Goal: Task Accomplishment & Management: Complete application form

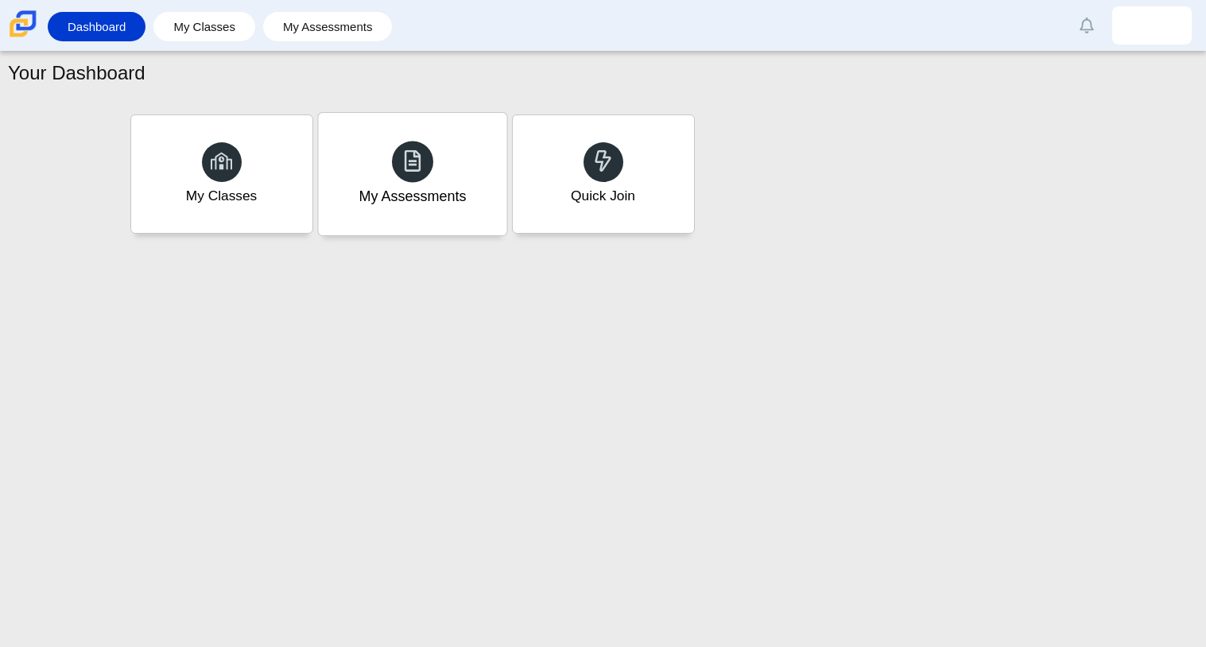
click at [427, 197] on div "My Assessments" at bounding box center [412, 196] width 107 height 21
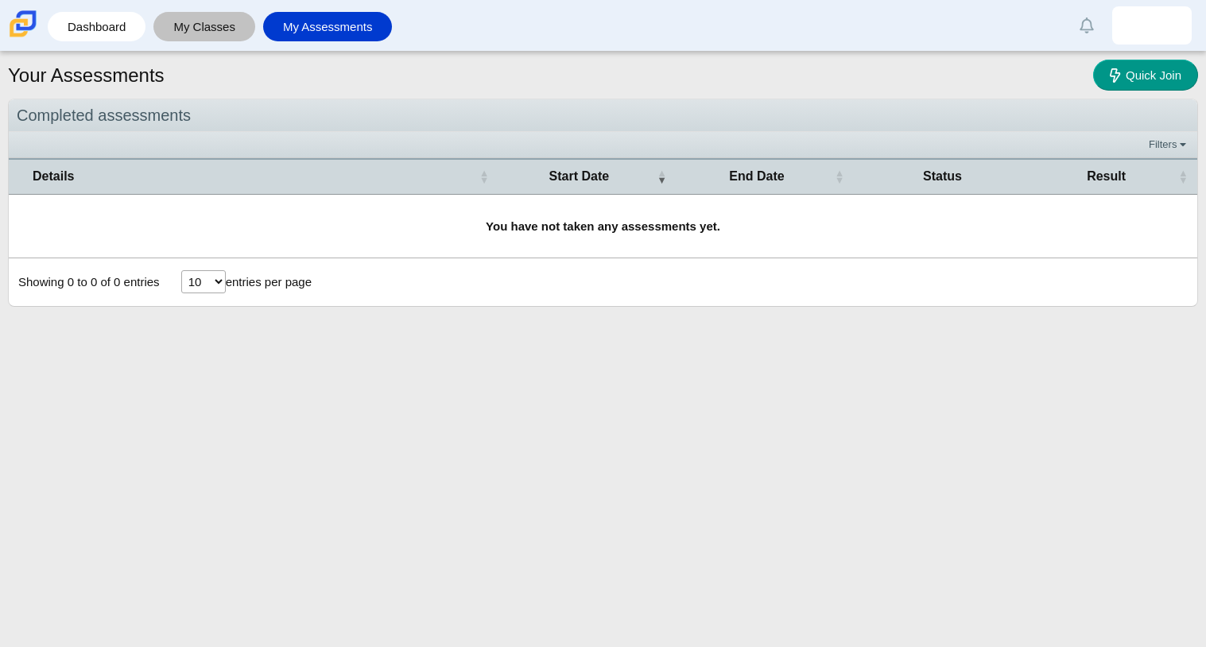
click at [184, 32] on link "My Classes" at bounding box center [204, 26] width 86 height 29
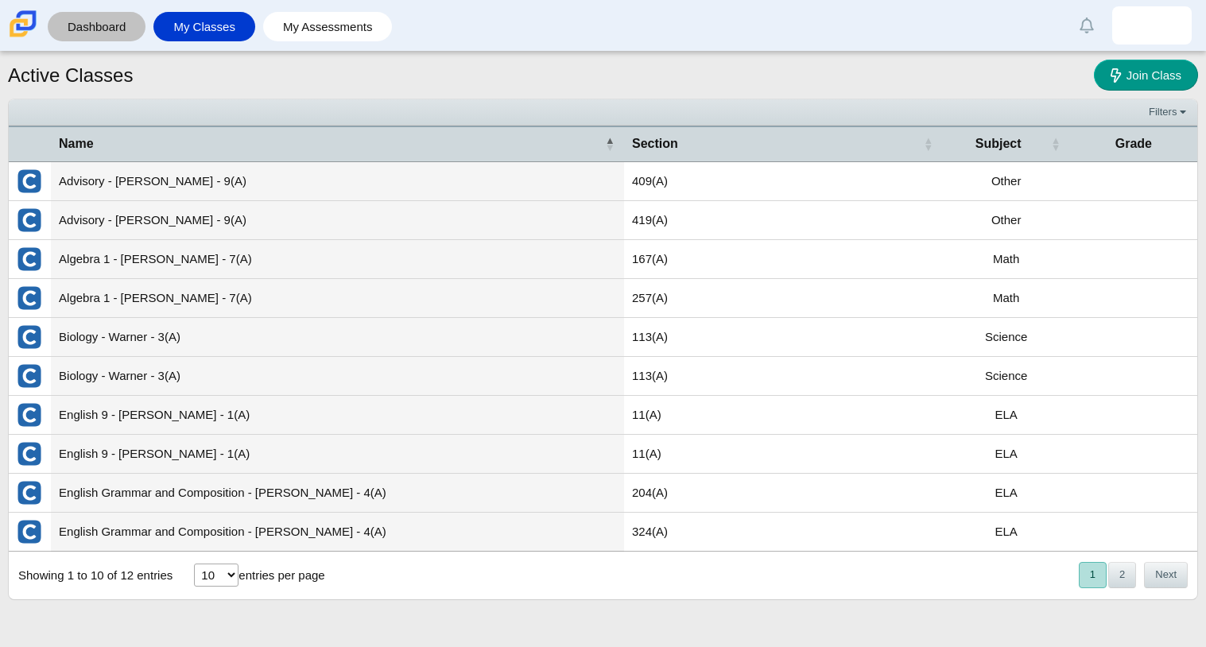
click at [136, 19] on link "Dashboard" at bounding box center [97, 26] width 82 height 29
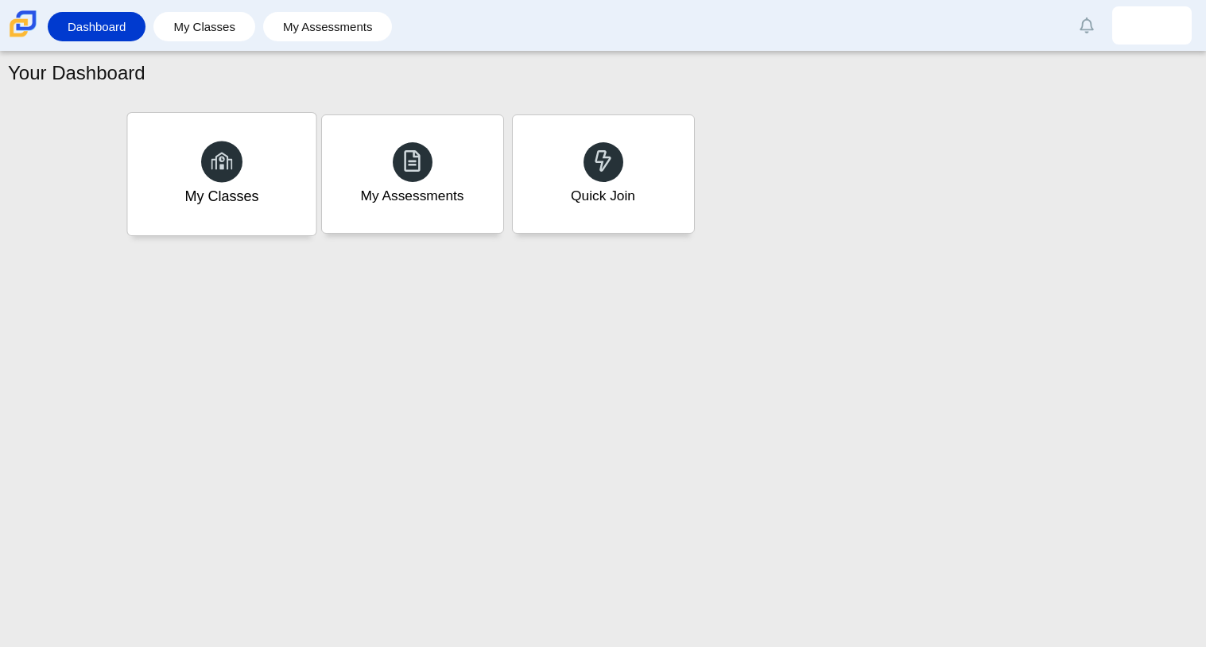
click at [269, 214] on div "My Classes" at bounding box center [221, 174] width 188 height 122
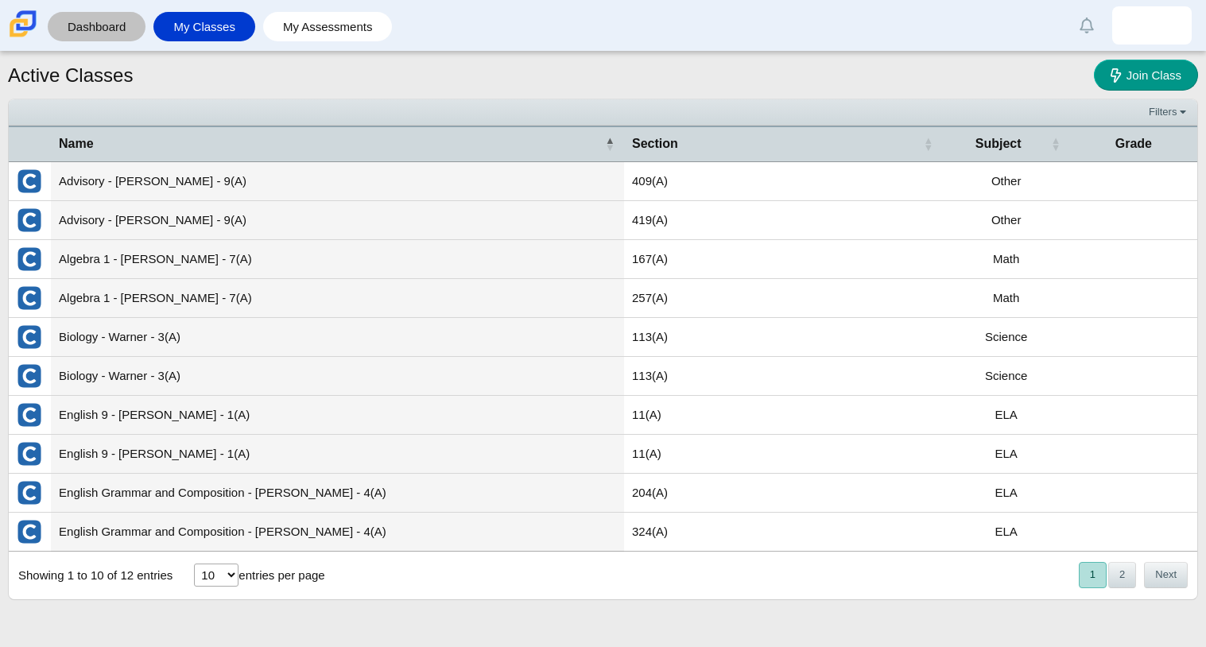
click at [107, 41] on link "Dashboard" at bounding box center [97, 26] width 82 height 29
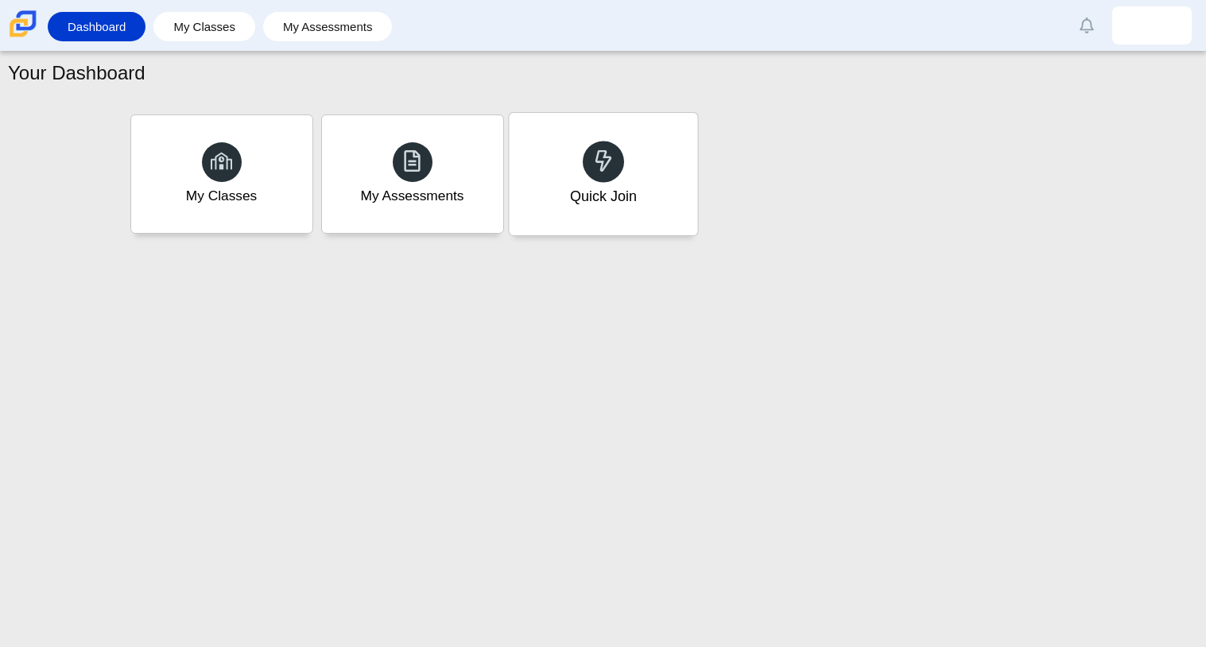
click at [606, 149] on icon at bounding box center [603, 160] width 22 height 22
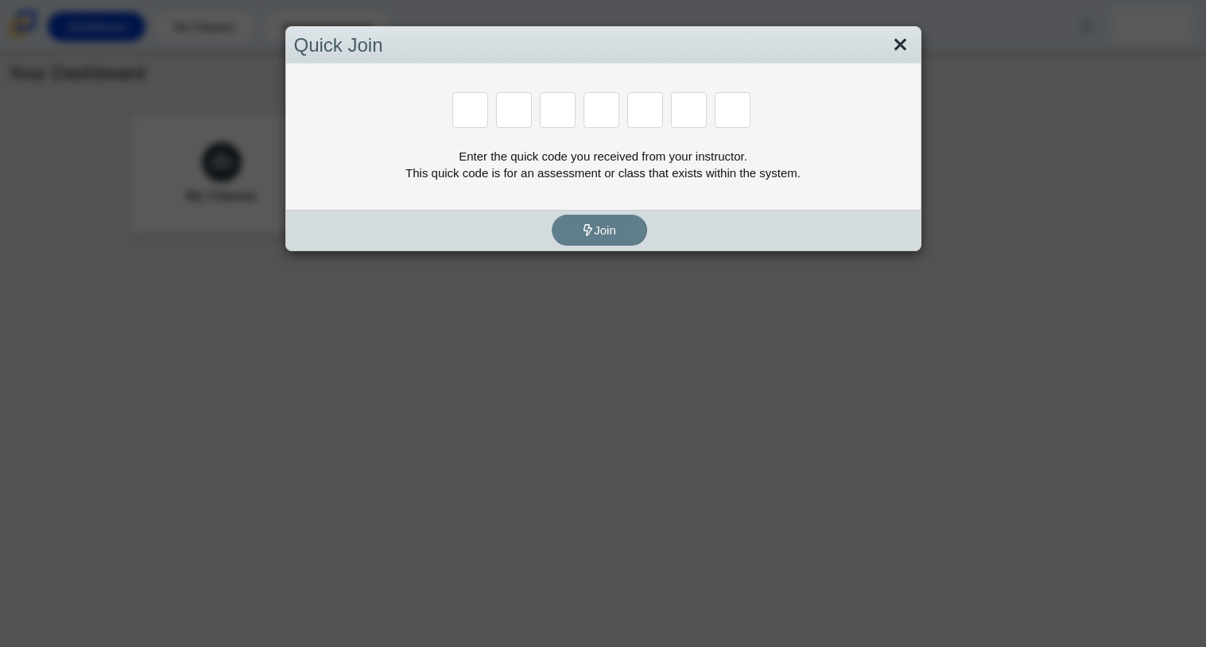
click at [902, 43] on link "Close" at bounding box center [900, 45] width 25 height 27
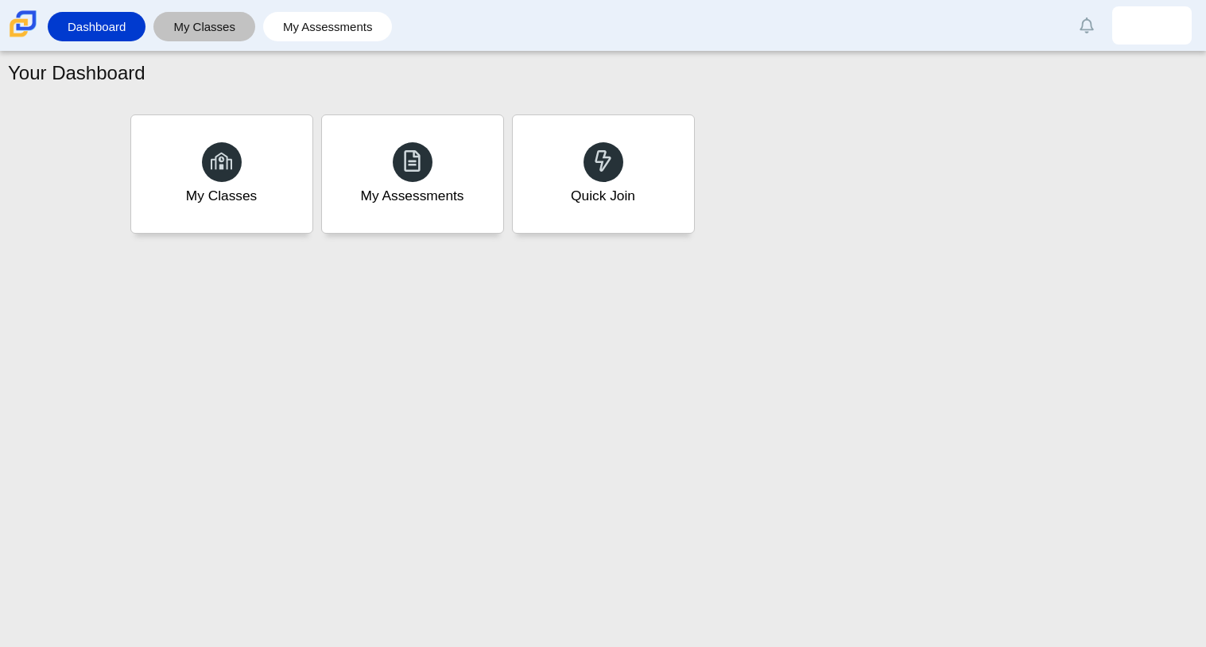
click at [172, 20] on link "My Classes" at bounding box center [204, 26] width 86 height 29
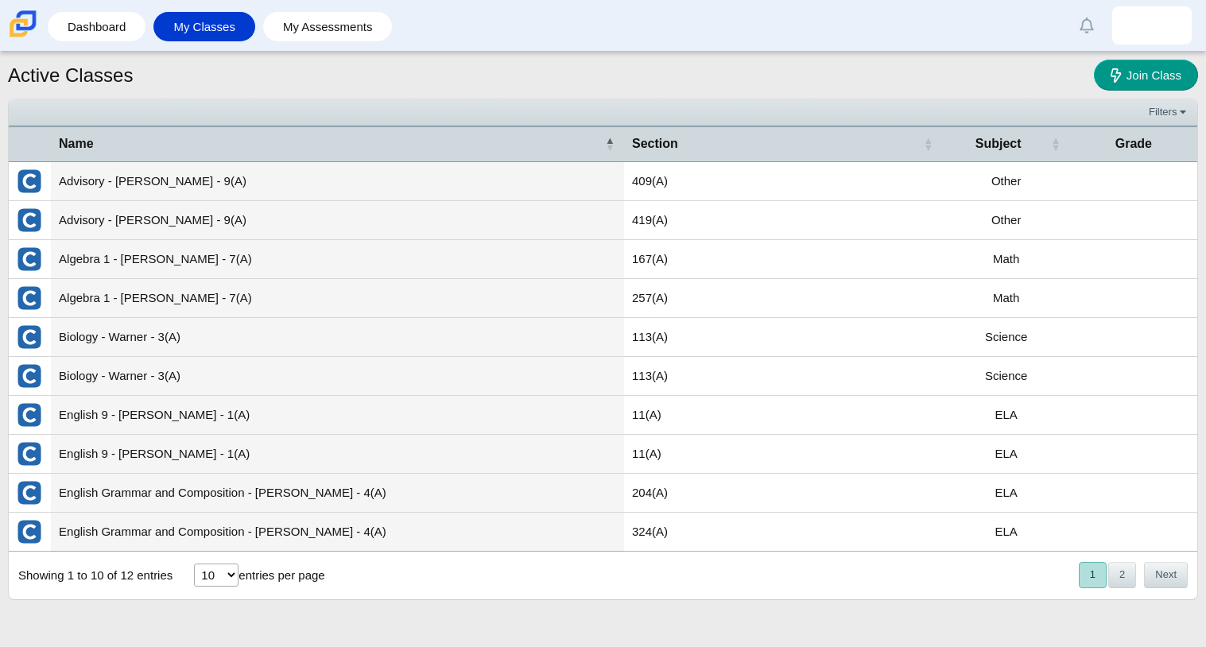
click at [220, 571] on select "10 25 50 100" at bounding box center [216, 575] width 45 height 23
click at [1179, 577] on button "Next" at bounding box center [1166, 575] width 44 height 26
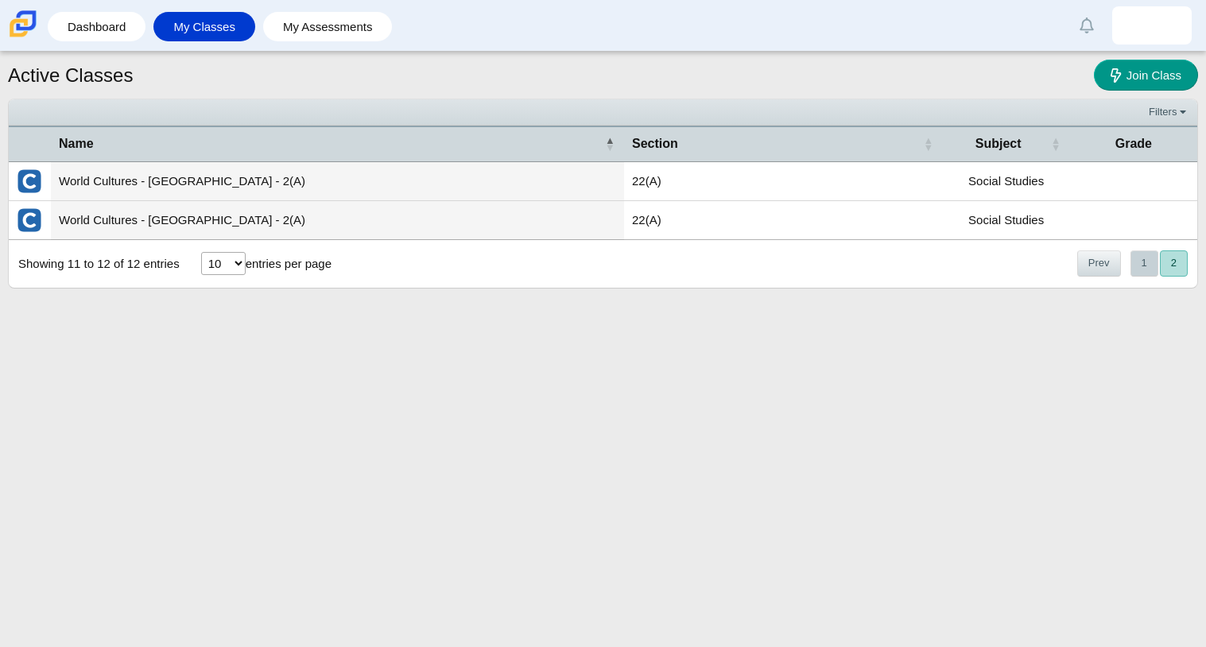
click at [1139, 270] on button "1" at bounding box center [1145, 263] width 28 height 26
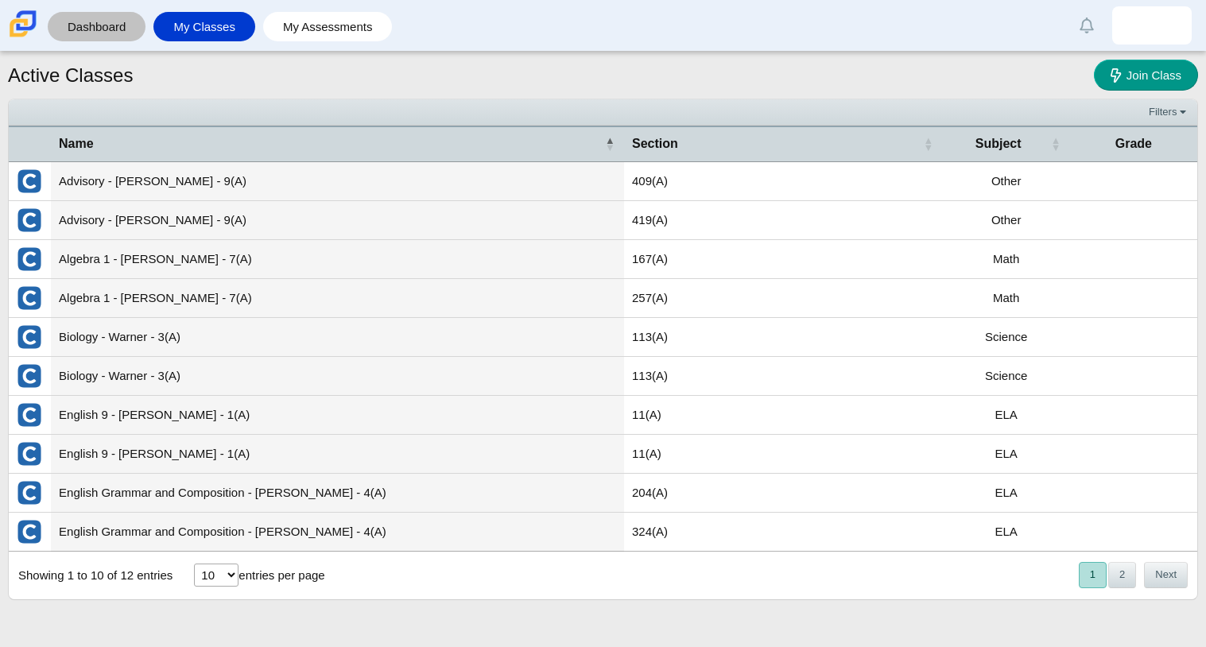
click at [104, 24] on link "Dashboard" at bounding box center [97, 26] width 82 height 29
click at [93, 19] on link "Dashboard" at bounding box center [97, 26] width 82 height 29
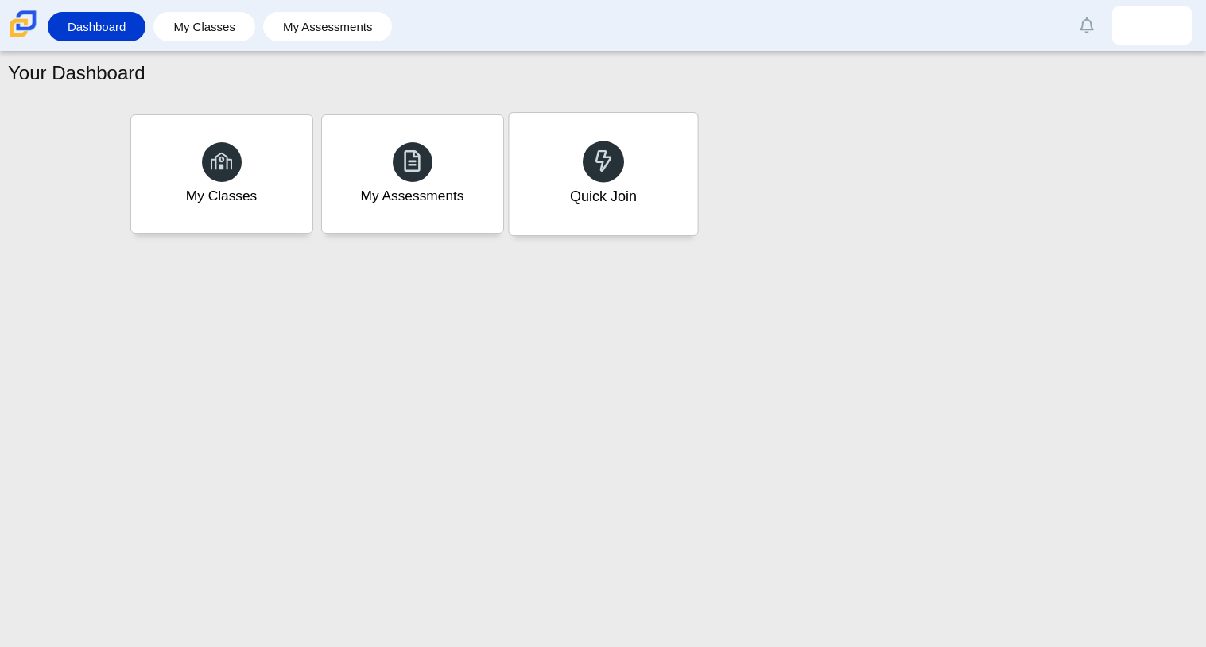
click at [558, 180] on div "Quick Join" at bounding box center [603, 174] width 188 height 122
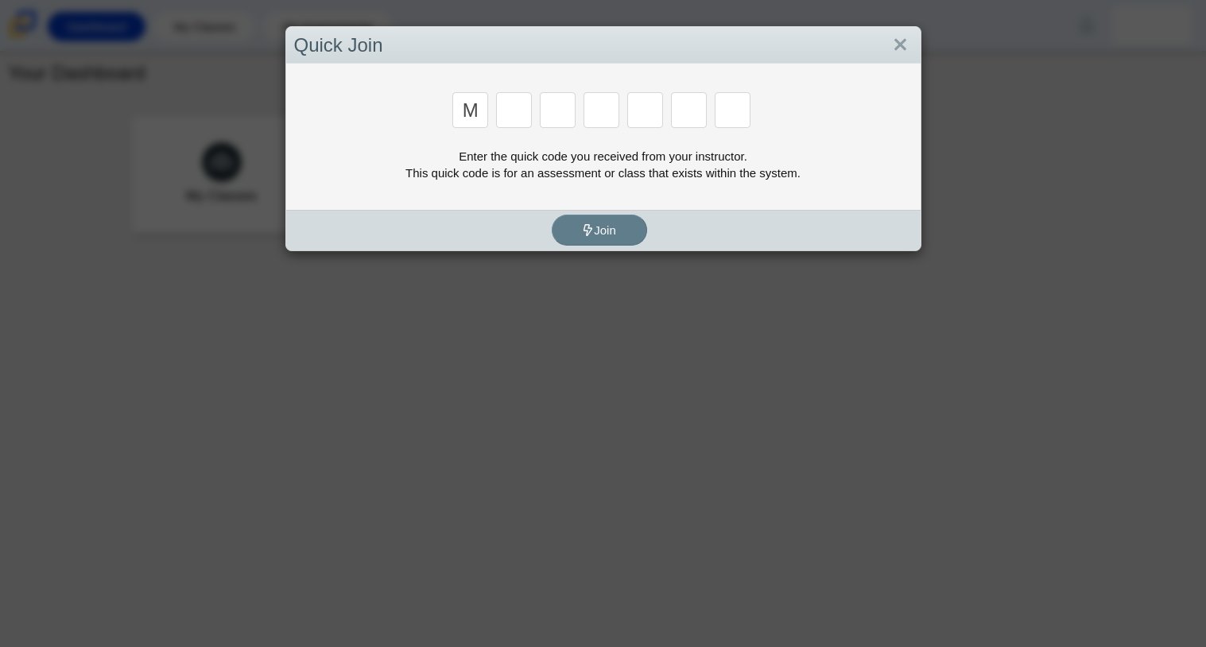
type input "M"
type input "7"
type input "B"
type input "m"
type input "3"
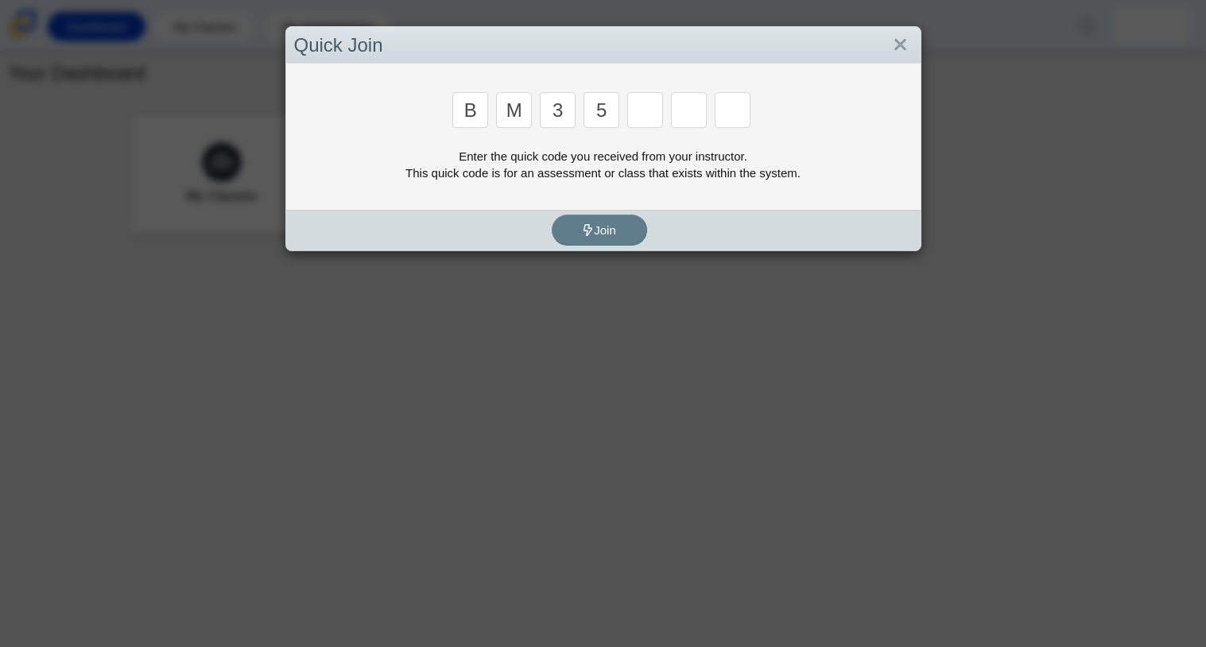
type input "5"
type input "3"
type input "g"
type input "b"
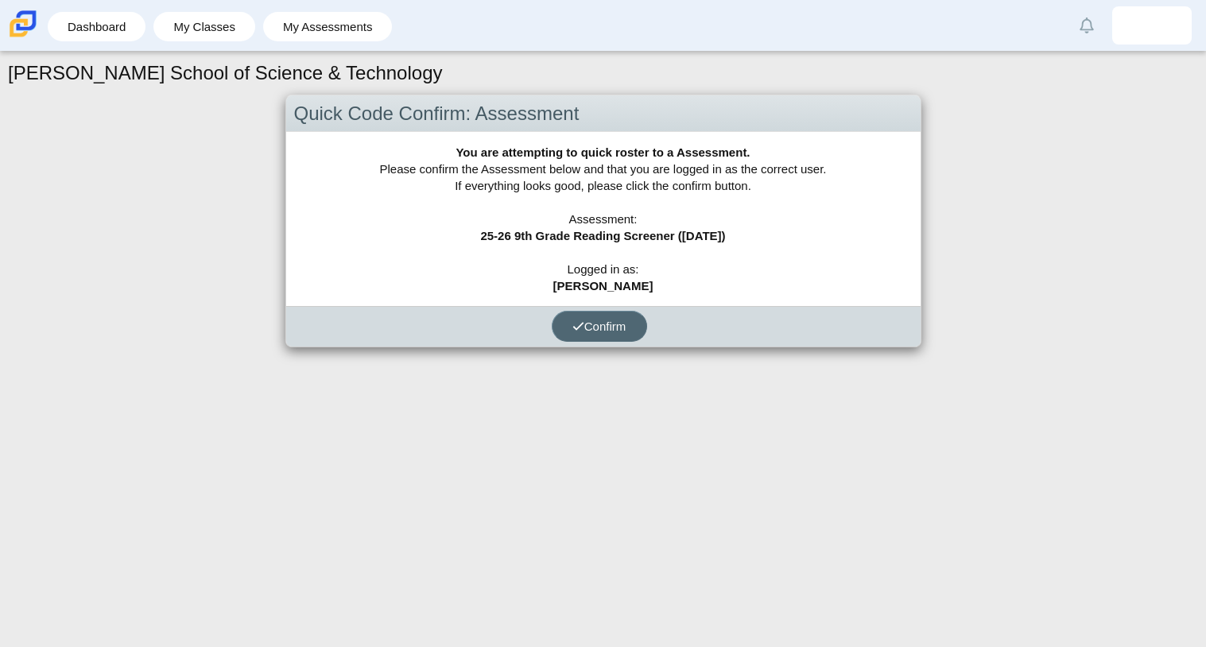
click at [567, 324] on button "Confirm" at bounding box center [599, 326] width 95 height 31
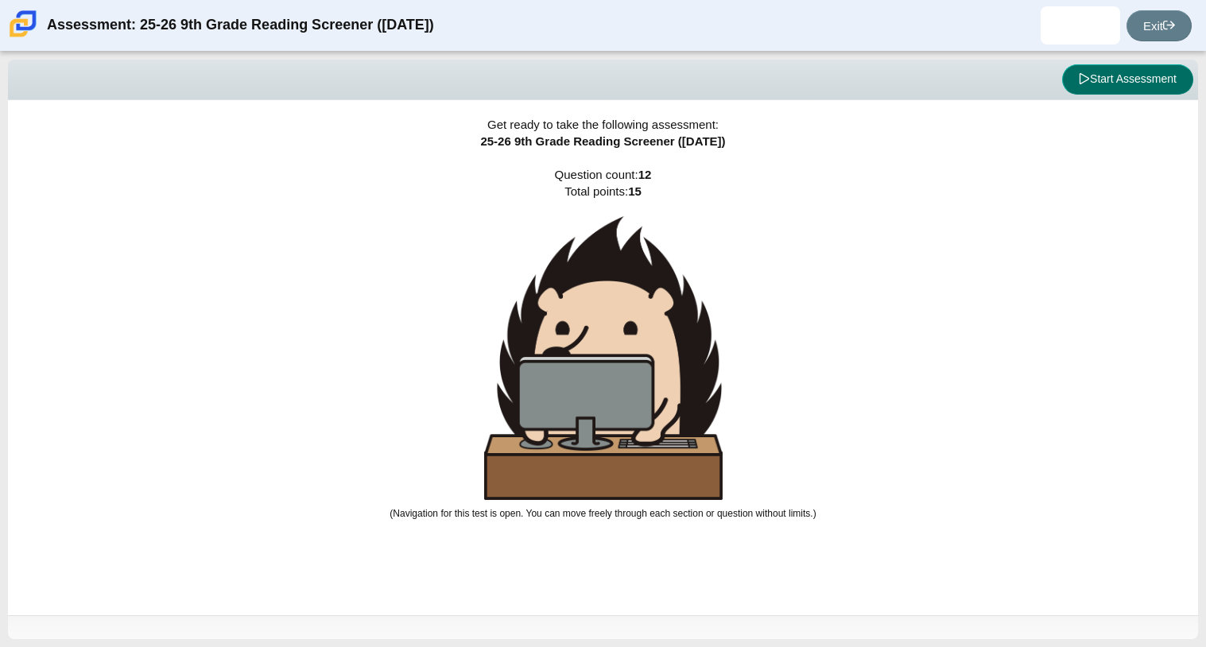
click at [1082, 92] on button "Start Assessment" at bounding box center [1127, 79] width 131 height 30
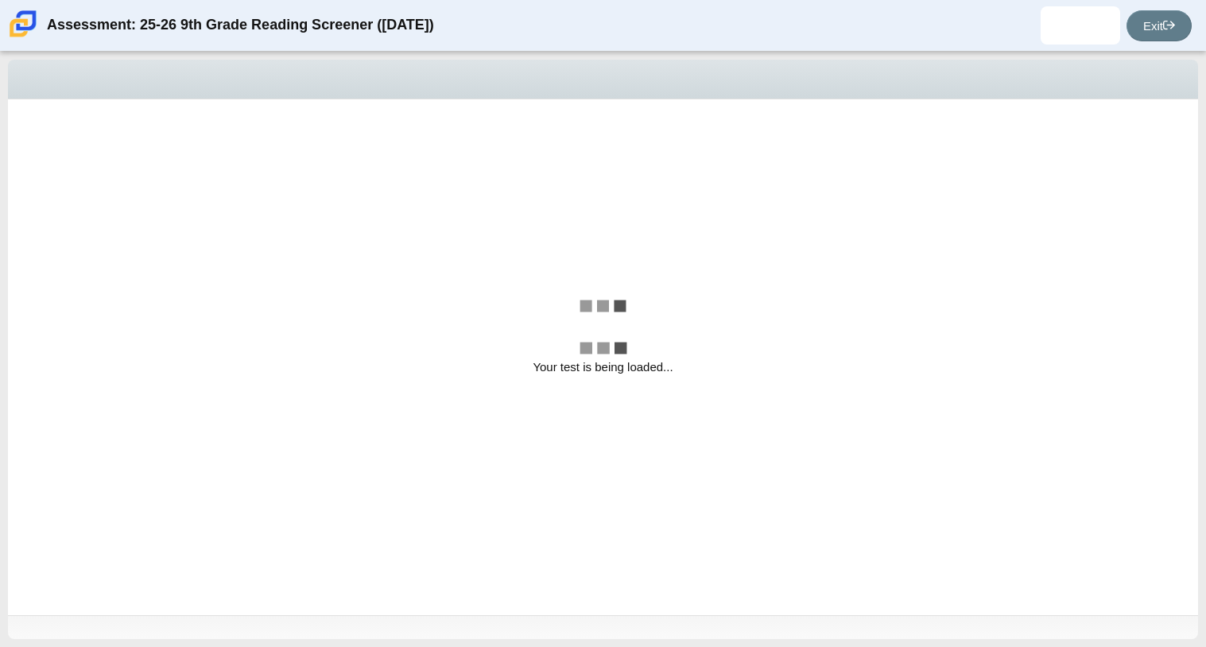
select select "ccc5b315-3c7c-471c-bf90-f22c8299c798"
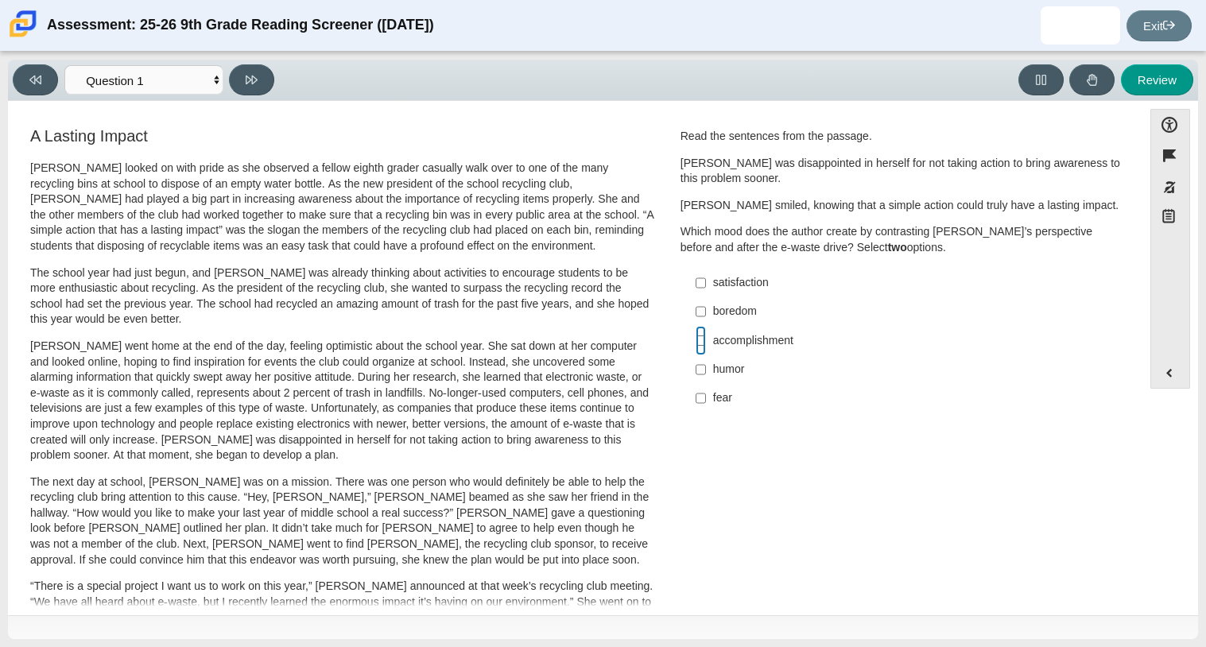
click at [699, 344] on input "accomplishment accomplishment" at bounding box center [701, 340] width 10 height 29
checkbox input "true"
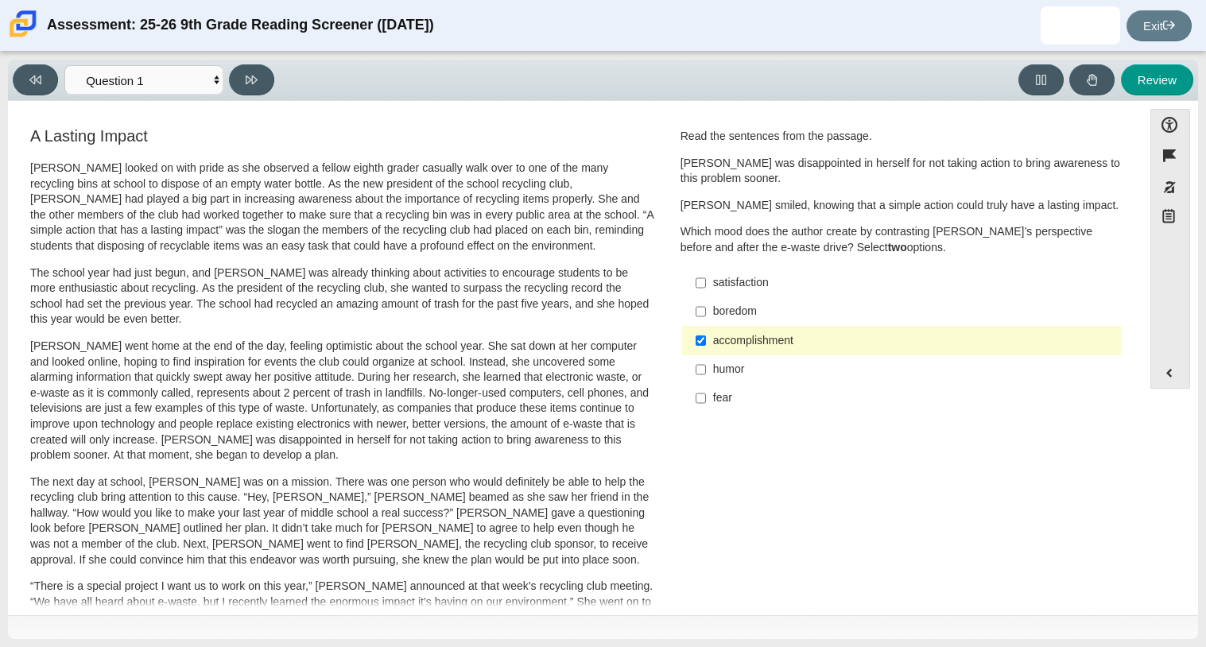
click at [713, 285] on div "satisfaction" at bounding box center [914, 283] width 402 height 16
click at [706, 285] on input "satisfaction satisfaction" at bounding box center [701, 283] width 10 height 29
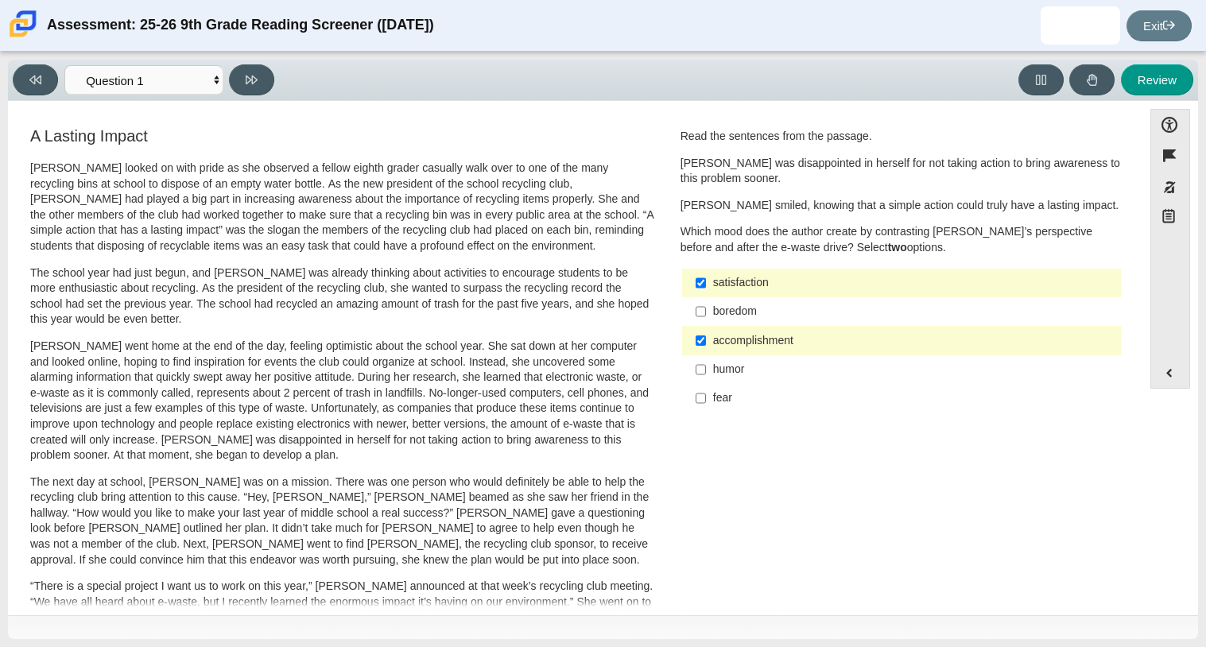
click at [713, 278] on div "satisfaction" at bounding box center [914, 283] width 402 height 16
click at [706, 278] on input "satisfaction satisfaction" at bounding box center [701, 283] width 10 height 29
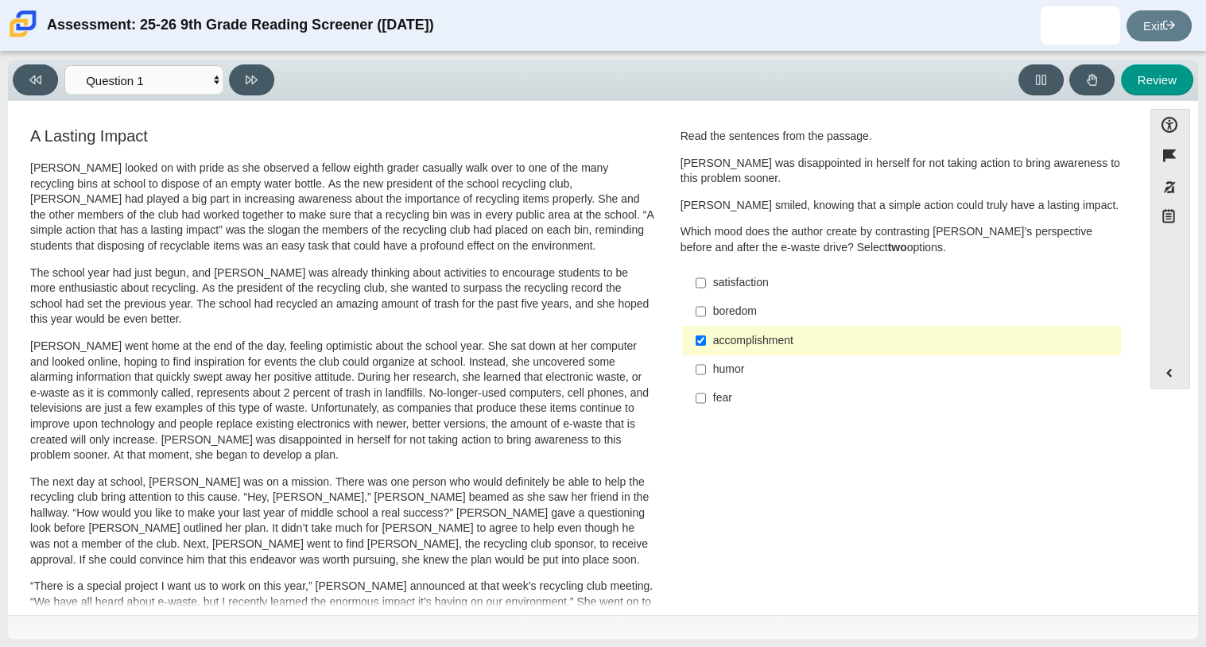
click at [739, 281] on div "satisfaction" at bounding box center [914, 283] width 402 height 16
click at [706, 281] on input "satisfaction satisfaction" at bounding box center [701, 283] width 10 height 29
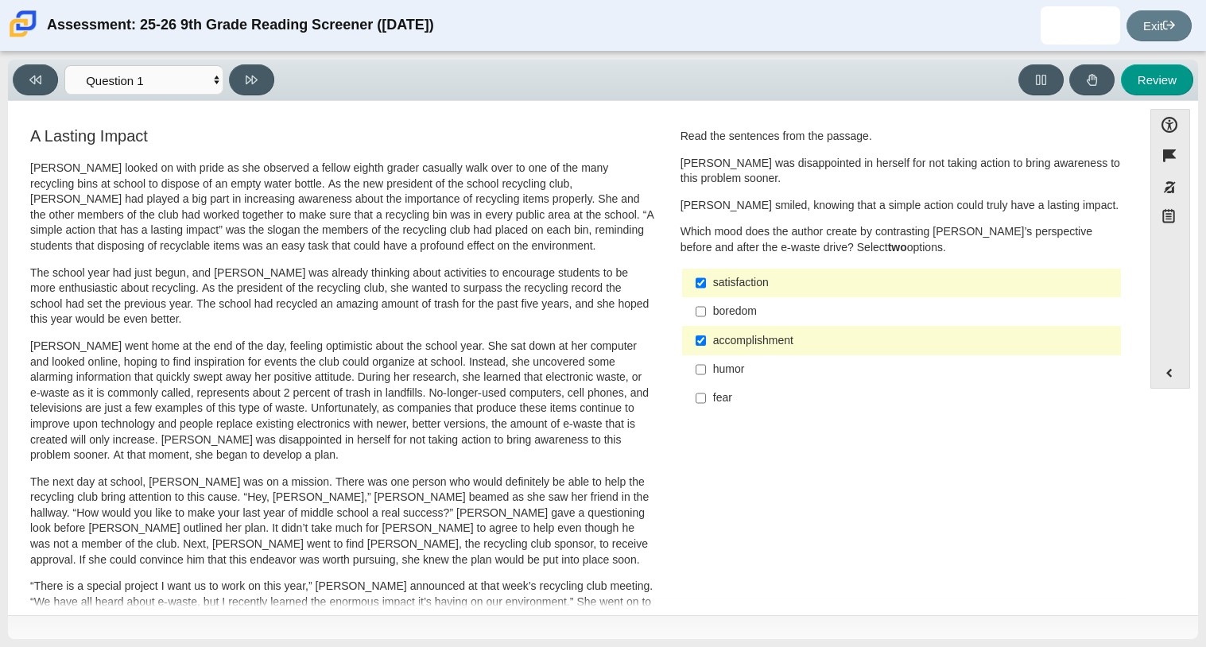
click at [739, 281] on div "satisfaction" at bounding box center [914, 283] width 402 height 16
click at [706, 281] on input "satisfaction satisfaction" at bounding box center [701, 283] width 10 height 29
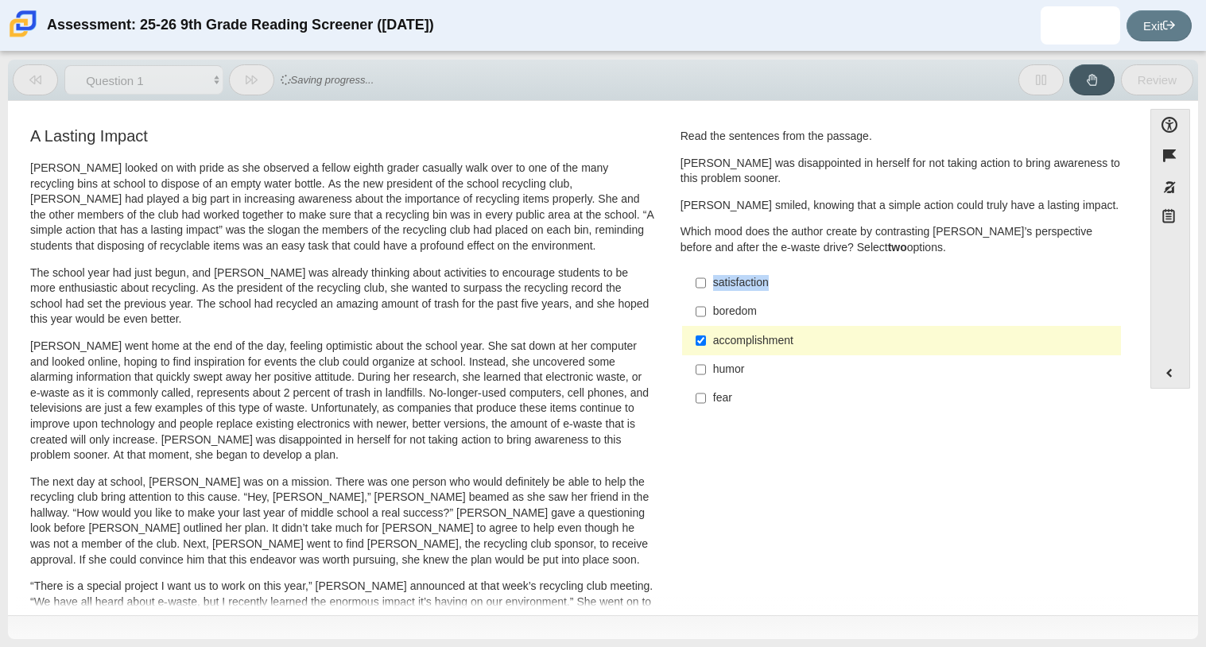
click at [739, 281] on div "satisfaction" at bounding box center [914, 283] width 402 height 16
click at [706, 281] on input "satisfaction satisfaction" at bounding box center [701, 283] width 10 height 29
checkbox input "true"
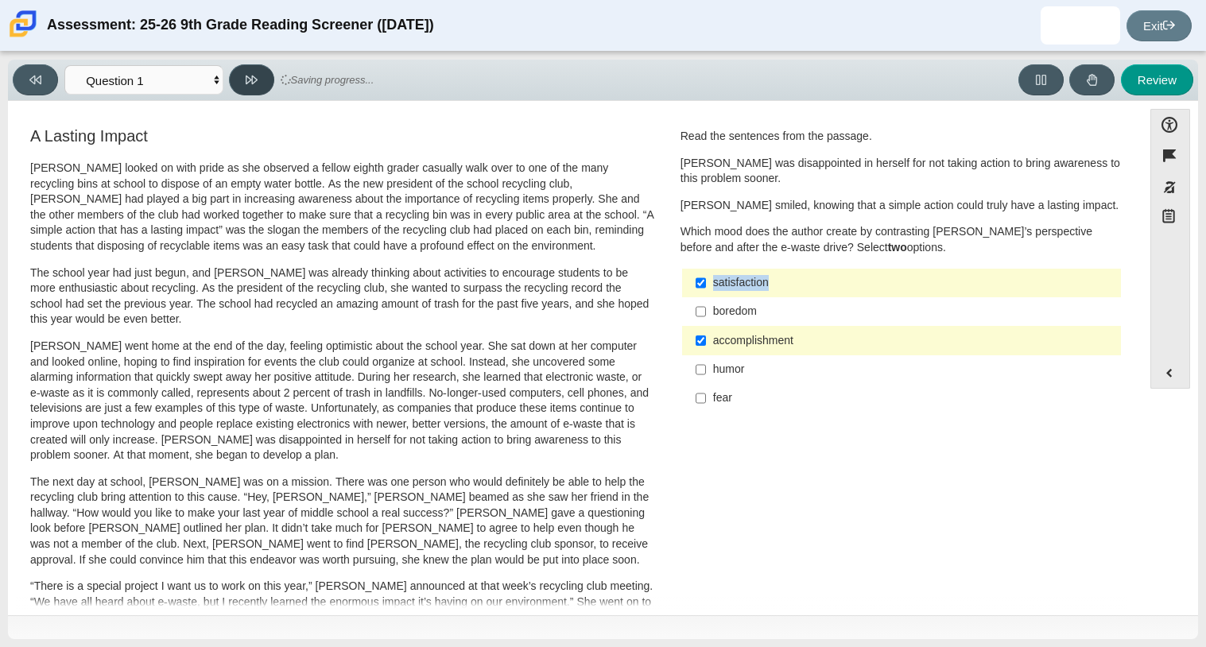
click at [246, 78] on icon at bounding box center [252, 80] width 12 height 9
select select "0ff64528-ffd7-428d-b192-babfaadd44e8"
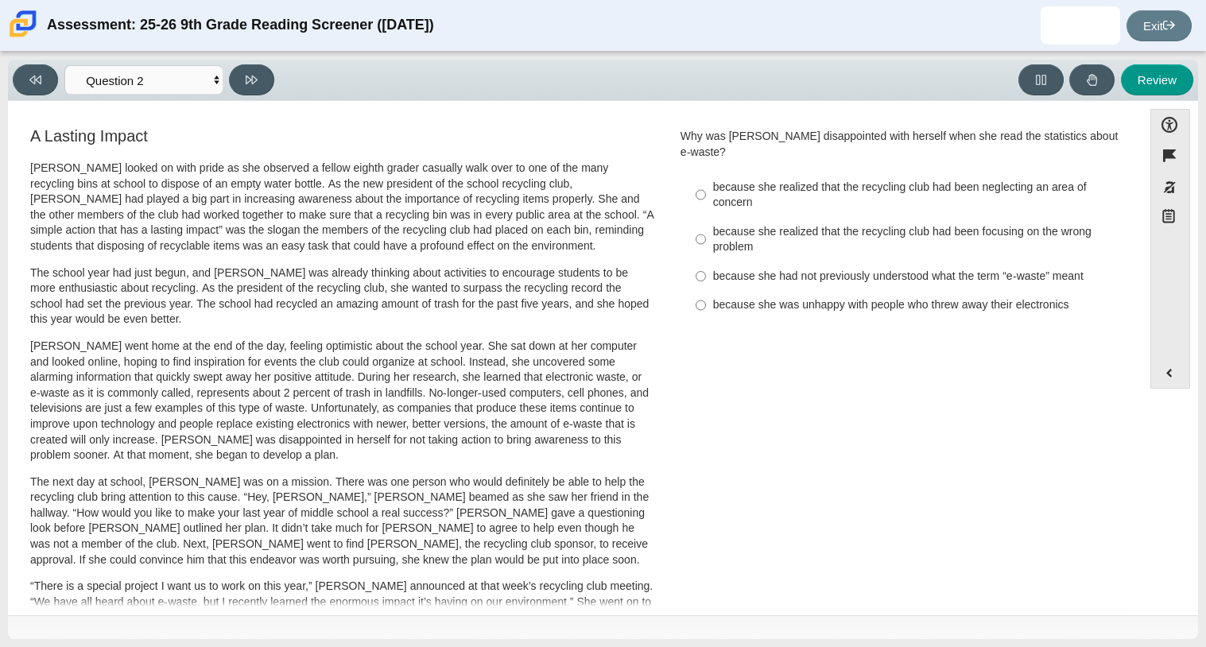
click at [784, 297] on div "because she was unhappy with people who threw away their electronics" at bounding box center [914, 305] width 402 height 16
click at [706, 291] on input "because she was unhappy with people who threw away their electronics because sh…" at bounding box center [701, 305] width 10 height 29
radio input "true"
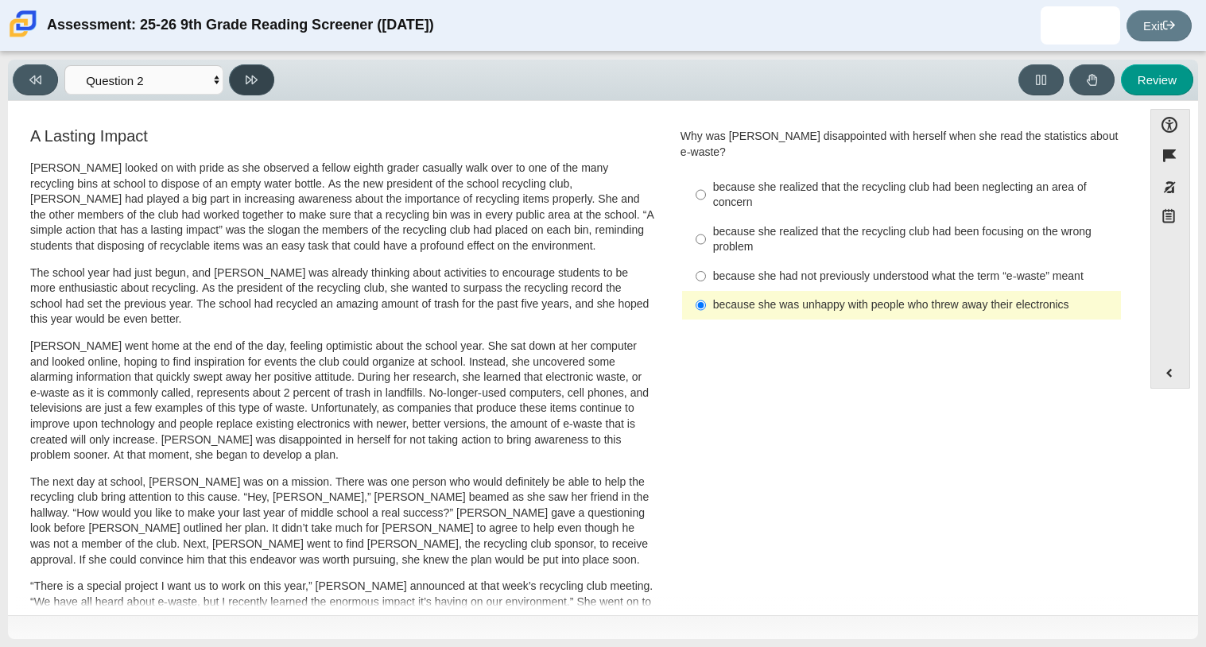
click at [257, 84] on icon at bounding box center [252, 80] width 12 height 12
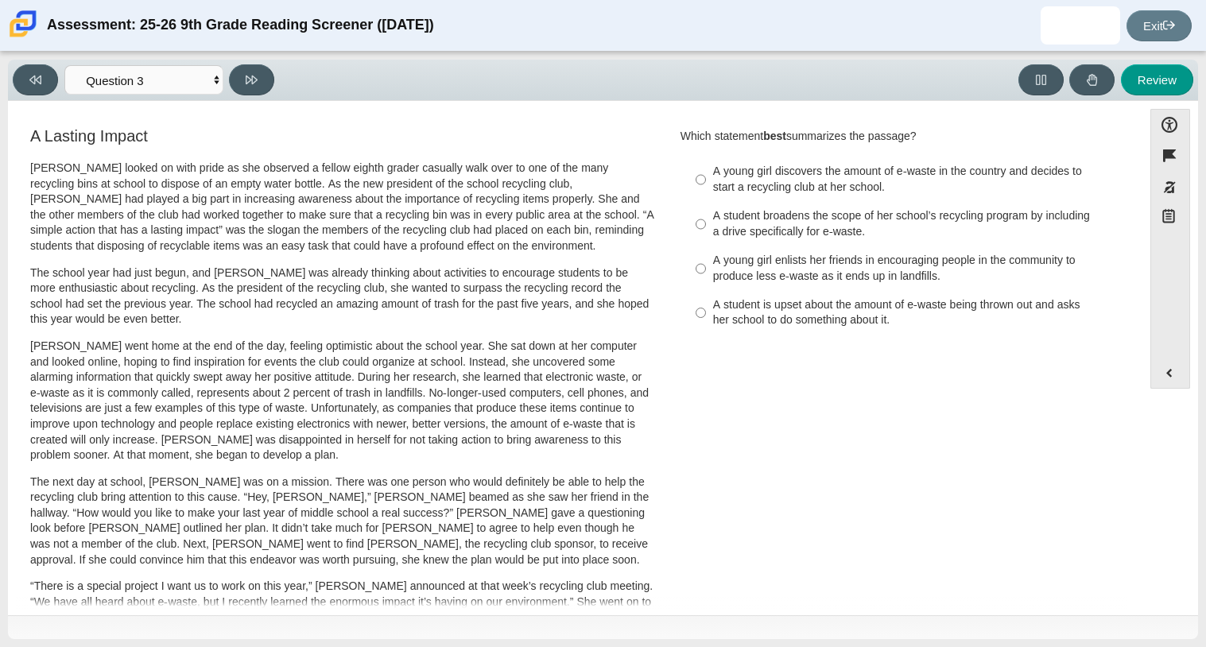
click at [41, 61] on div "Viewing Question 3 of 12 in Pacing Mode Questions Question 1 Question 2 Questio…" at bounding box center [603, 80] width 1190 height 41
click at [38, 74] on icon at bounding box center [35, 80] width 12 height 12
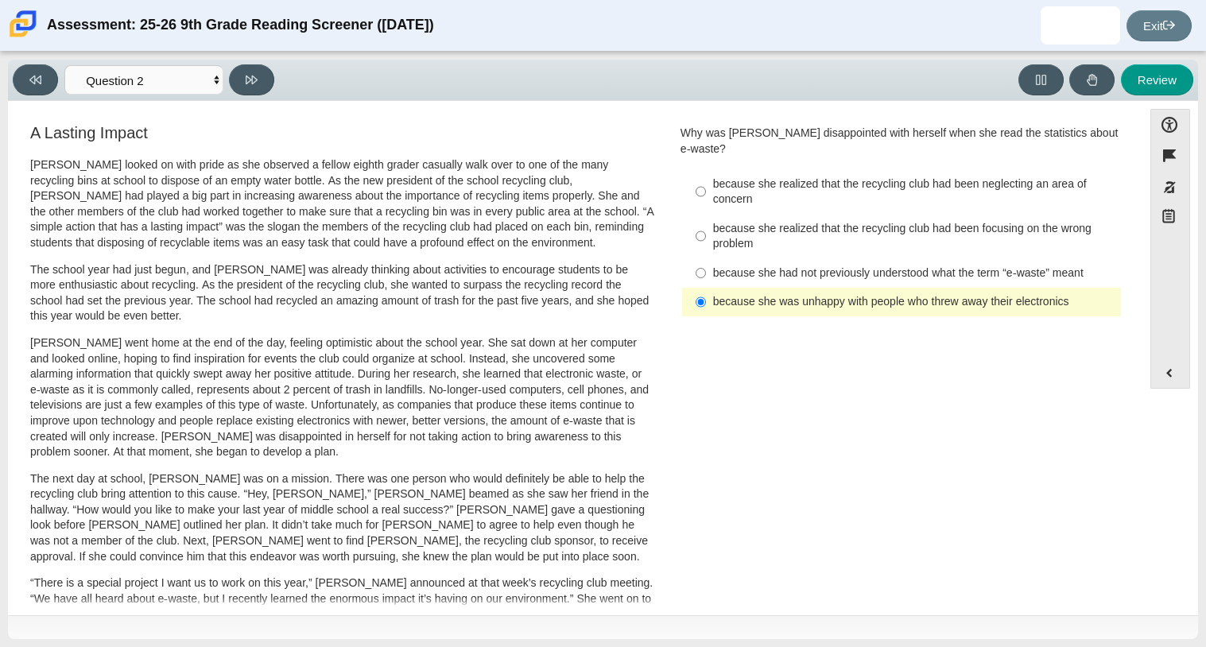
scroll to position [3, 0]
click at [258, 70] on button at bounding box center [251, 79] width 45 height 31
select select "7ce3d843-6974-4858-901c-1ff39630e843"
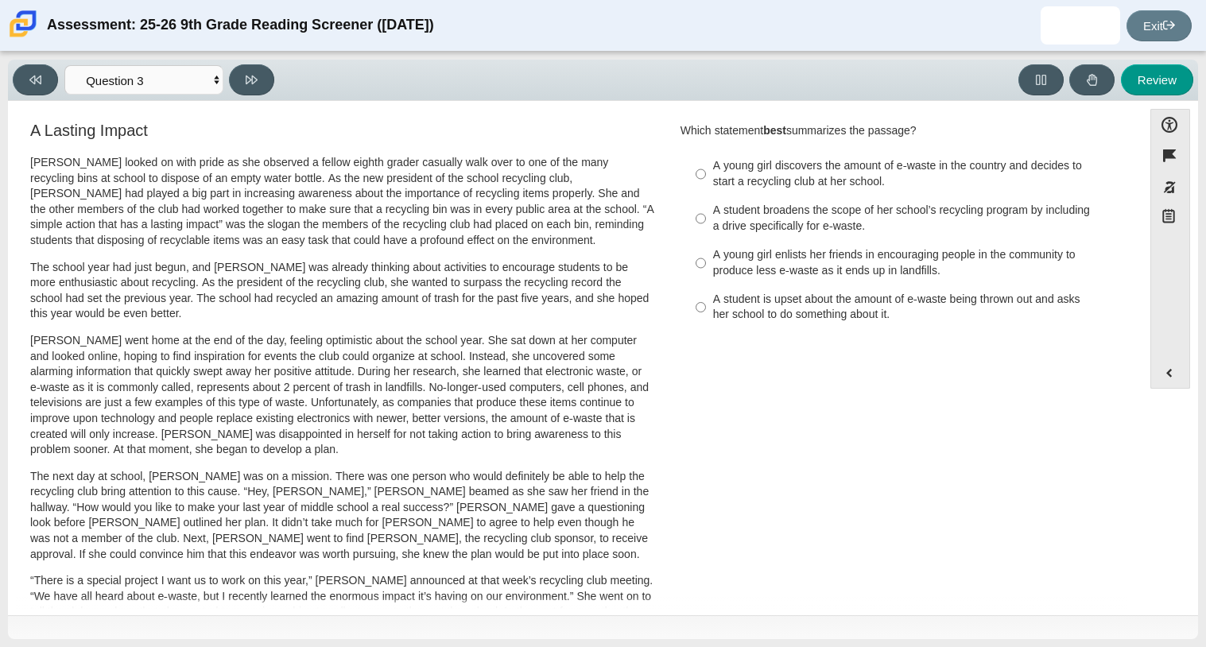
scroll to position [6, 0]
click at [700, 176] on label "A young girl discovers the amount of e-waste in the country and decides to star…" at bounding box center [903, 173] width 436 height 45
click at [700, 176] on input "A young girl discovers the amount of e-waste in the country and decides to star…" at bounding box center [701, 173] width 10 height 45
radio input "true"
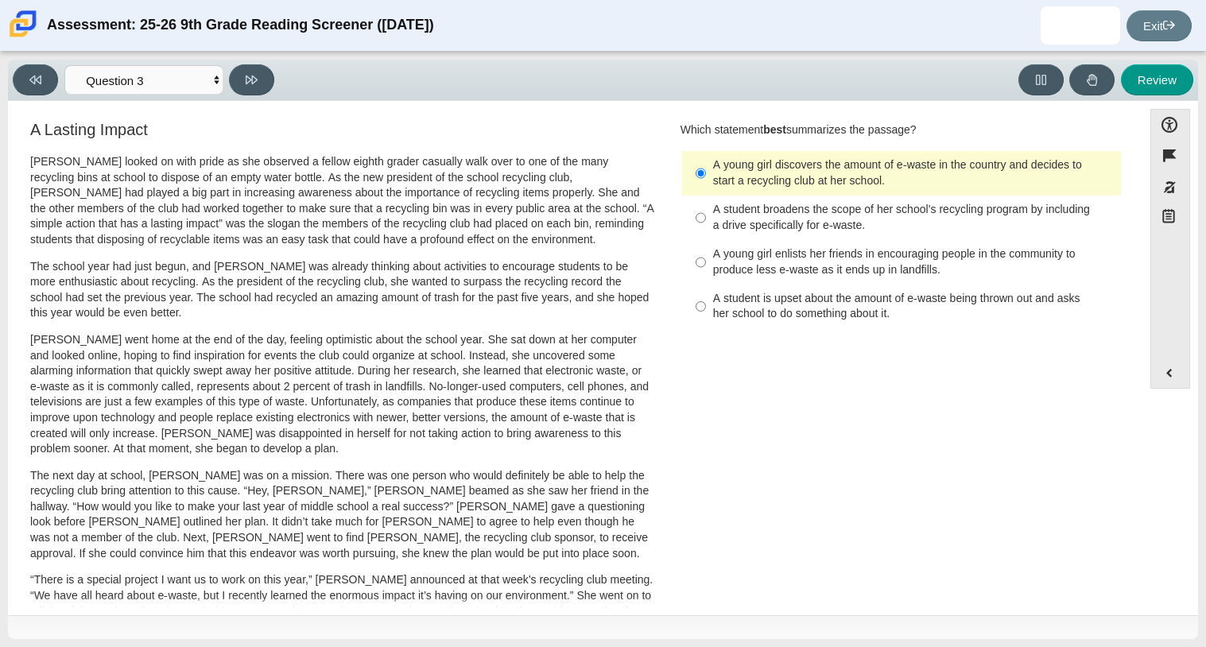
click at [737, 270] on div "A young girl enlists her friends in encouraging people in the community to prod…" at bounding box center [914, 261] width 402 height 31
click at [706, 270] on input "A young girl enlists her friends in encouraging people in the community to prod…" at bounding box center [701, 262] width 10 height 45
radio input "true"
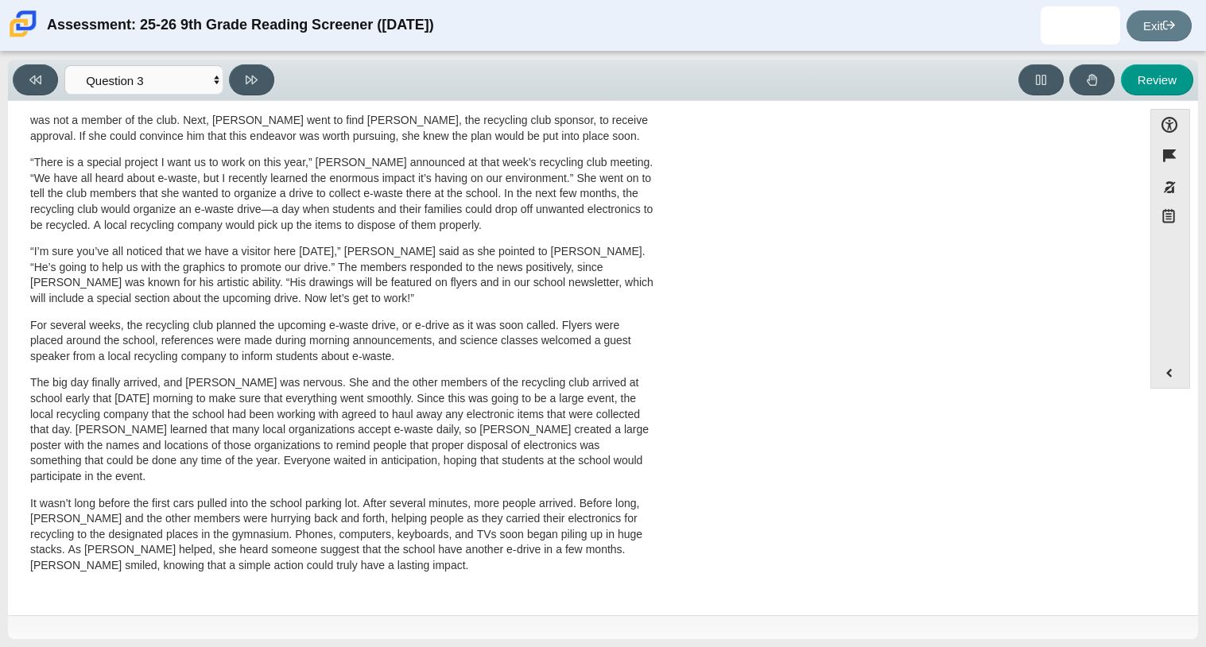
scroll to position [0, 0]
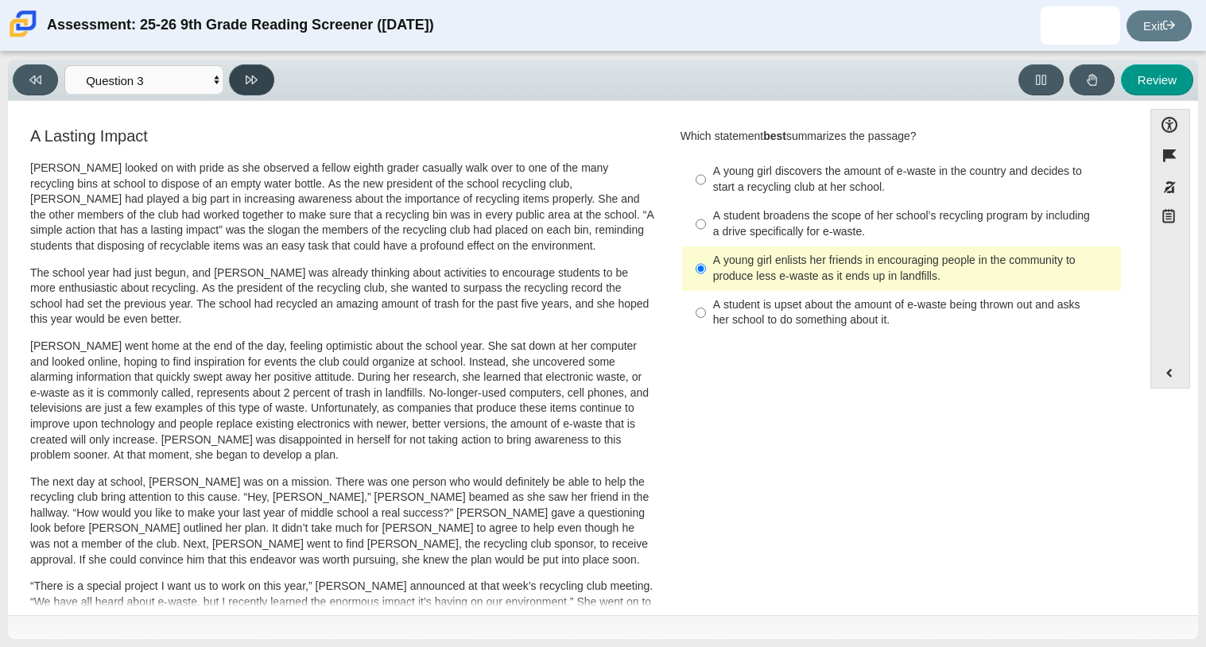
click at [266, 80] on button at bounding box center [251, 79] width 45 height 31
select select "ca9ea0f1-49c5-4bd1-83b0-472c18652b42"
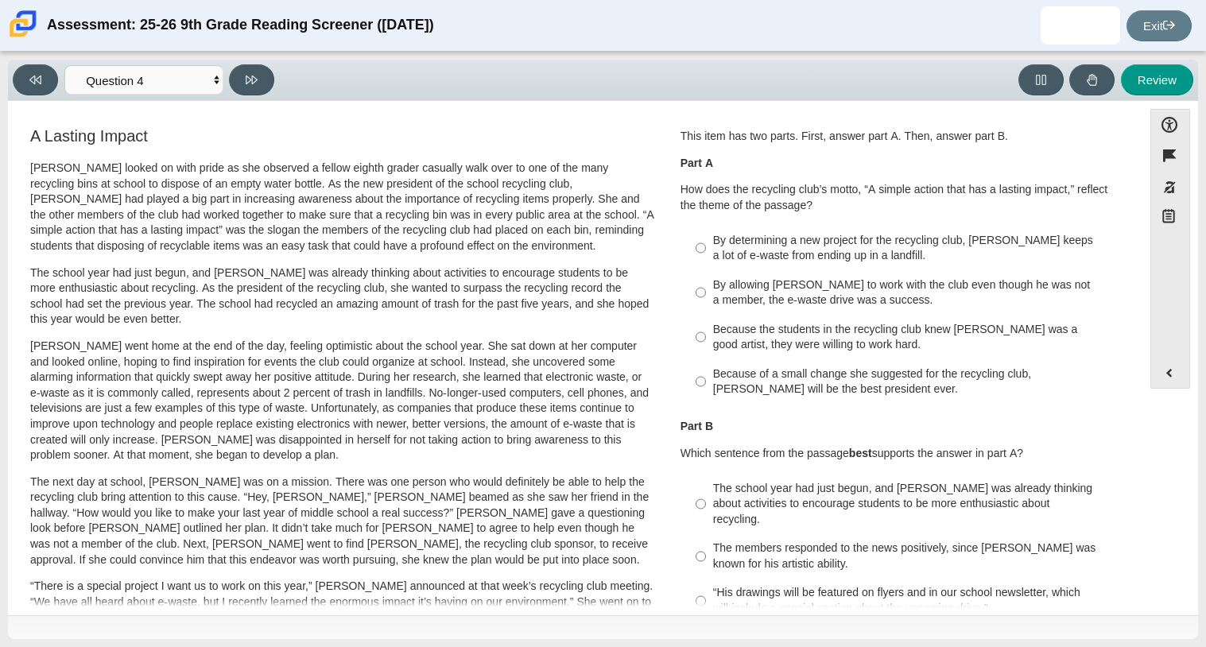
click at [704, 295] on label "By allowing Juan Carlos to work with the club even though he was not a member, …" at bounding box center [903, 292] width 436 height 45
click at [704, 295] on input "By allowing Juan Carlos to work with the club even though he was not a member, …" at bounding box center [701, 292] width 10 height 45
radio input "true"
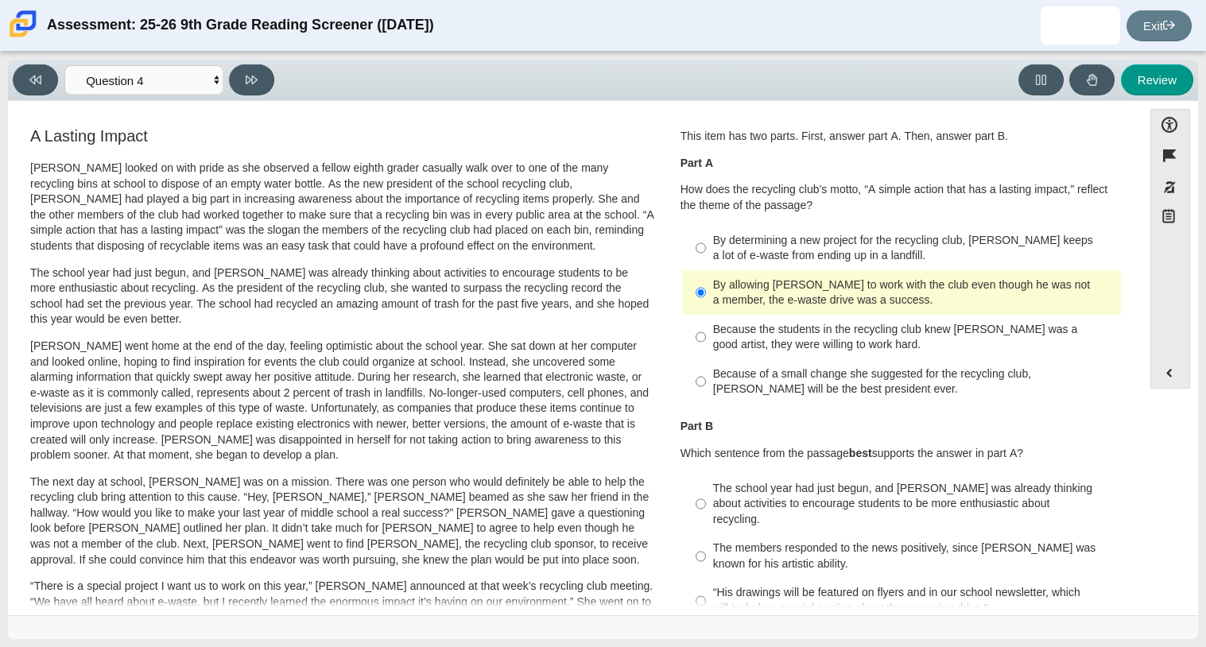
click at [786, 388] on div "Because of a small change she suggested for the recycling club, Scarlett will b…" at bounding box center [914, 382] width 402 height 31
click at [706, 388] on input "Because of a small change she suggested for the recycling club, Scarlett will b…" at bounding box center [701, 381] width 10 height 45
radio input "true"
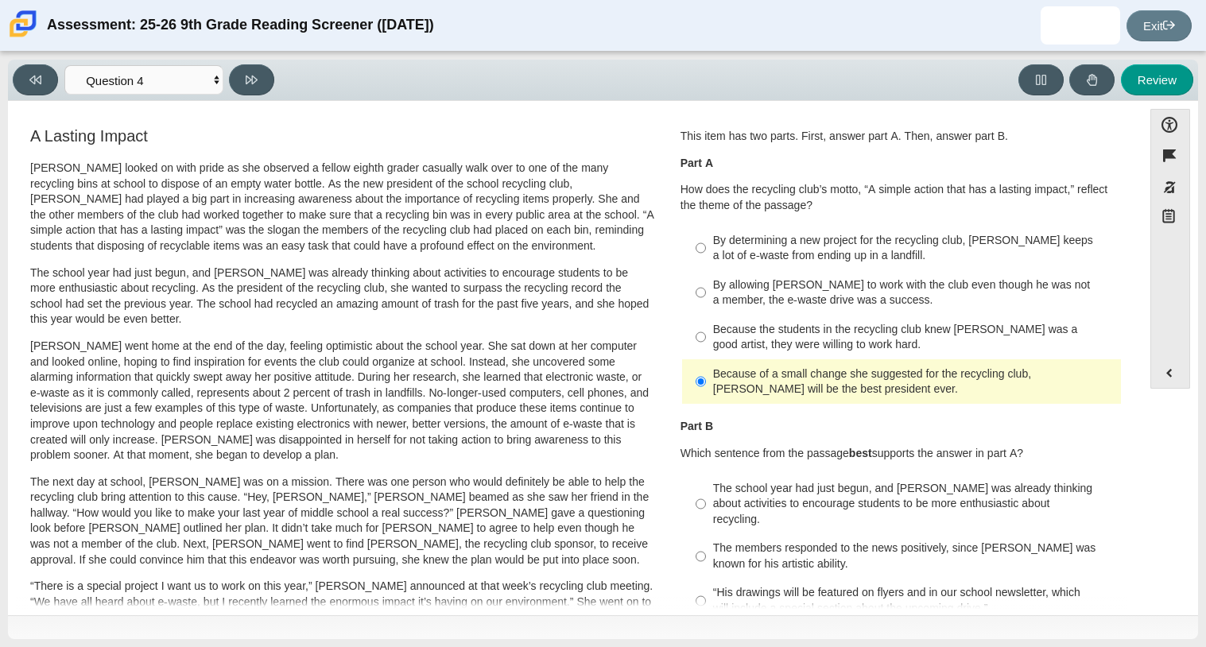
click at [739, 260] on div "By determining a new project for the recycling club, Scarlett keeps a lot of e-…" at bounding box center [914, 248] width 402 height 31
click at [706, 260] on input "By determining a new project for the recycling club, Scarlett keeps a lot of e-…" at bounding box center [701, 248] width 10 height 45
radio input "true"
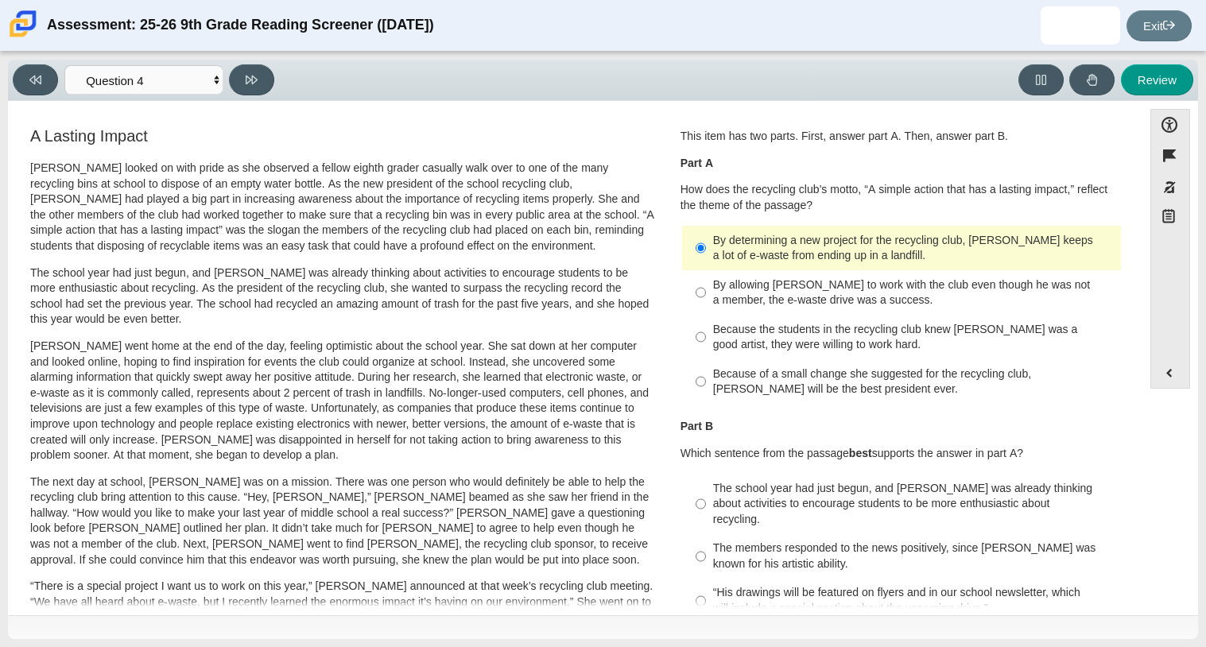
click at [727, 308] on label "By allowing Juan Carlos to work with the club even though he was not a member, …" at bounding box center [903, 292] width 436 height 45
click at [706, 308] on input "By allowing Juan Carlos to work with the club even though he was not a member, …" at bounding box center [701, 292] width 10 height 45
radio input "true"
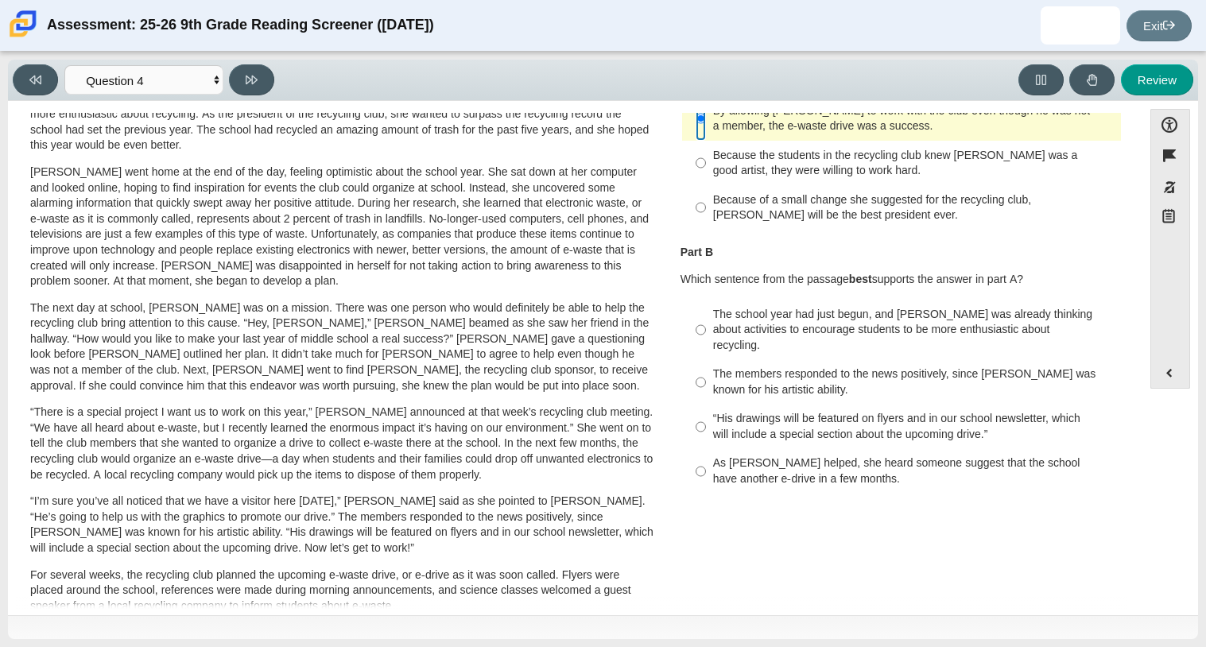
scroll to position [178, 0]
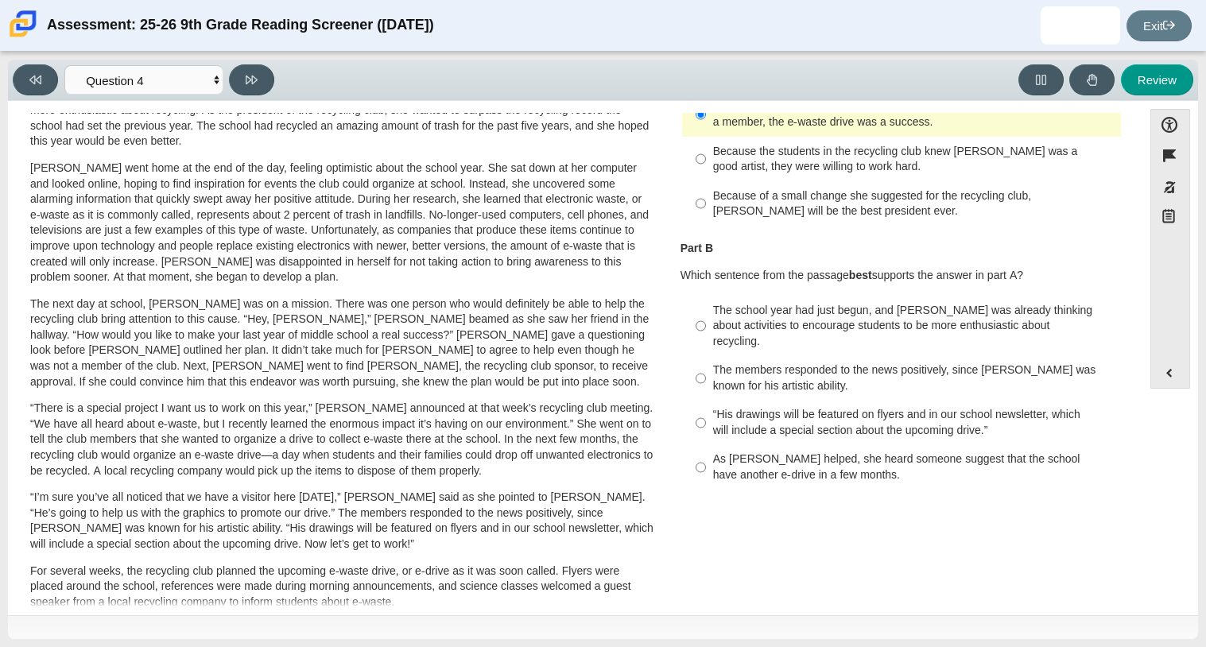
click at [700, 359] on label "The members responded to the news positively, since Juan Carlos was known for h…" at bounding box center [903, 378] width 436 height 45
click at [700, 359] on input "The members responded to the news positively, since Juan Carlos was known for h…" at bounding box center [701, 378] width 10 height 45
radio input "true"
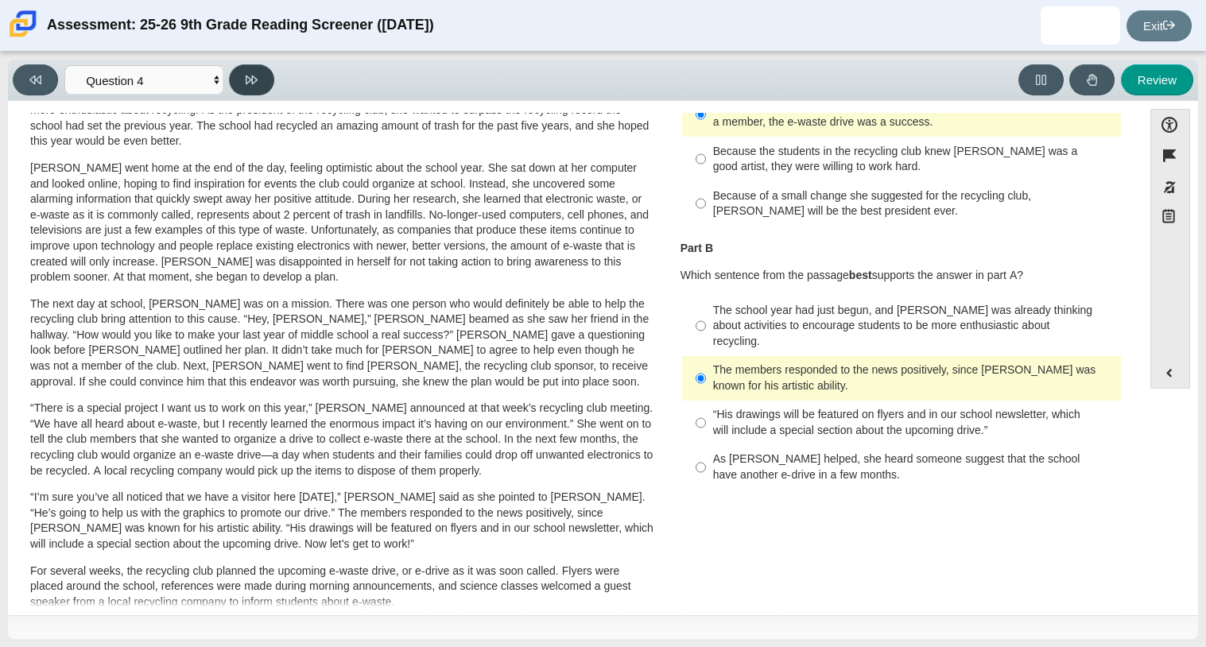
click at [262, 78] on button at bounding box center [251, 79] width 45 height 31
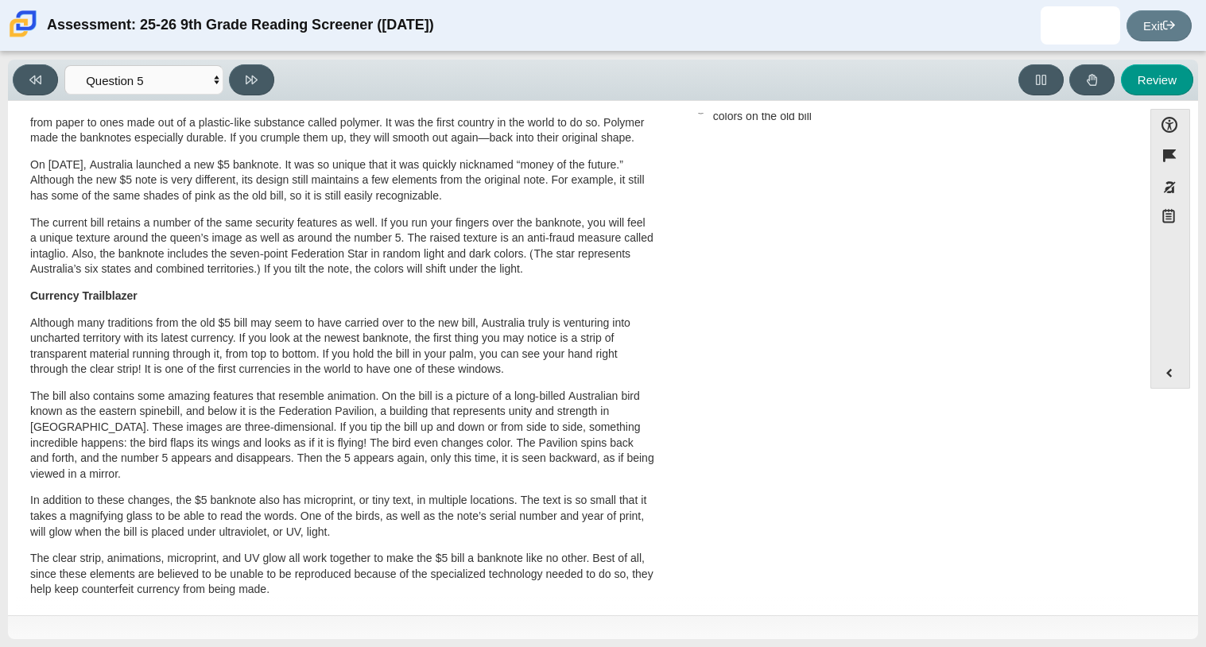
scroll to position [0, 0]
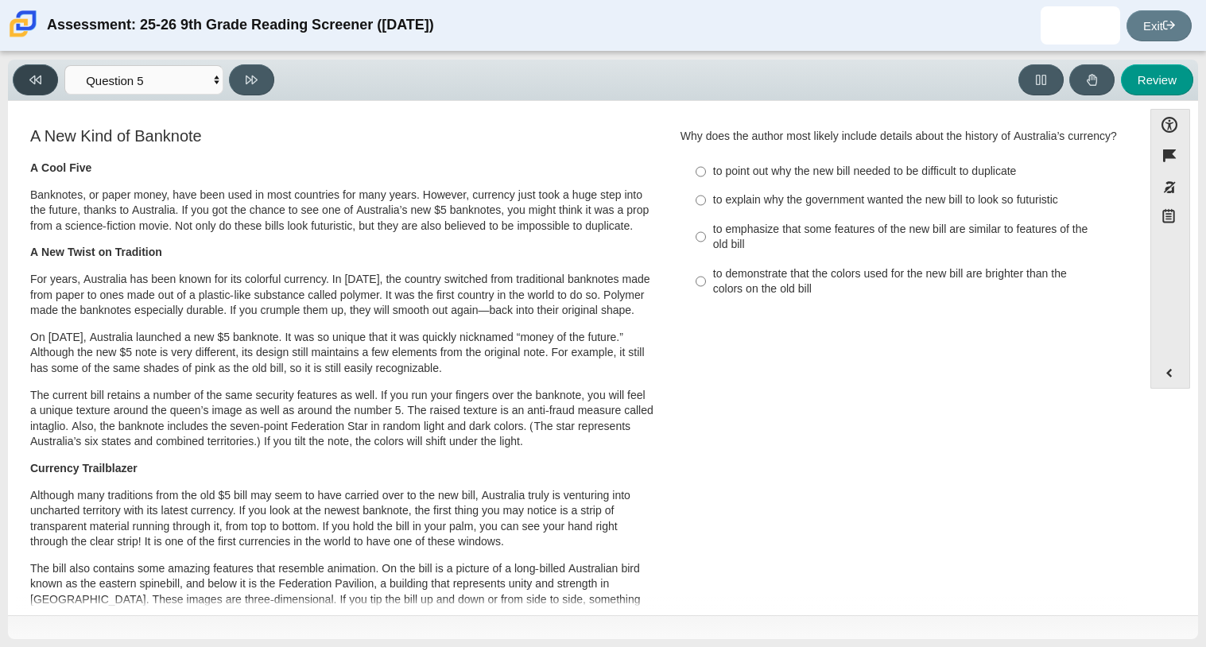
click at [26, 94] on button at bounding box center [35, 79] width 45 height 31
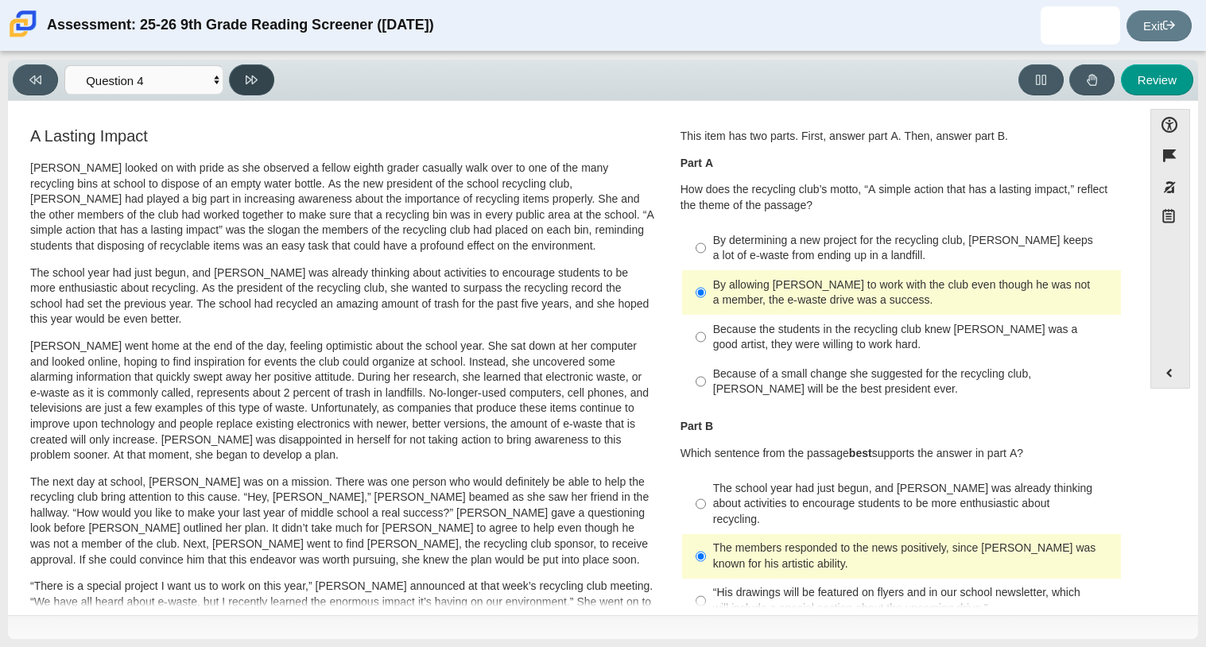
click at [230, 86] on button at bounding box center [251, 79] width 45 height 31
select select "e41f1a79-e29f-4095-8030-a53364015bed"
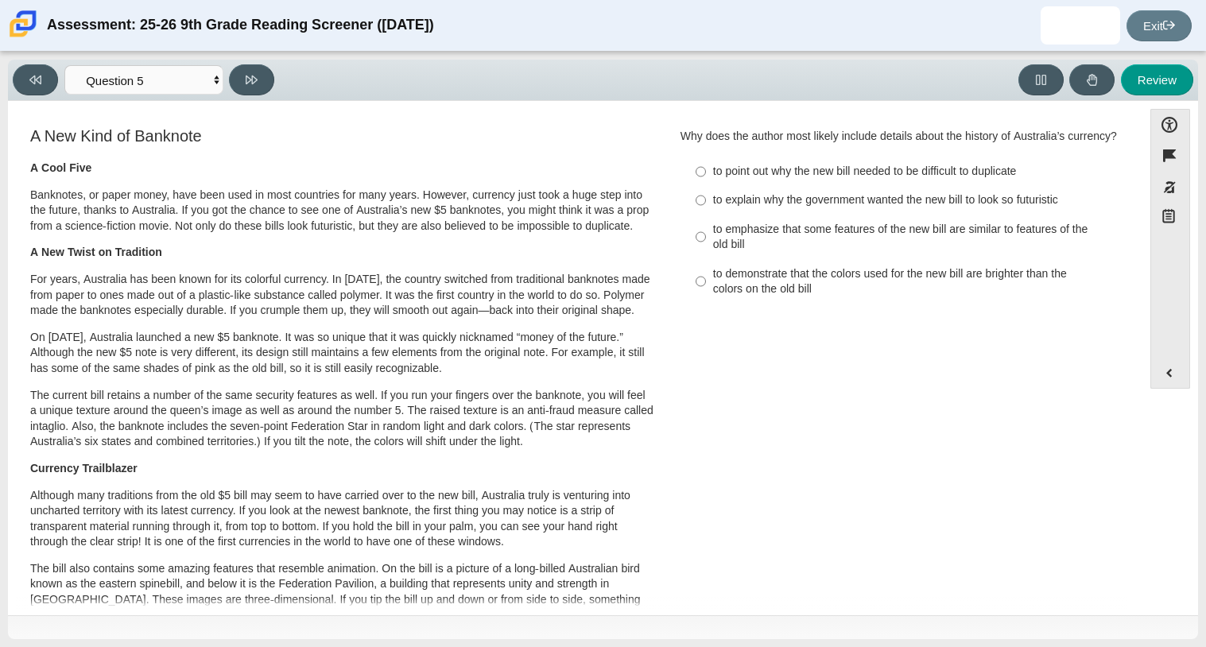
click at [724, 253] on div "to emphasize that some features of the new bill are similar to features of the …" at bounding box center [914, 237] width 402 height 31
click at [706, 259] on input "to emphasize that some features of the new bill are similar to features of the …" at bounding box center [701, 237] width 10 height 45
radio input "true"
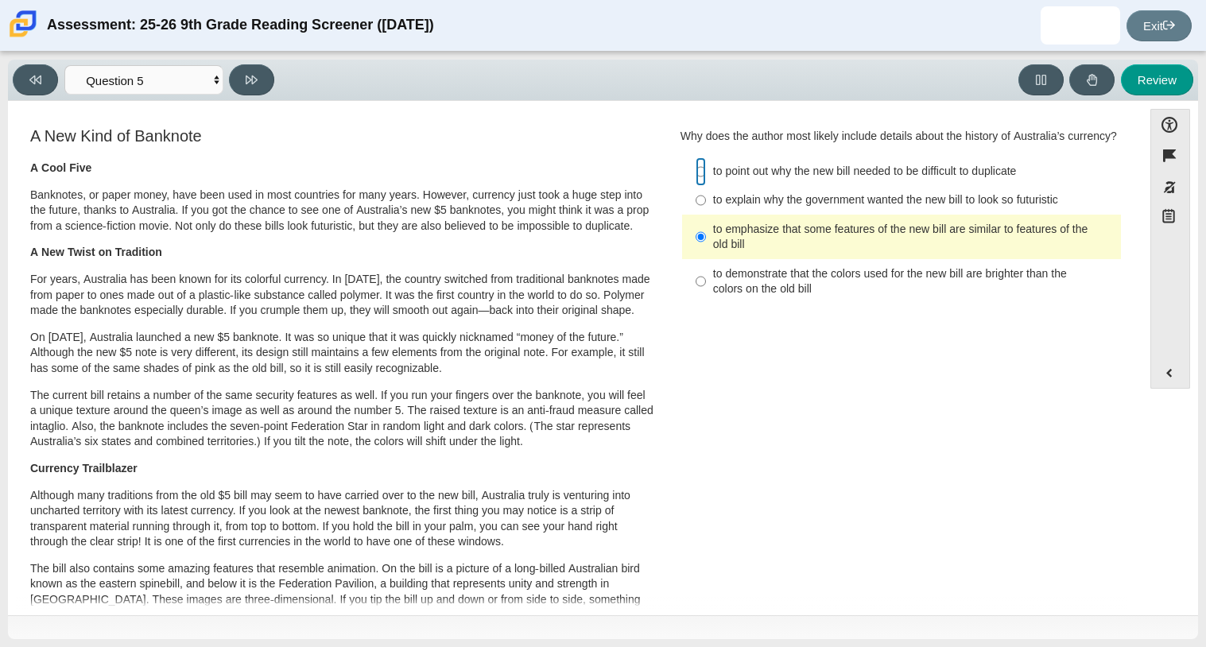
click at [696, 186] on input "to point out why the new bill needed to be difficult to duplicate to point out …" at bounding box center [701, 171] width 10 height 29
radio input "true"
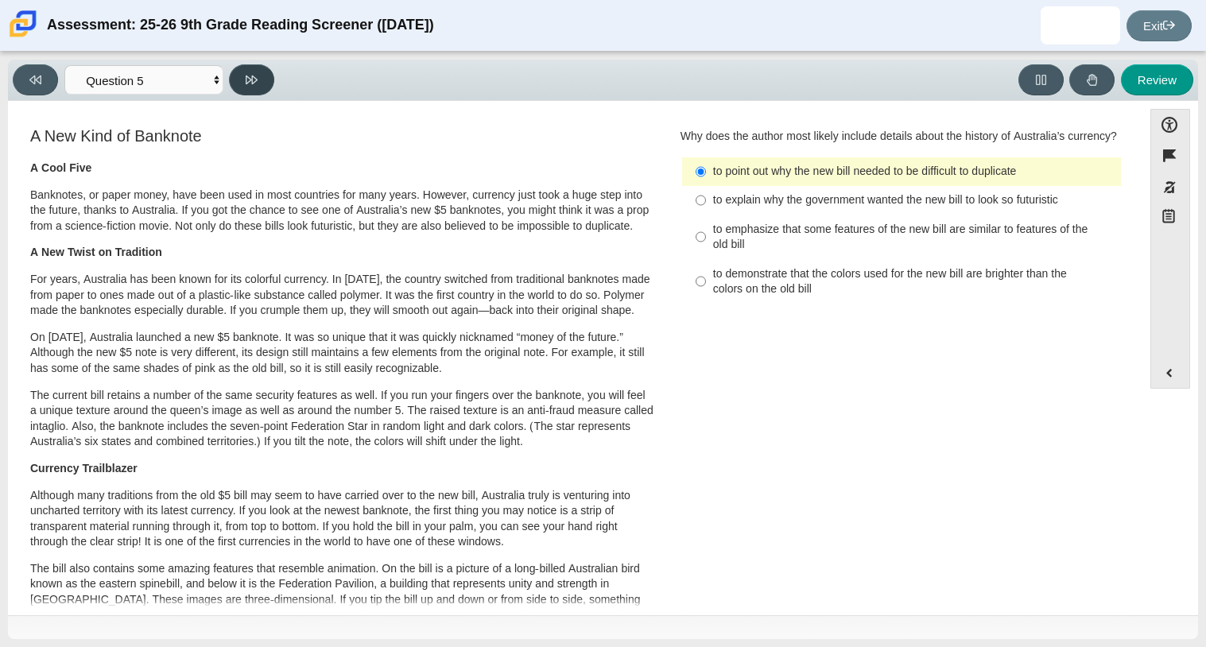
click at [262, 72] on button at bounding box center [251, 79] width 45 height 31
select select "69146e31-7b3d-4a3e-9ce6-f30c24342ae0"
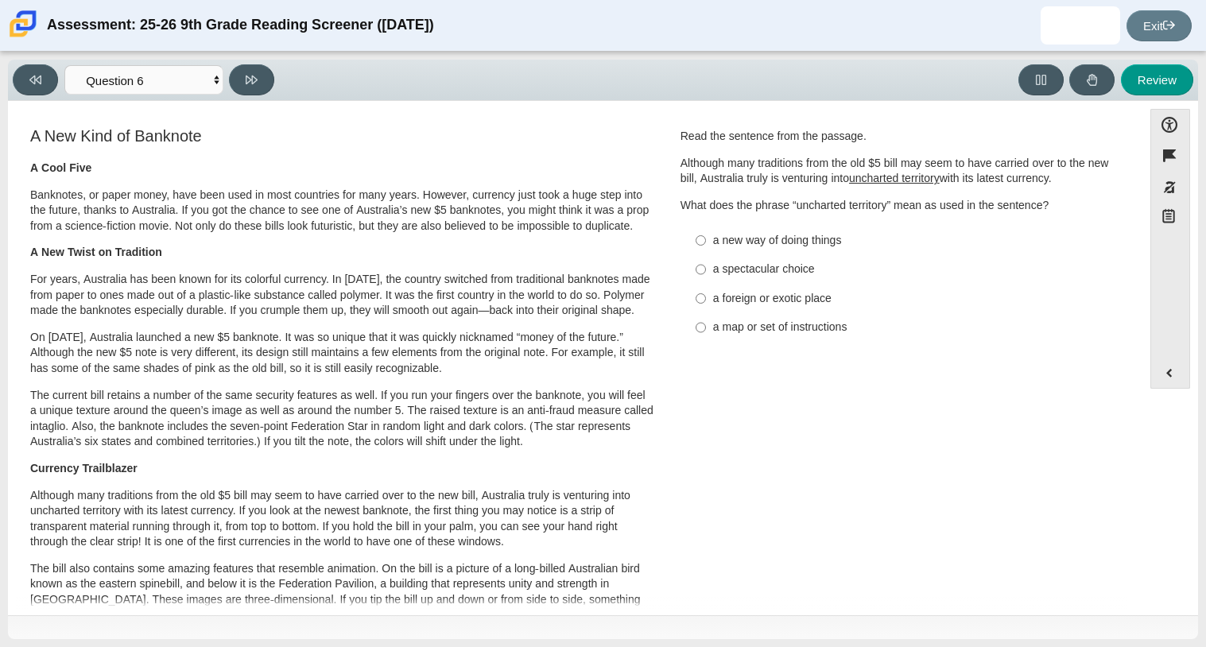
click at [712, 249] on label "a new way of doing things a new way of doing things" at bounding box center [903, 240] width 436 height 29
click at [706, 249] on input "a new way of doing things a new way of doing things" at bounding box center [701, 240] width 10 height 29
radio input "true"
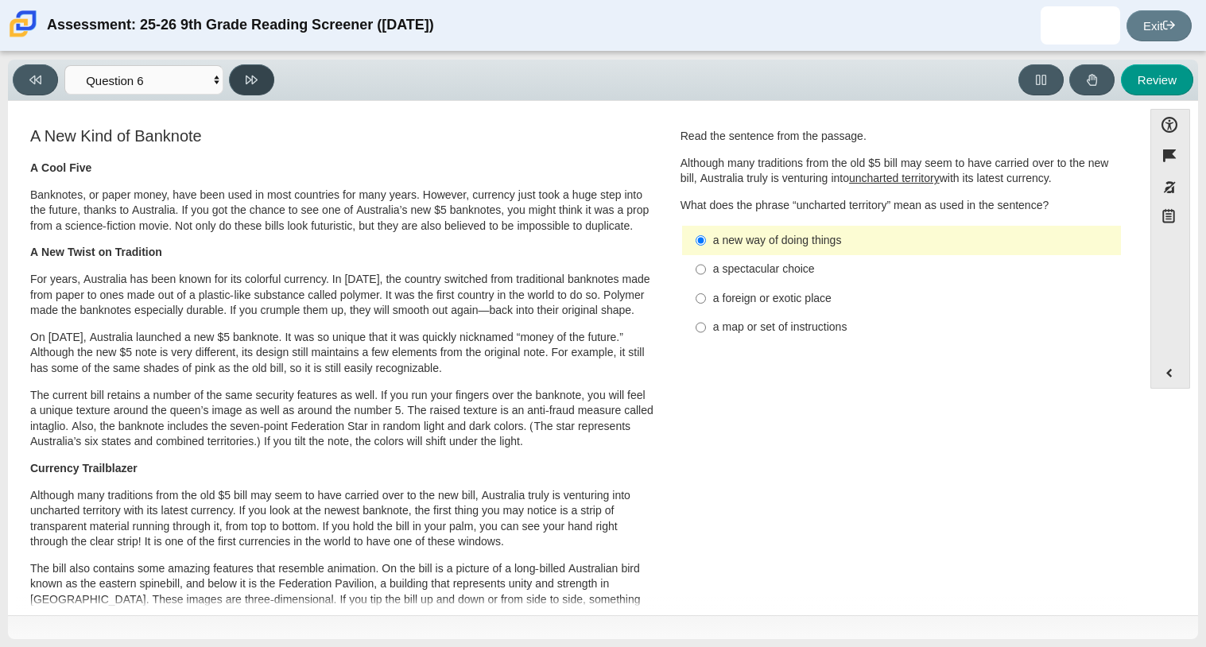
click at [239, 75] on button at bounding box center [251, 79] width 45 height 31
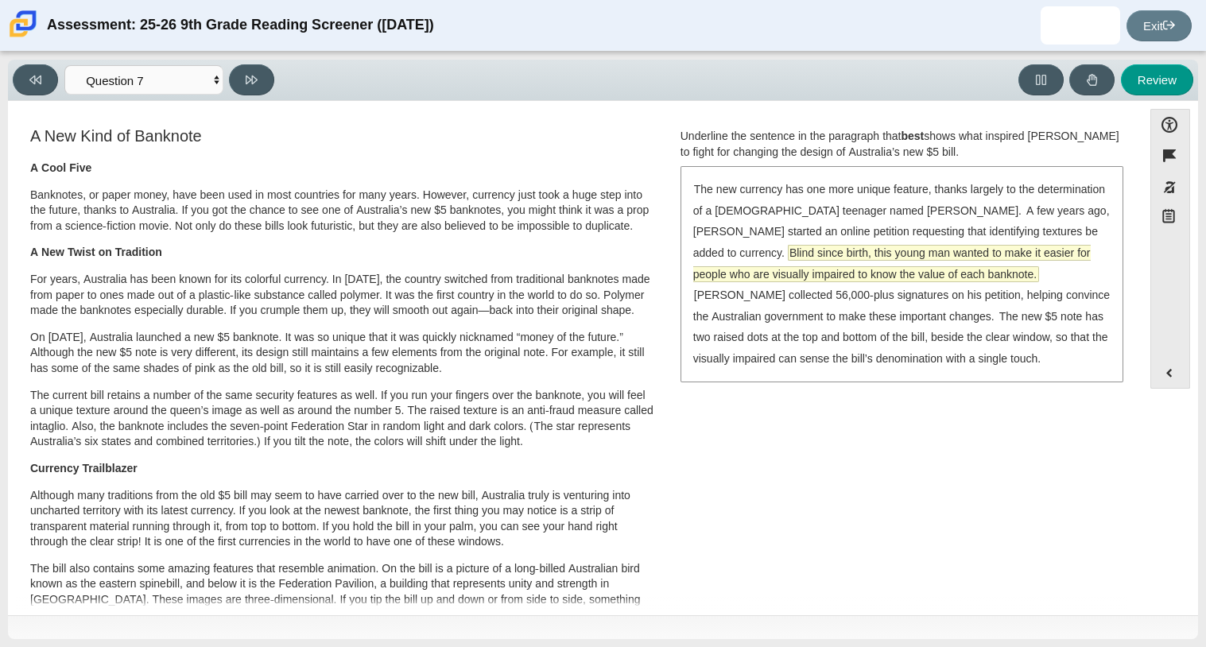
click at [1045, 250] on span "Blind since birth, this young man wanted to make it easier for people who are v…" at bounding box center [892, 264] width 398 height 36
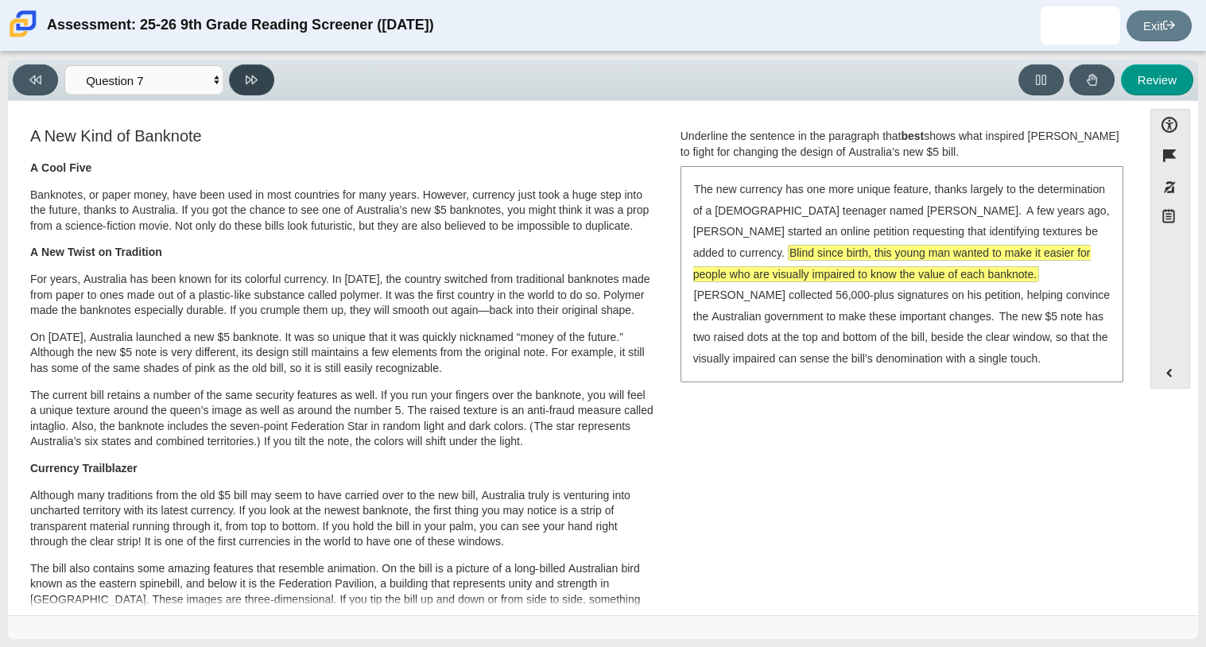
click at [253, 76] on icon at bounding box center [252, 80] width 12 height 12
select select "ea8338c2-a6a3-418e-a305-2b963b54a290"
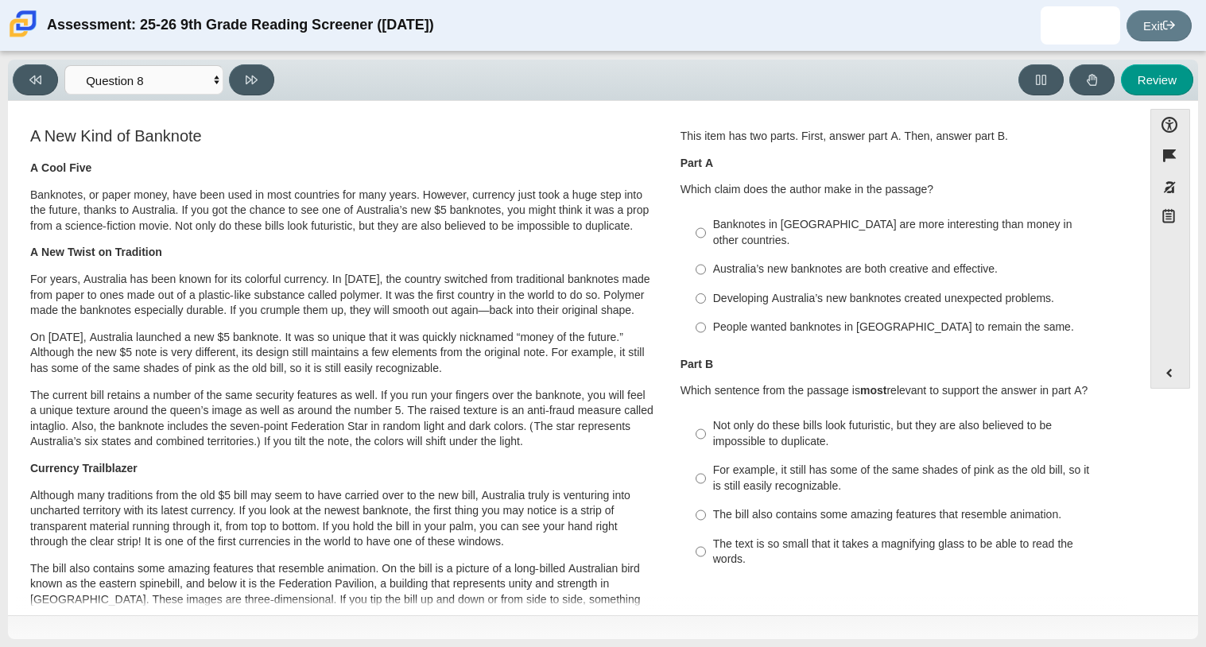
click at [877, 262] on div "Australia’s new banknotes are both creative and effective." at bounding box center [914, 270] width 402 height 16
click at [706, 255] on input "Australia’s new banknotes are both creative and effective. Australia’s new bank…" at bounding box center [701, 269] width 10 height 29
radio input "true"
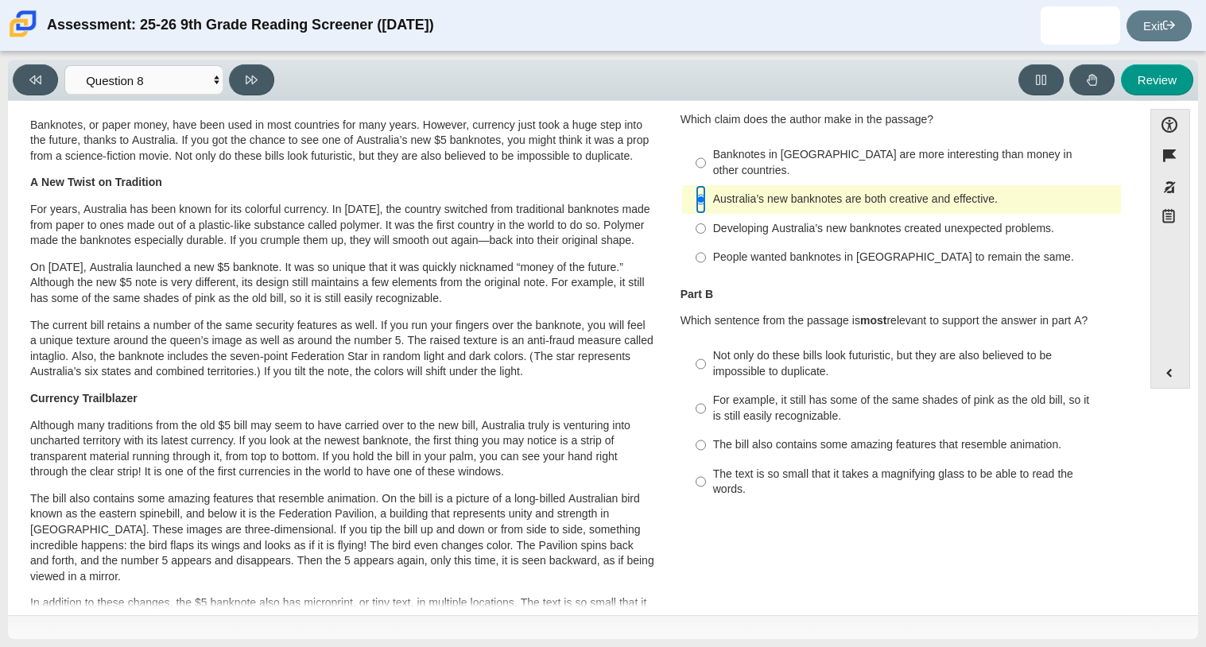
scroll to position [74, 0]
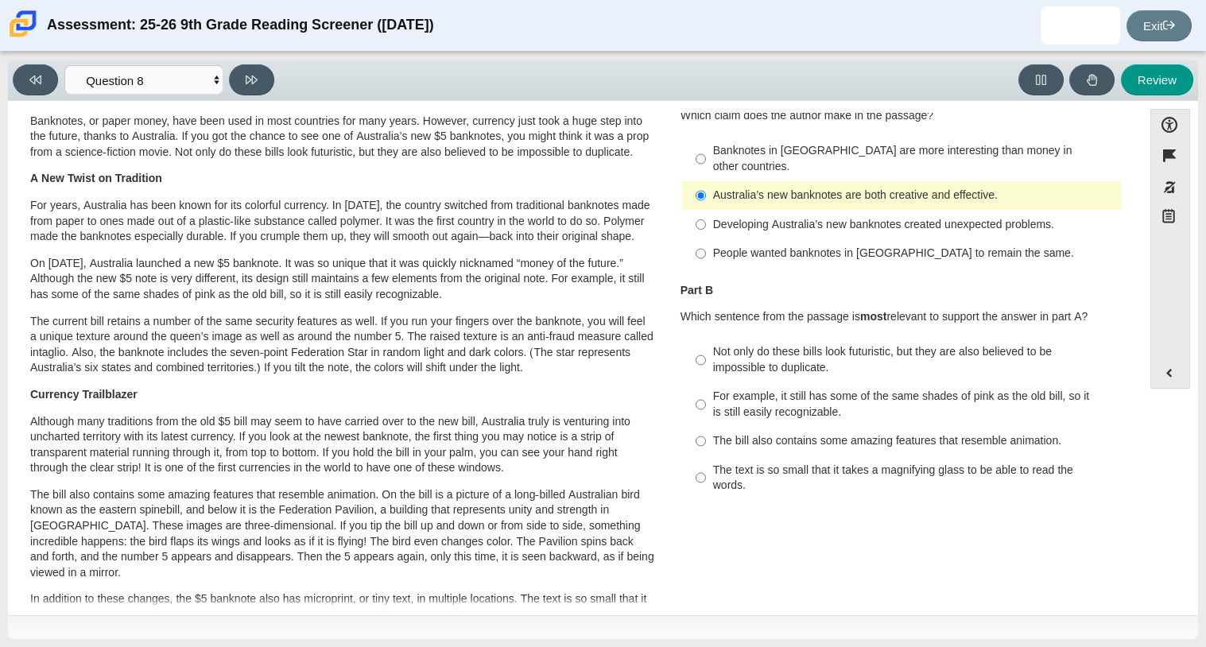
click at [734, 351] on div "Not only do these bills look futuristic, but they are also believed to be impos…" at bounding box center [914, 359] width 402 height 31
click at [706, 351] on input "Not only do these bills look futuristic, but they are also believed to be impos…" at bounding box center [701, 360] width 10 height 45
radio input "true"
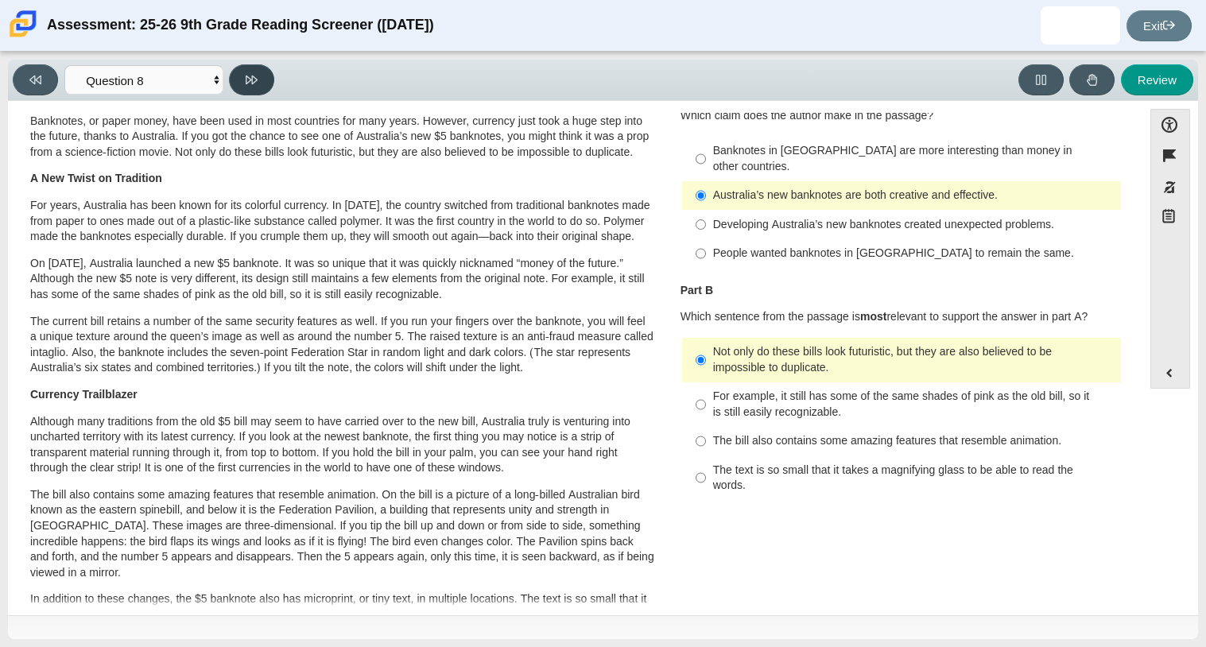
click at [246, 87] on button at bounding box center [251, 79] width 45 height 31
select select "89f058d6-b15c-4ef5-a4b3-fdaffb8868b6"
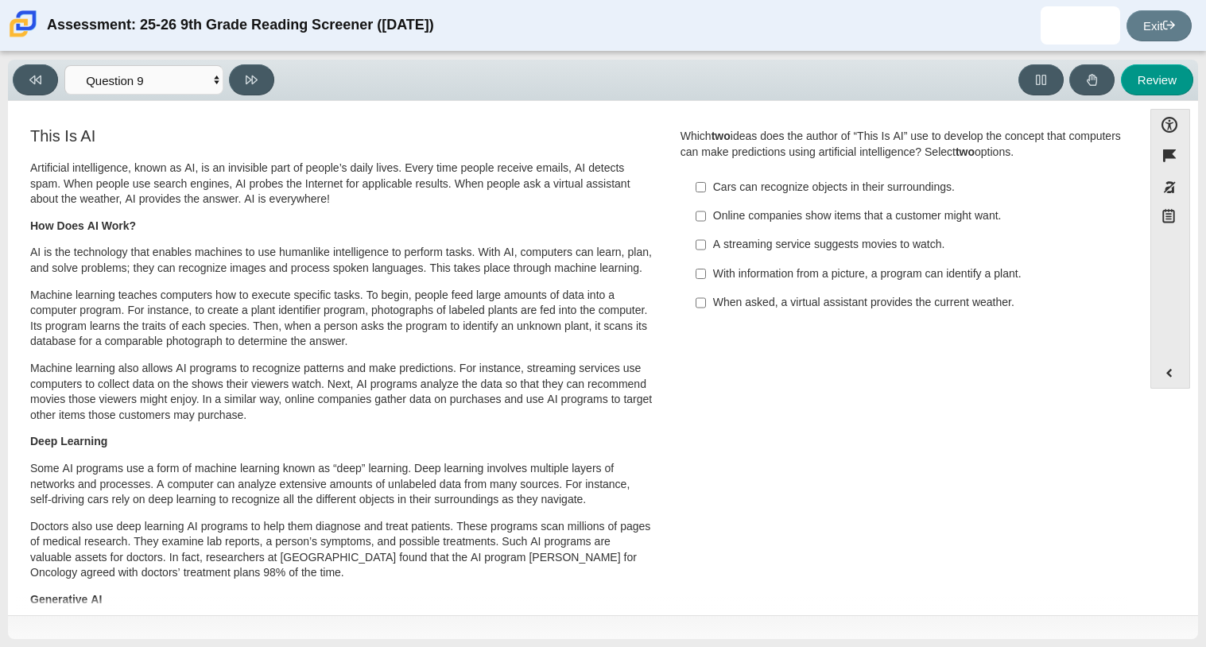
click at [753, 302] on div "When asked, a virtual assistant provides the current weather." at bounding box center [914, 303] width 402 height 16
click at [706, 302] on input "When asked, a virtual assistant provides the current weather. When asked, a vir…" at bounding box center [701, 303] width 10 height 29
checkbox input "true"
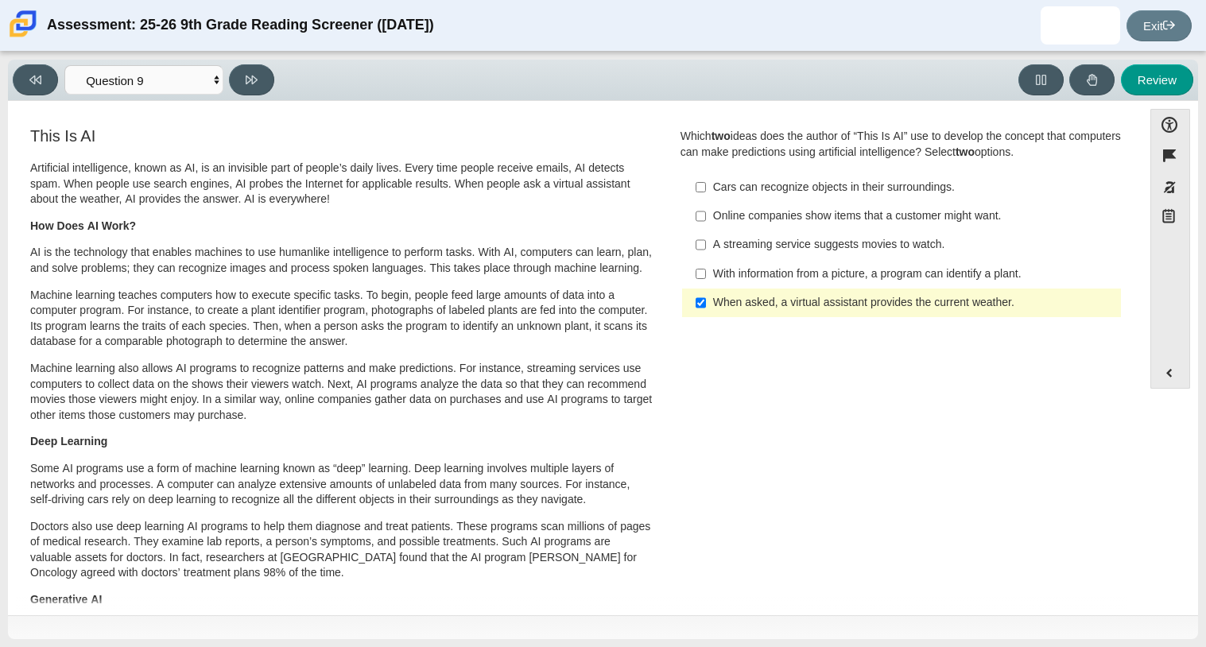
click at [808, 195] on div "Cars can recognize objects in their surroundings." at bounding box center [914, 188] width 402 height 16
click at [706, 195] on input "Cars can recognize objects in their surroundings. Cars can recognize objects in…" at bounding box center [701, 187] width 10 height 29
checkbox input "true"
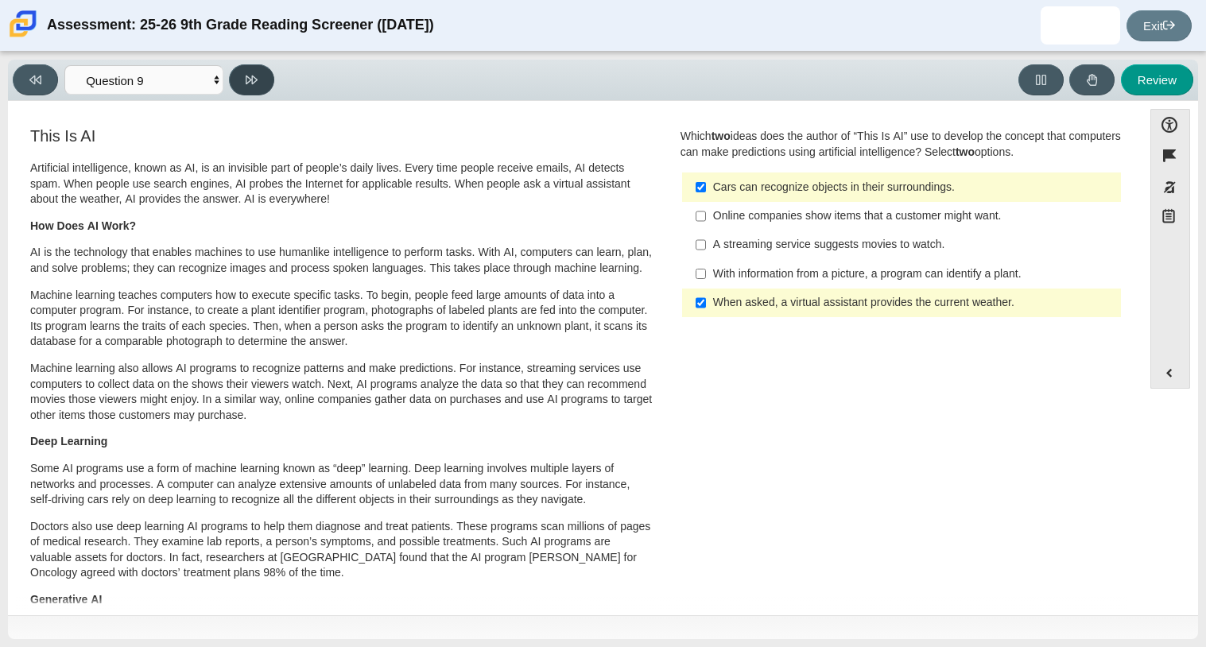
click at [251, 76] on icon at bounding box center [252, 80] width 12 height 12
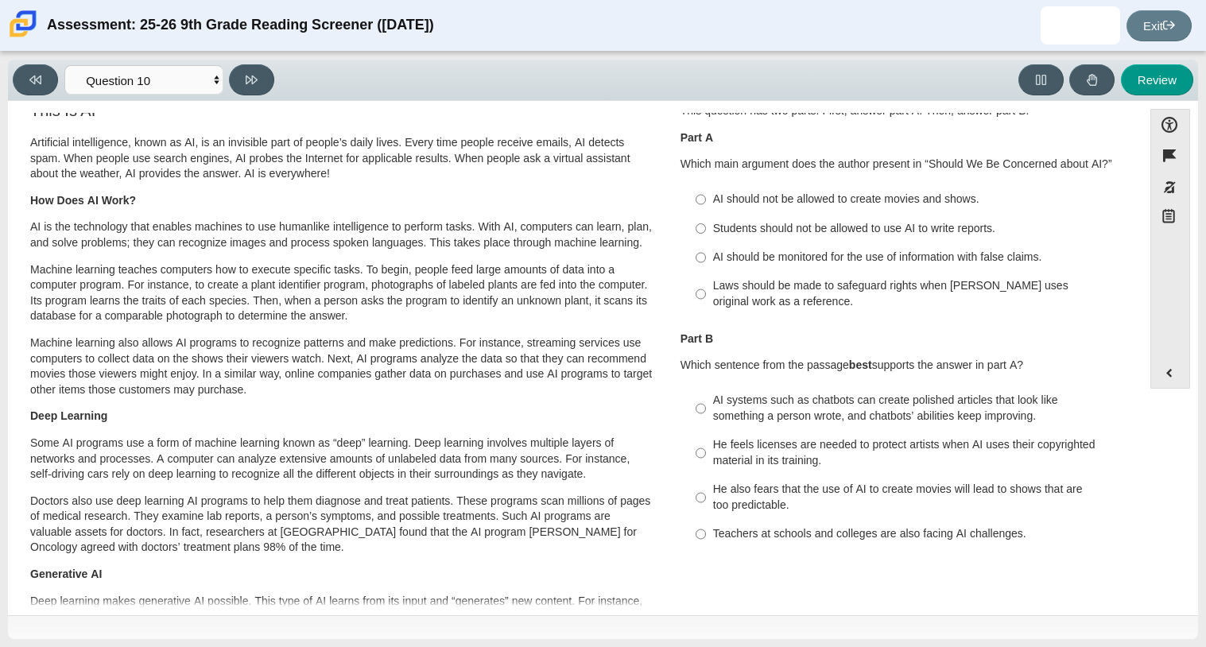
scroll to position [27, 0]
click at [34, 69] on button at bounding box center [35, 79] width 45 height 31
select select "89f058d6-b15c-4ef5-a4b3-fdaffb8868b6"
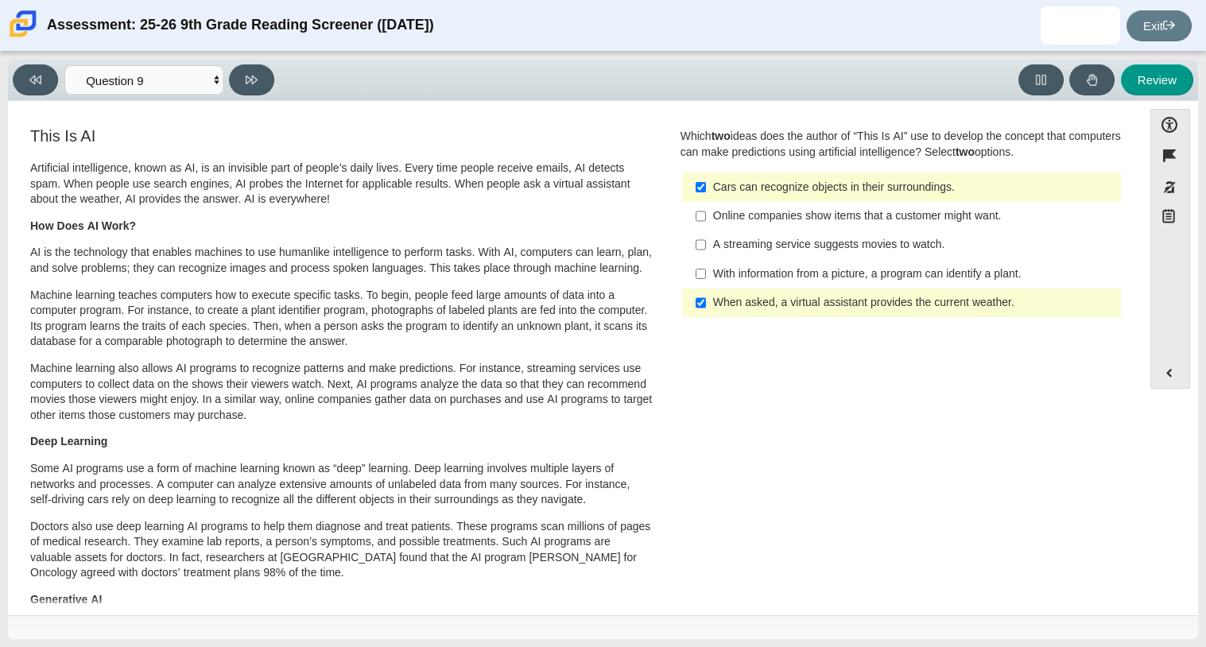
click at [708, 196] on label "Cars can recognize objects in their surroundings. Cars can recognize objects in…" at bounding box center [903, 187] width 436 height 29
click at [706, 196] on input "Cars can recognize objects in their surroundings. Cars can recognize objects in…" at bounding box center [701, 187] width 10 height 29
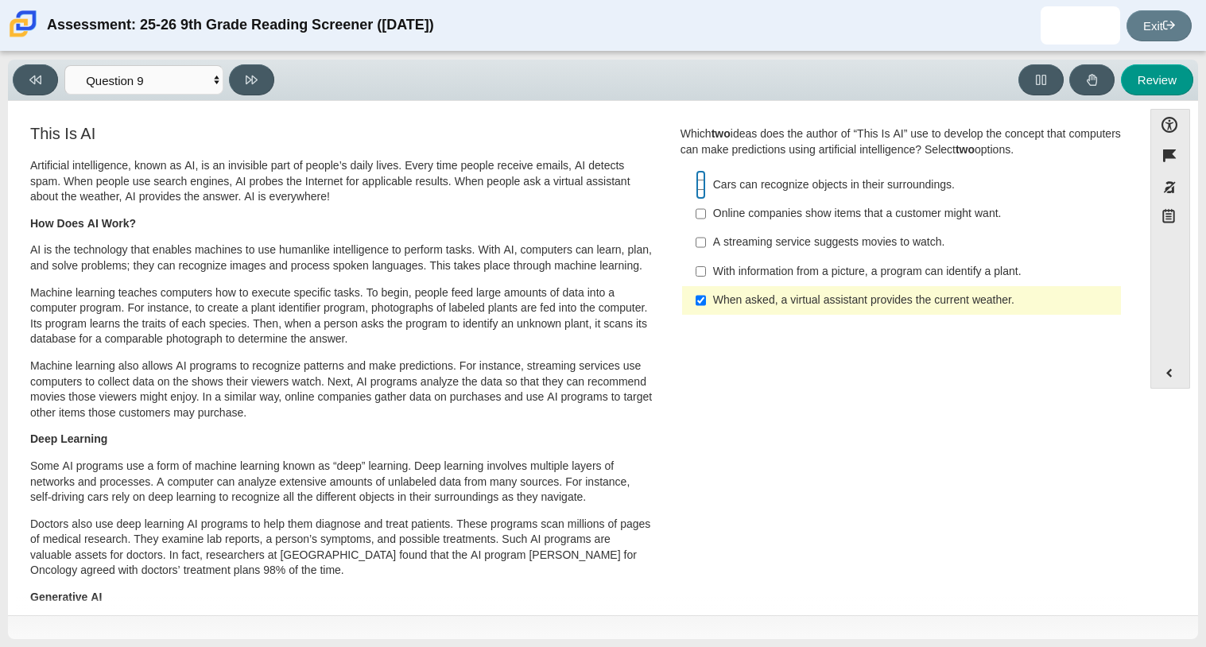
scroll to position [0, 0]
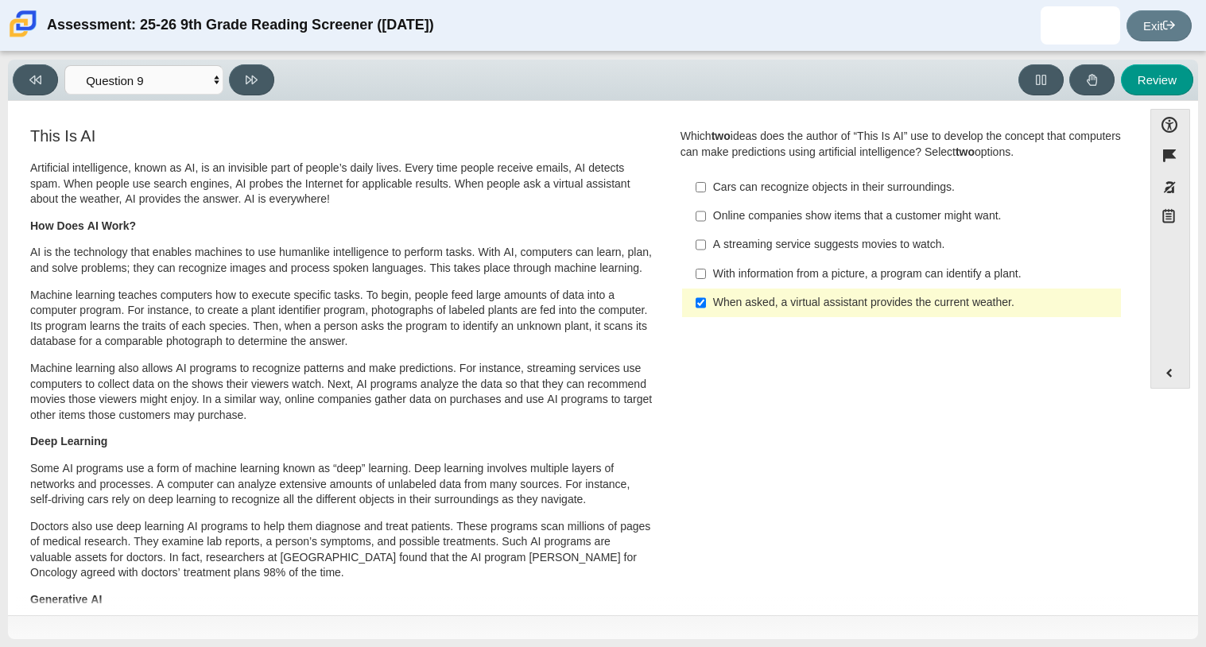
click at [835, 182] on div "Cars can recognize objects in their surroundings." at bounding box center [914, 188] width 402 height 16
click at [706, 182] on input "Cars can recognize objects in their surroundings. Cars can recognize objects in…" at bounding box center [701, 187] width 10 height 29
checkbox input "true"
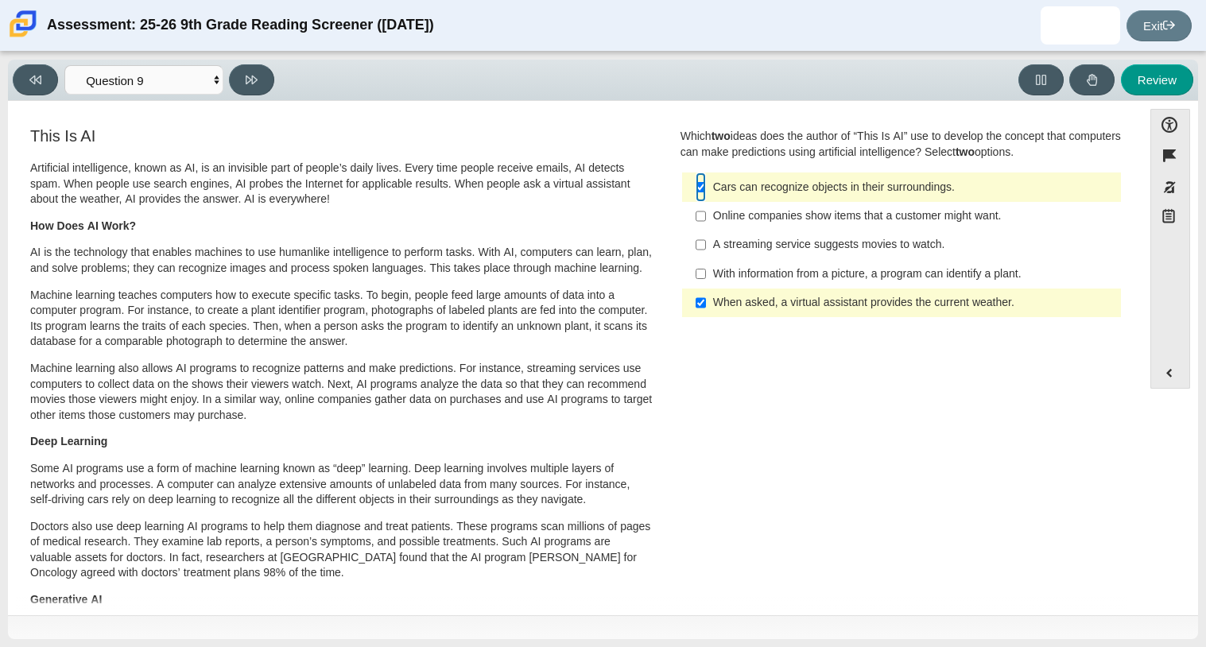
scroll to position [9, 0]
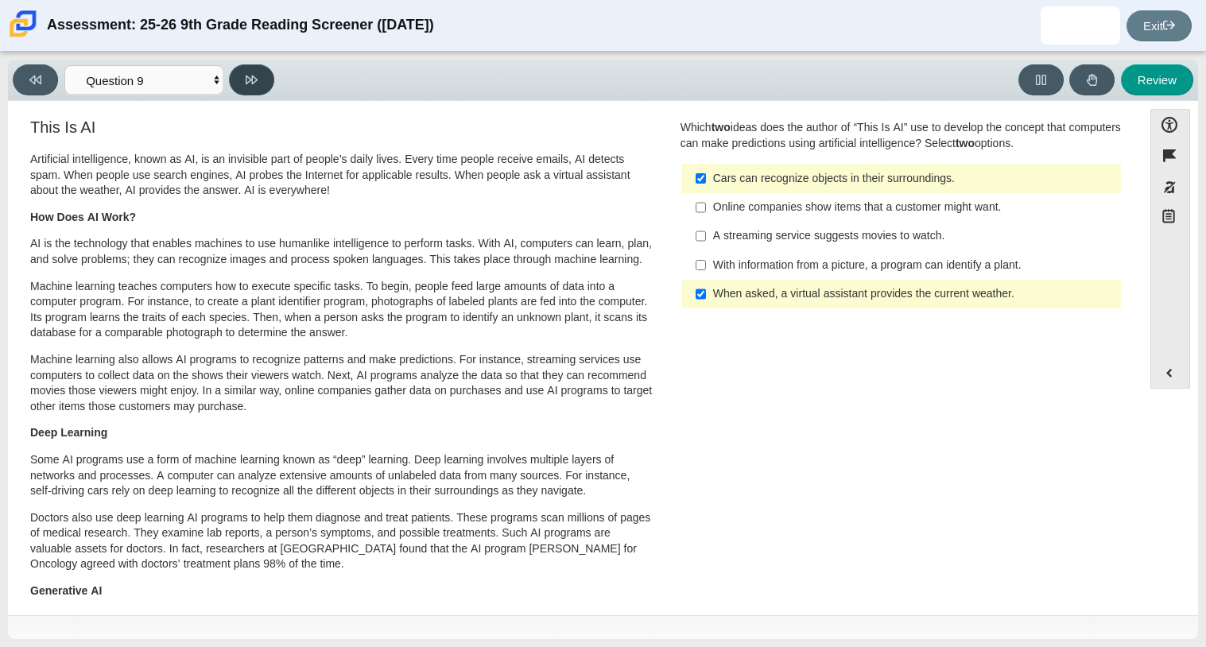
click at [238, 76] on button at bounding box center [251, 79] width 45 height 31
select select "cdf3c14e-a918-44d1-9b63-3db0fa81641e"
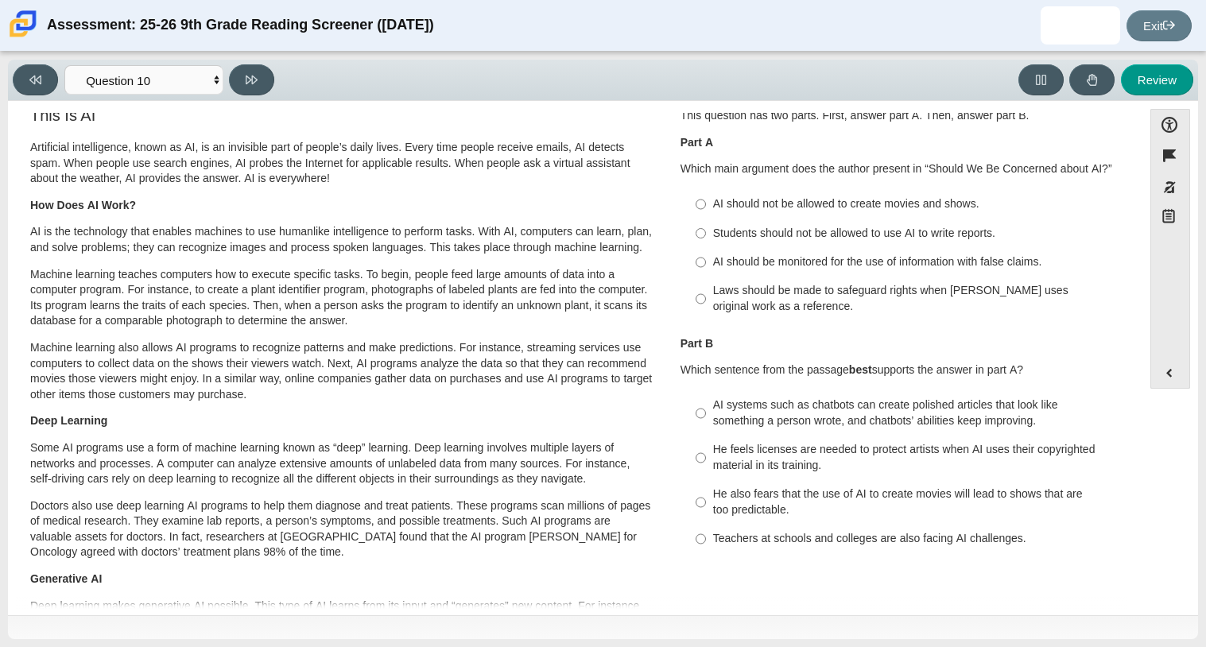
scroll to position [14, 0]
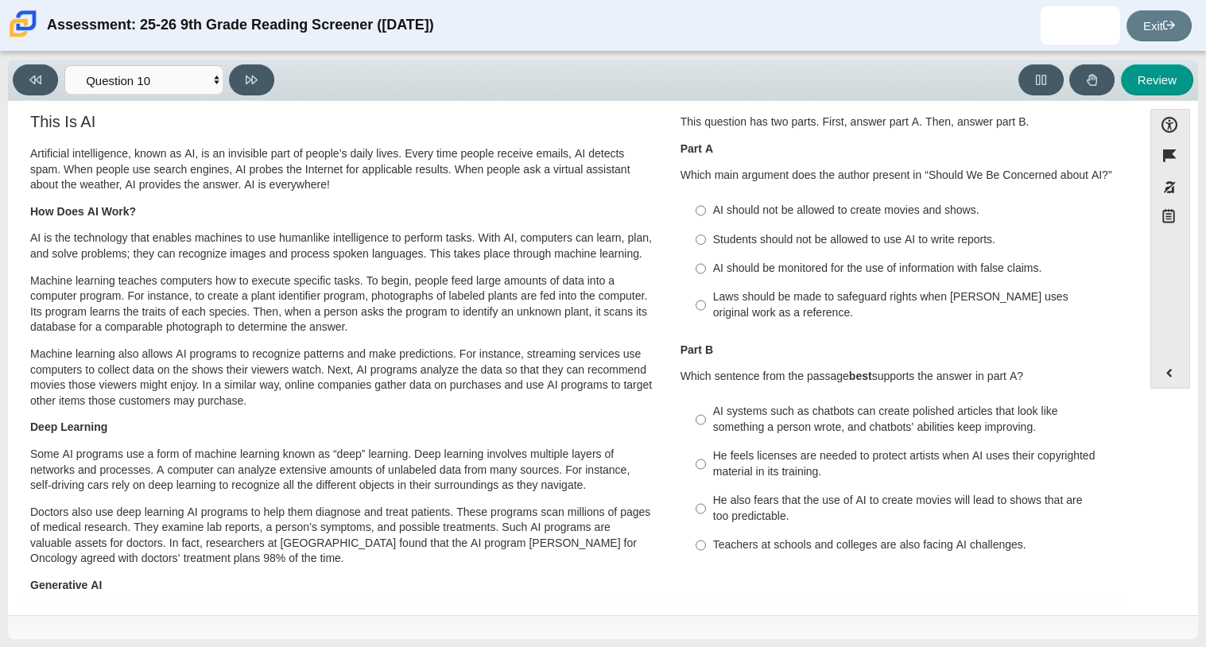
click at [968, 270] on div "AI should be monitored for the use of information with false claims." at bounding box center [914, 269] width 402 height 16
click at [706, 270] on input "AI should be monitored for the use of information with false claims. AI should …" at bounding box center [701, 268] width 10 height 29
radio input "true"
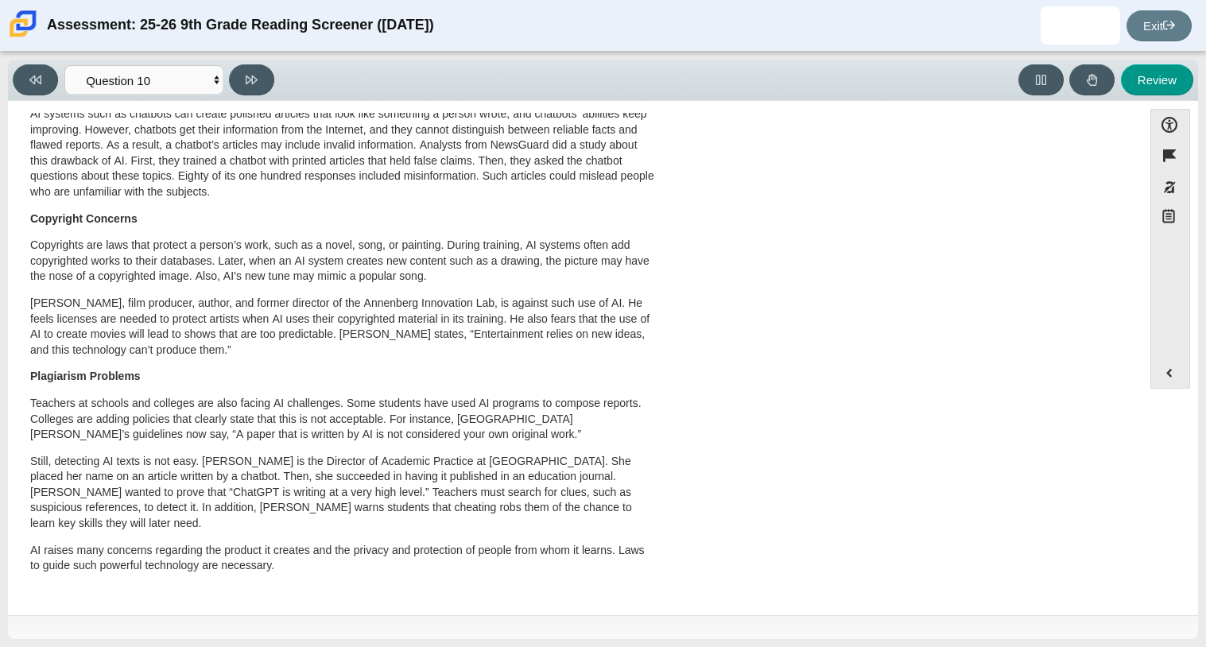
scroll to position [749, 0]
click at [614, 297] on p "Jonathan Taplin, film producer, author, and former director of the Annenberg In…" at bounding box center [342, 327] width 624 height 62
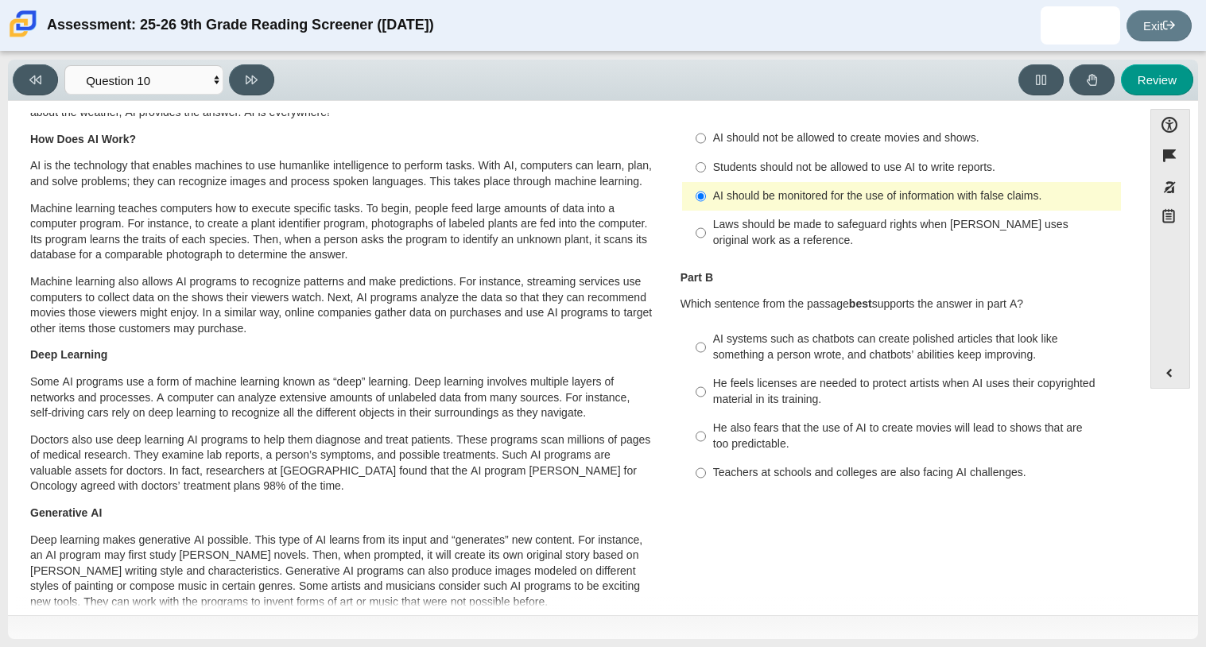
scroll to position [86, 0]
click at [818, 348] on div "AI systems such as chatbots can create polished articles that look like somethi…" at bounding box center [914, 347] width 402 height 31
click at [706, 348] on input "AI systems such as chatbots can create polished articles that look like somethi…" at bounding box center [701, 348] width 10 height 45
radio input "true"
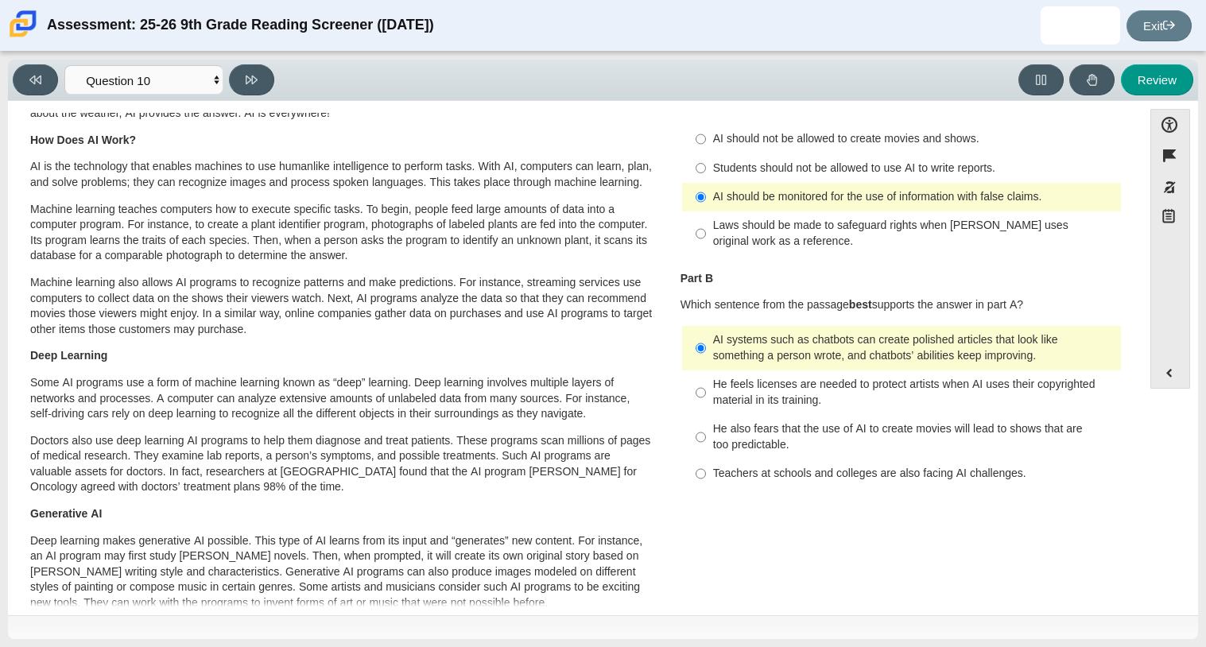
click at [669, 410] on div "Question 1 This question has two parts. First, answer part A. Then, answer part…" at bounding box center [902, 269] width 466 height 460
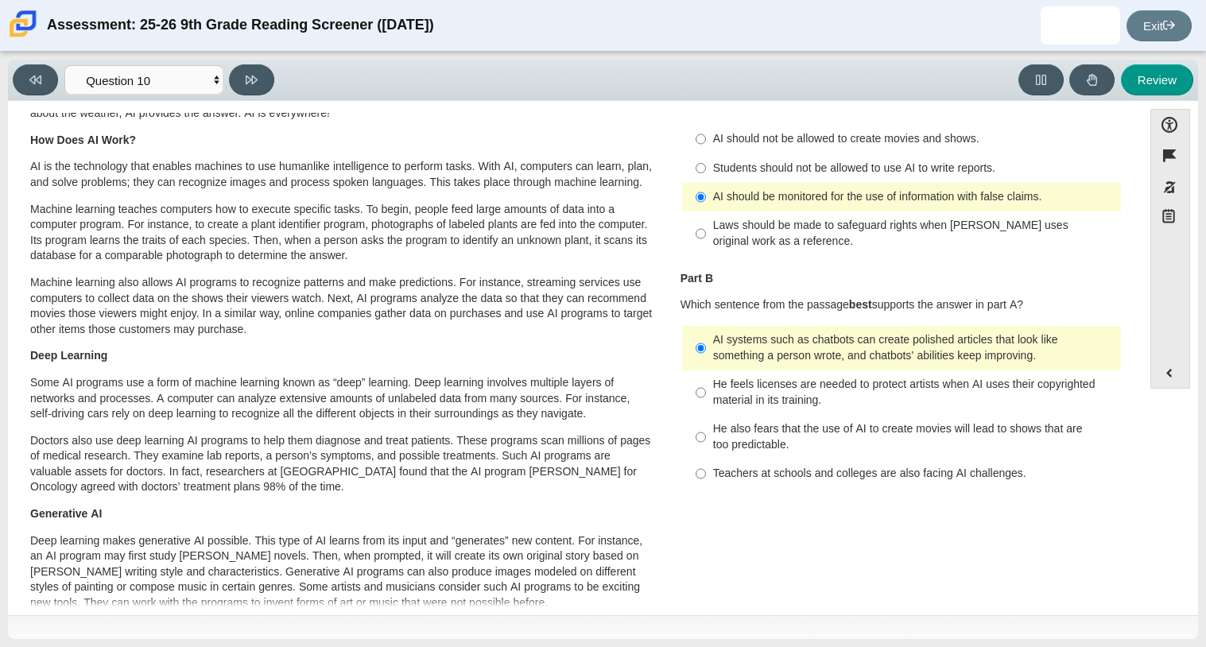
click at [669, 410] on div "Question 1 This question has two parts. First, answer part A. Then, answer part…" at bounding box center [902, 269] width 466 height 460
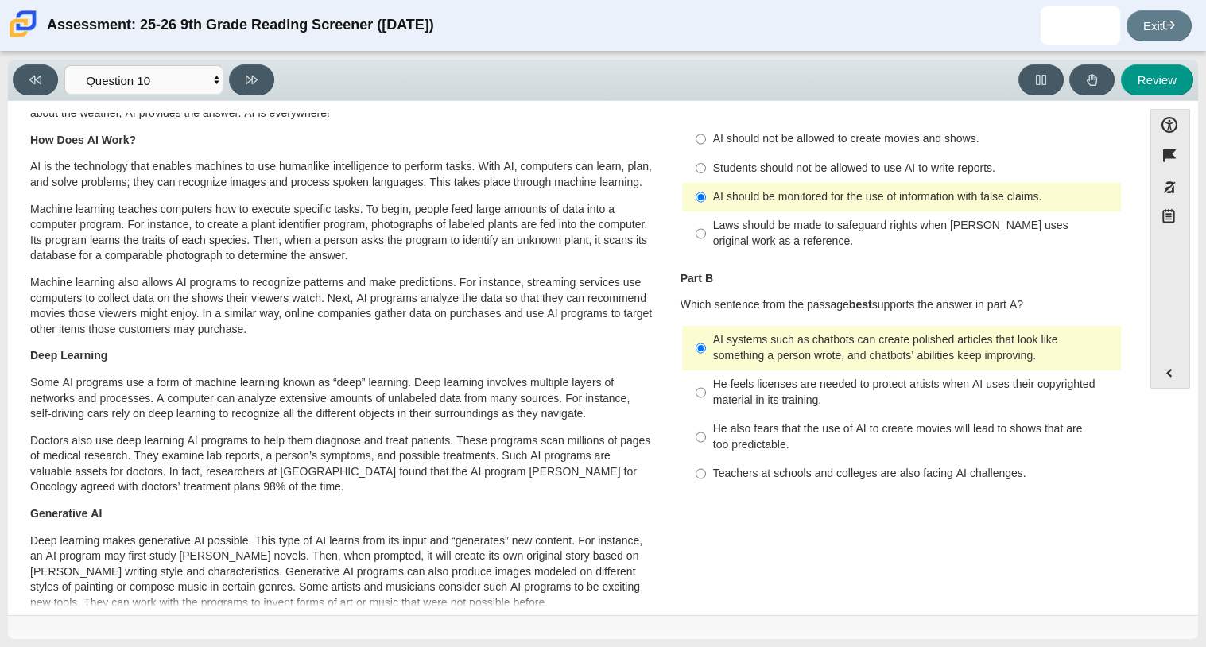
click at [669, 410] on div "Question 1 This question has two parts. First, answer part A. Then, answer part…" at bounding box center [902, 269] width 466 height 460
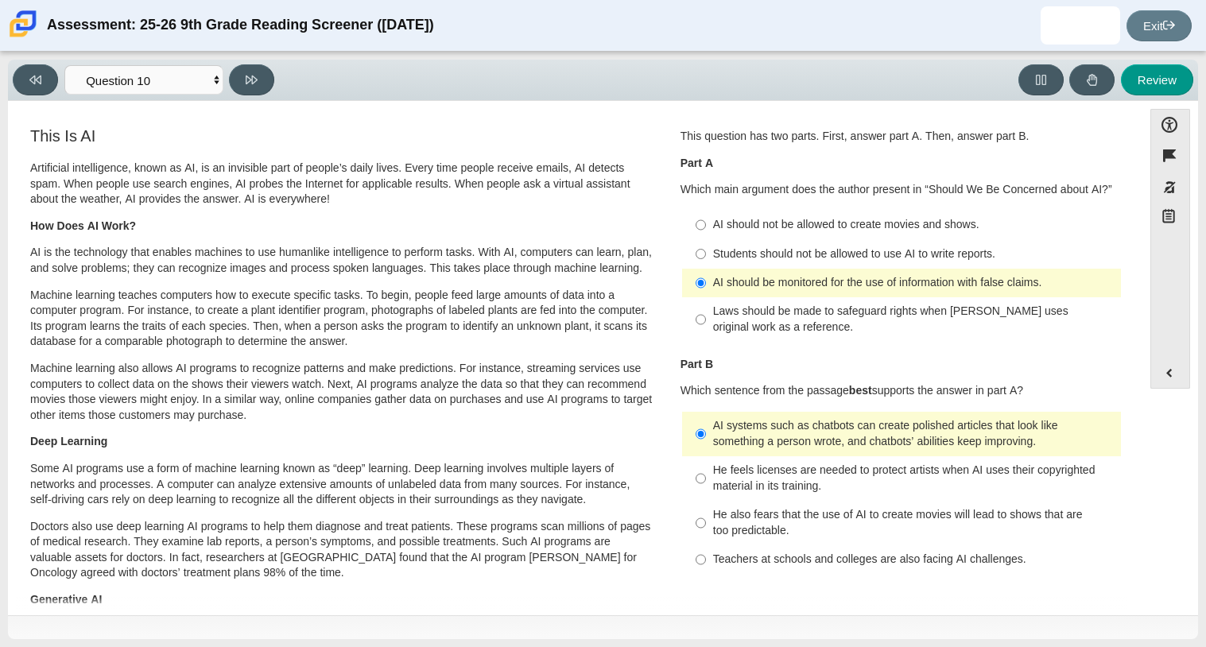
scroll to position [6, 0]
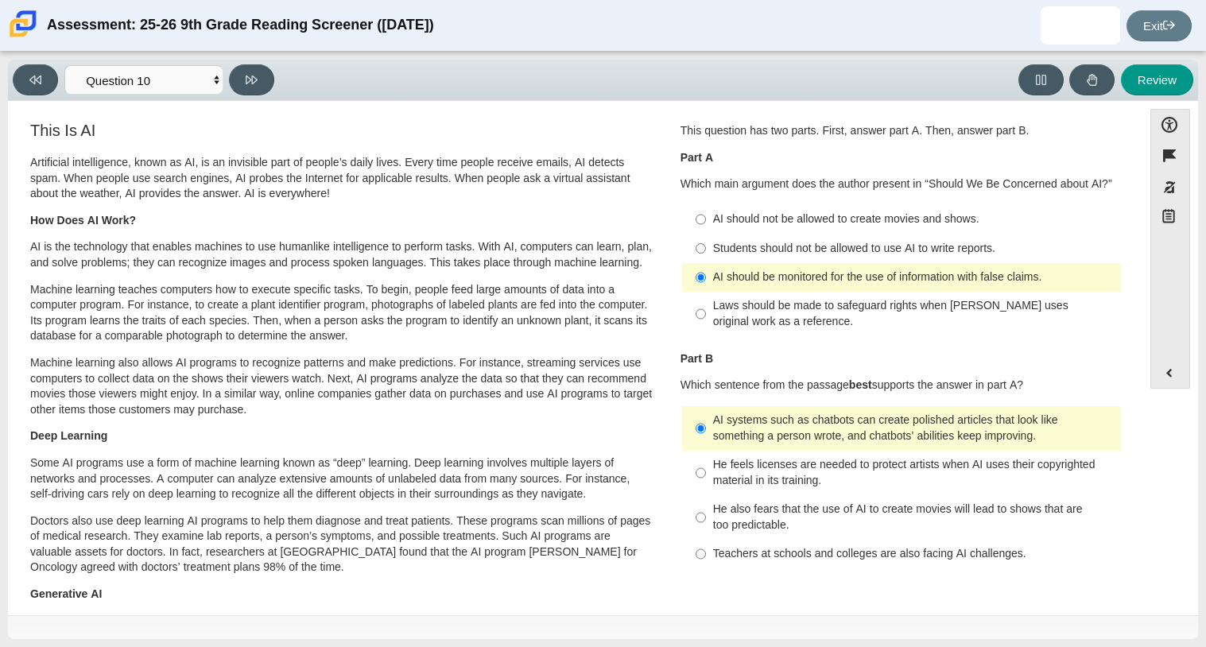
click at [340, 150] on div "This Is AI Artificial intelligence, known as AI, is an invisible part of people…" at bounding box center [342, 412] width 624 height 581
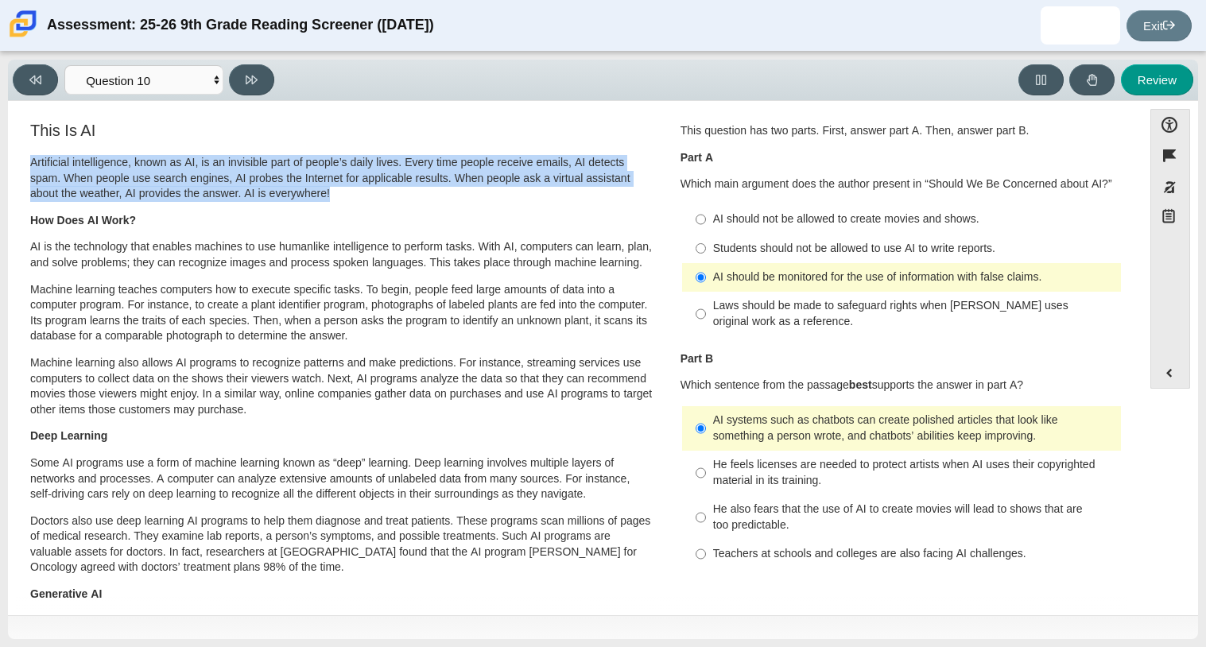
click at [433, 186] on p "Artificial intelligence, known as AI, is an invisible part of people’s daily li…" at bounding box center [342, 178] width 624 height 47
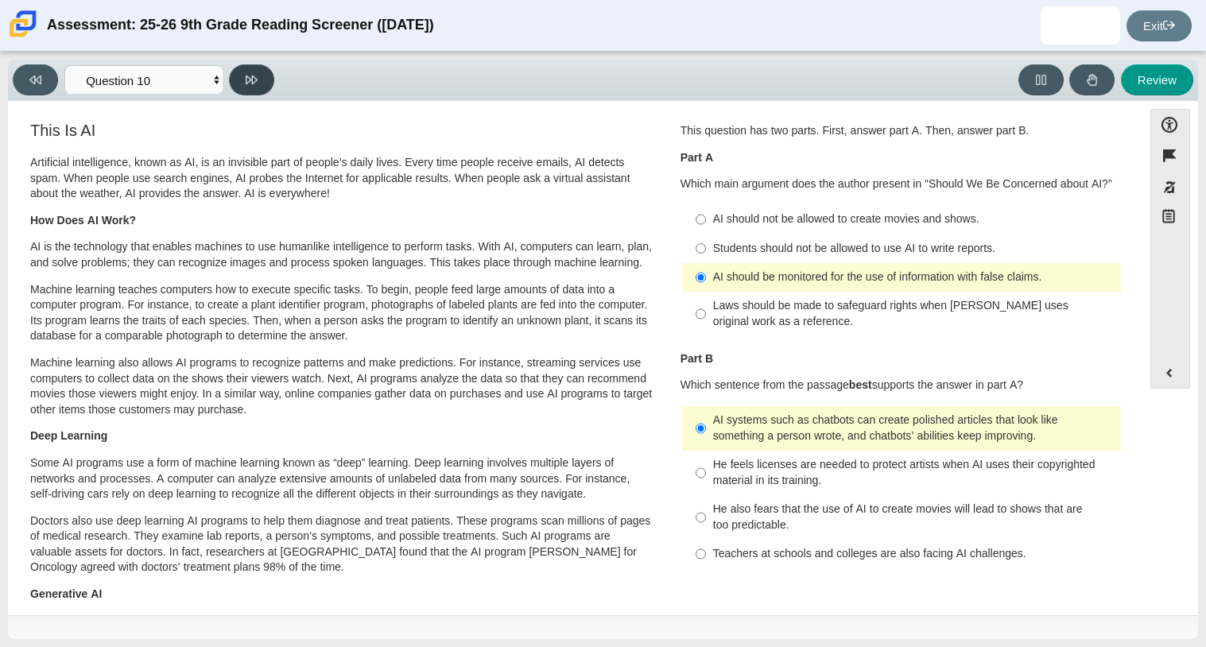
click at [242, 83] on button at bounding box center [251, 79] width 45 height 31
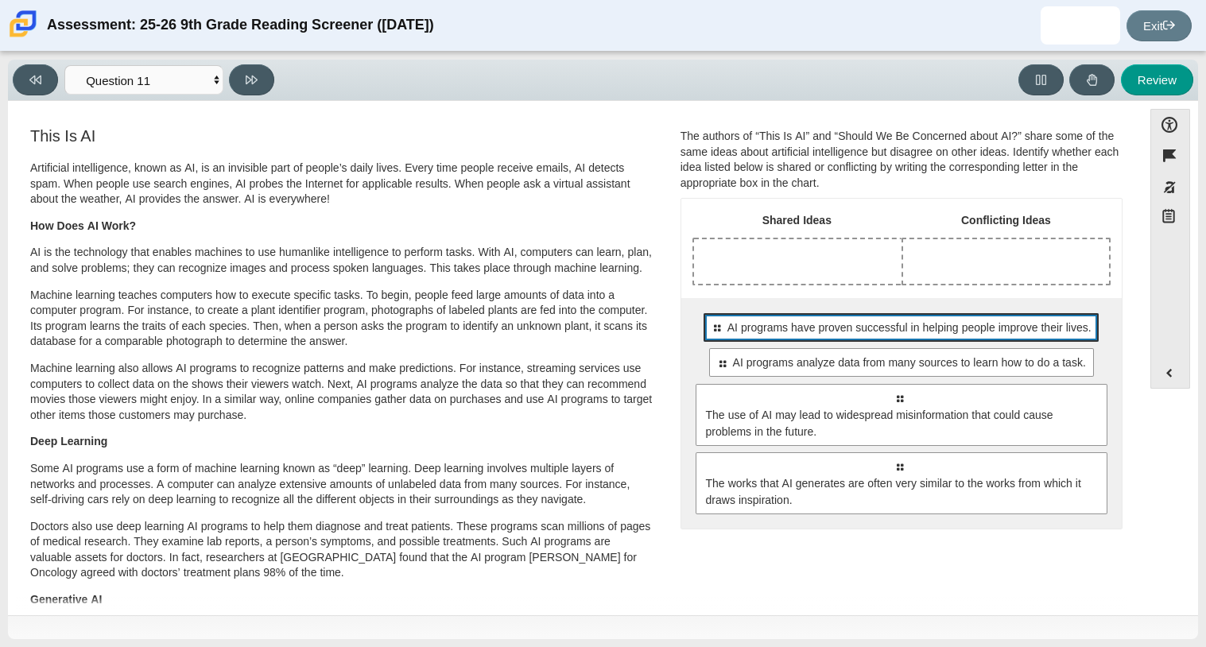
drag, startPoint x: 832, startPoint y: 317, endPoint x: 778, endPoint y: 316, distance: 53.3
click at [778, 316] on div "Select to move response to a response input area. AI programs have proven succe…" at bounding box center [901, 327] width 395 height 29
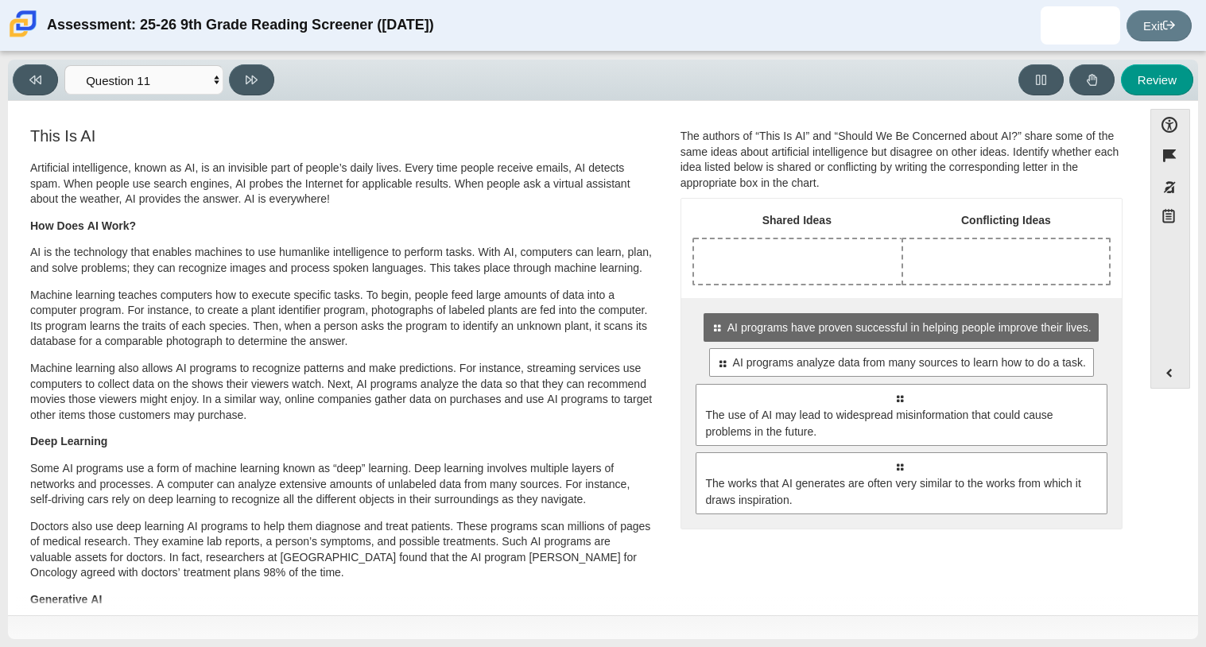
drag, startPoint x: 803, startPoint y: 359, endPoint x: 957, endPoint y: 261, distance: 182.6
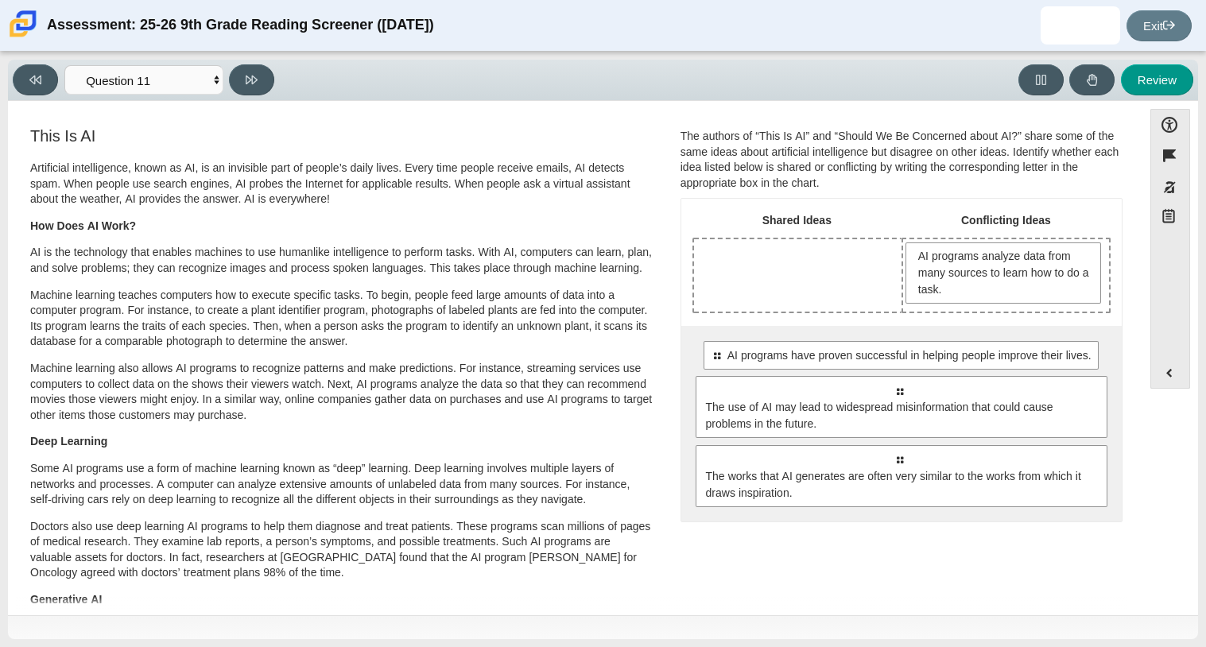
drag, startPoint x: 830, startPoint y: 423, endPoint x: 781, endPoint y: 300, distance: 132.7
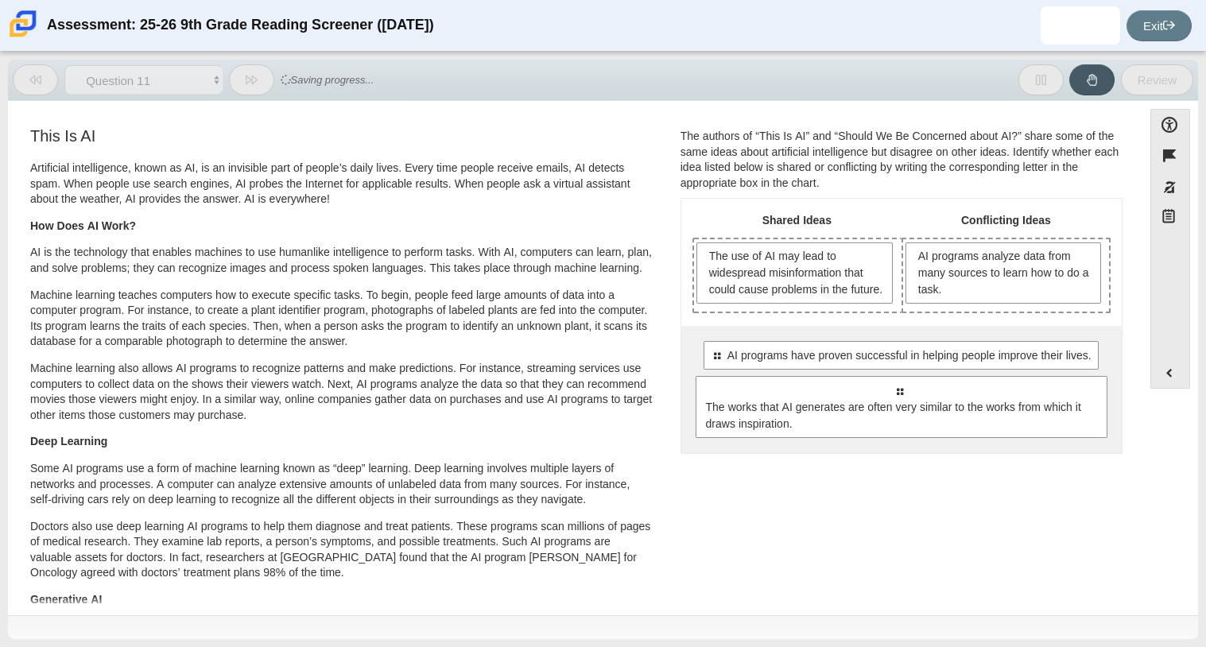
drag, startPoint x: 945, startPoint y: 369, endPoint x: 967, endPoint y: 322, distance: 51.9
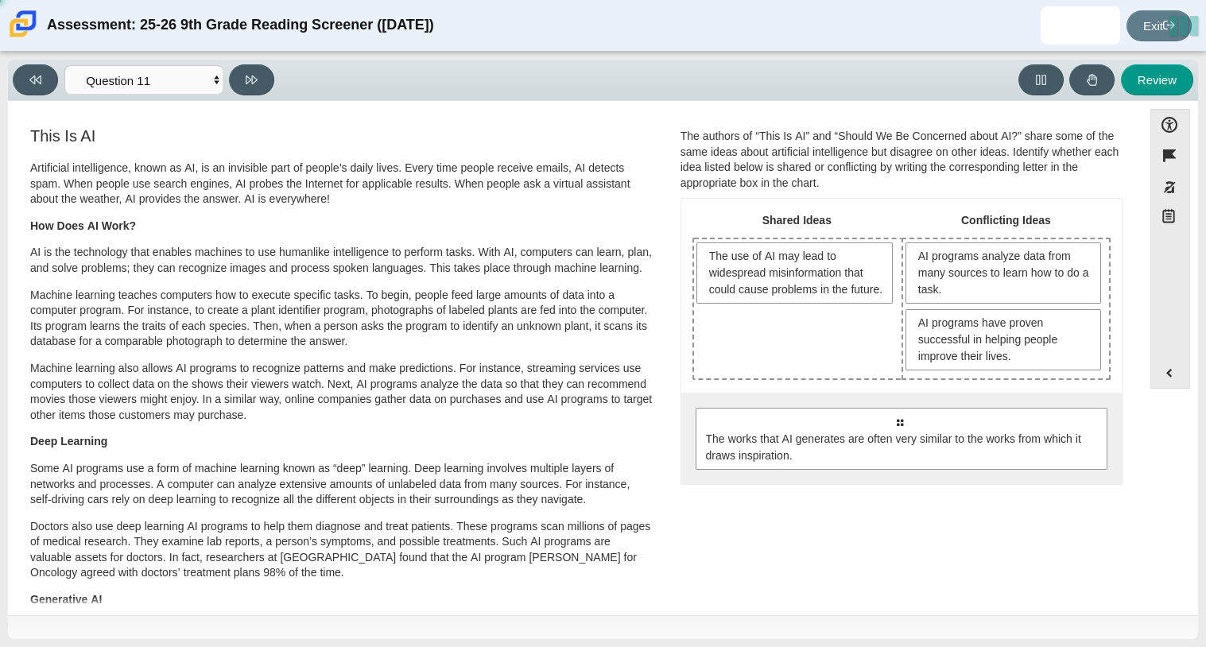
drag, startPoint x: 902, startPoint y: 461, endPoint x: 809, endPoint y: 369, distance: 130.4
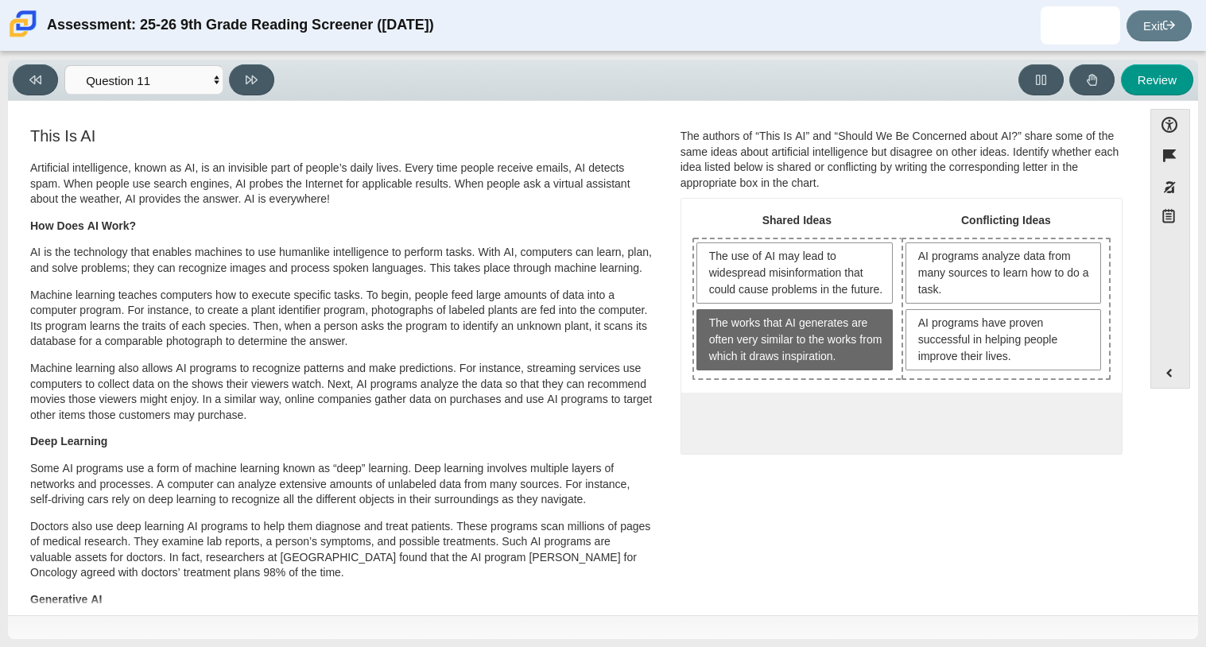
click at [848, 444] on div "0 possible responses, all responses have been moved out of possible responses p…" at bounding box center [901, 423] width 440 height 61
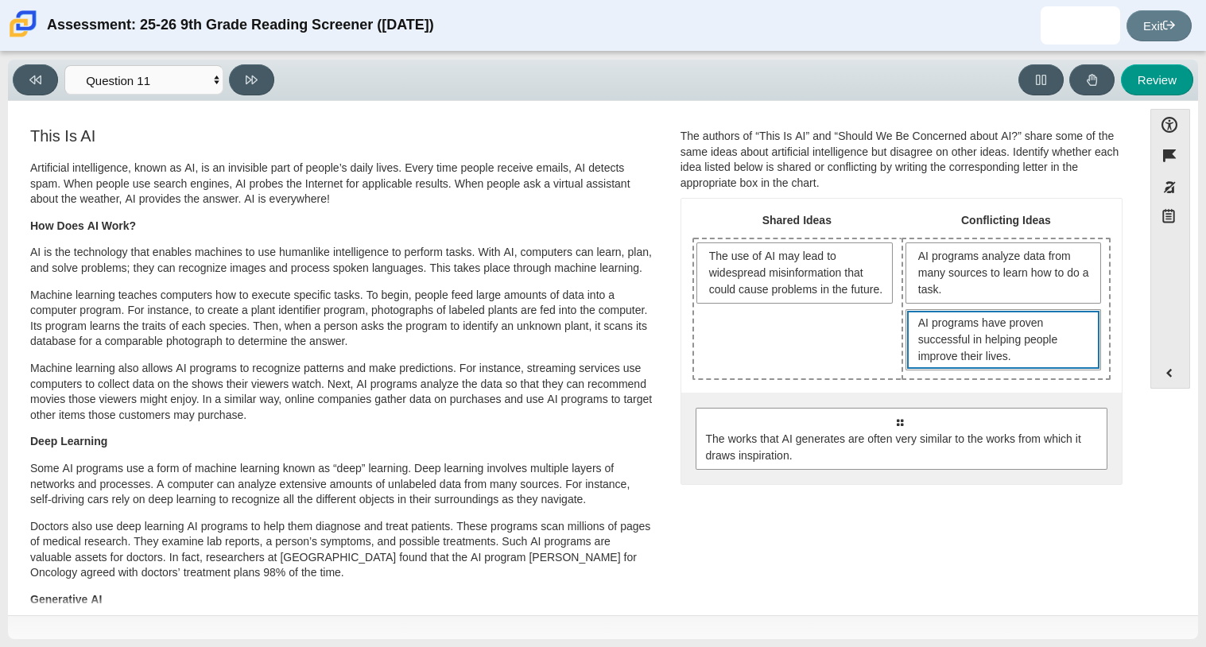
drag, startPoint x: 1005, startPoint y: 351, endPoint x: 934, endPoint y: 524, distance: 186.5
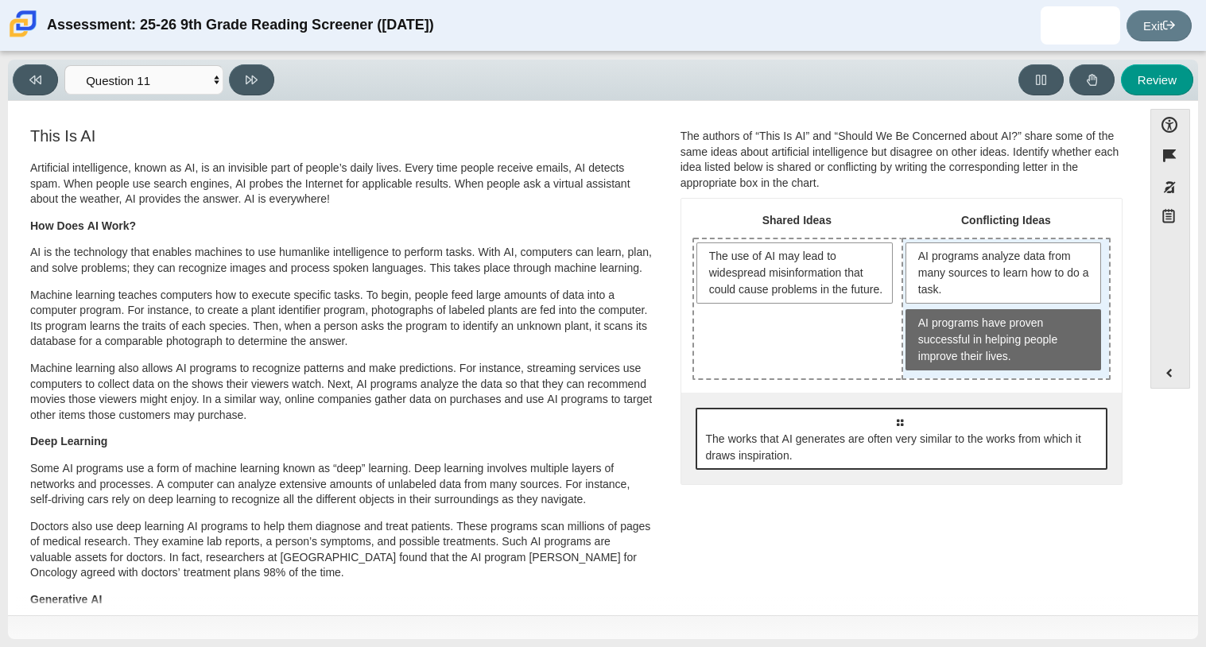
drag, startPoint x: 969, startPoint y: 359, endPoint x: 914, endPoint y: 461, distance: 116.3
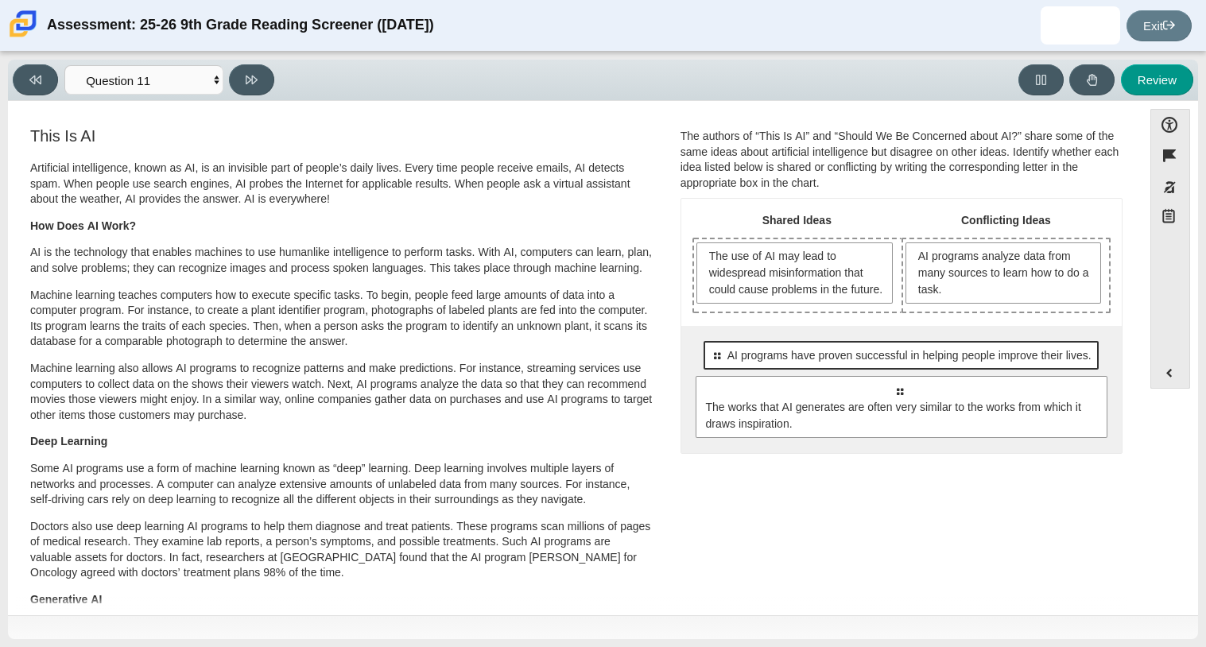
drag, startPoint x: 966, startPoint y: 253, endPoint x: 918, endPoint y: 367, distance: 124.0
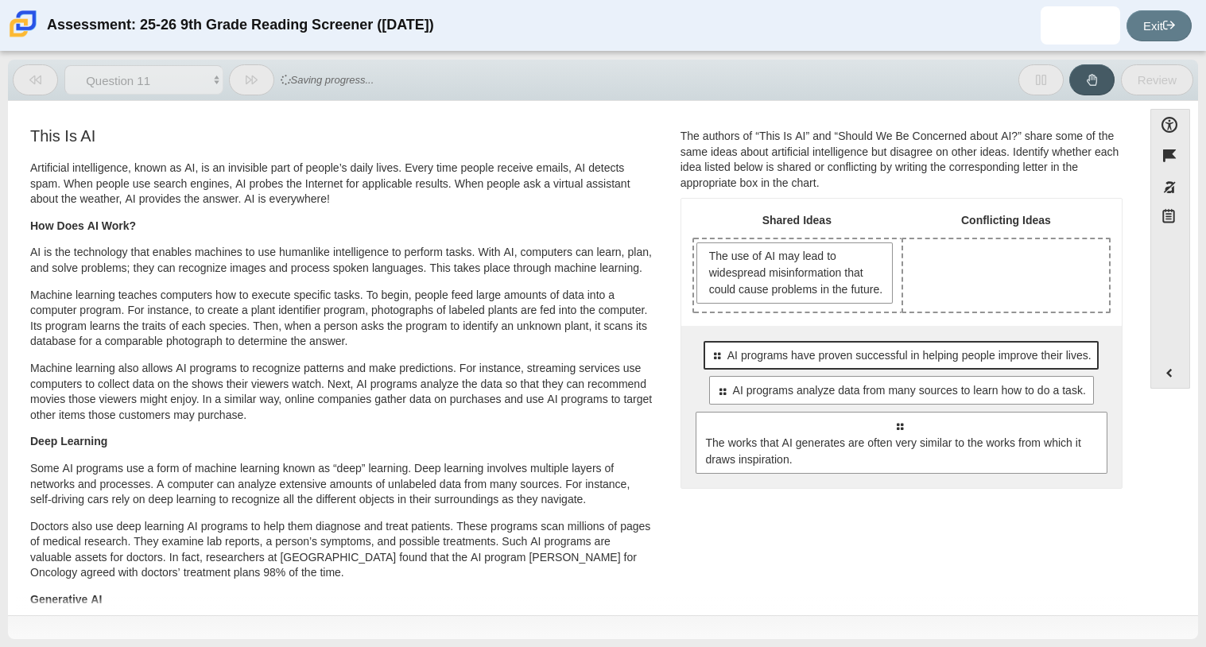
drag, startPoint x: 811, startPoint y: 277, endPoint x: 777, endPoint y: 375, distance: 104.3
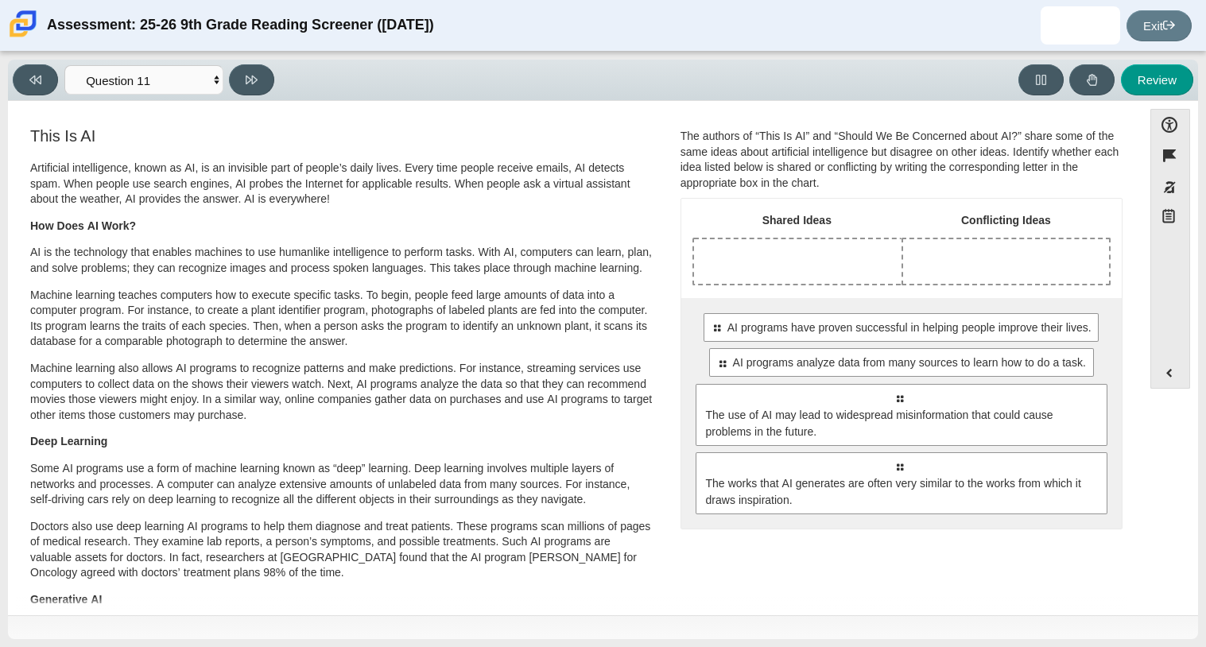
drag, startPoint x: 834, startPoint y: 402, endPoint x: 1018, endPoint y: 270, distance: 227.3
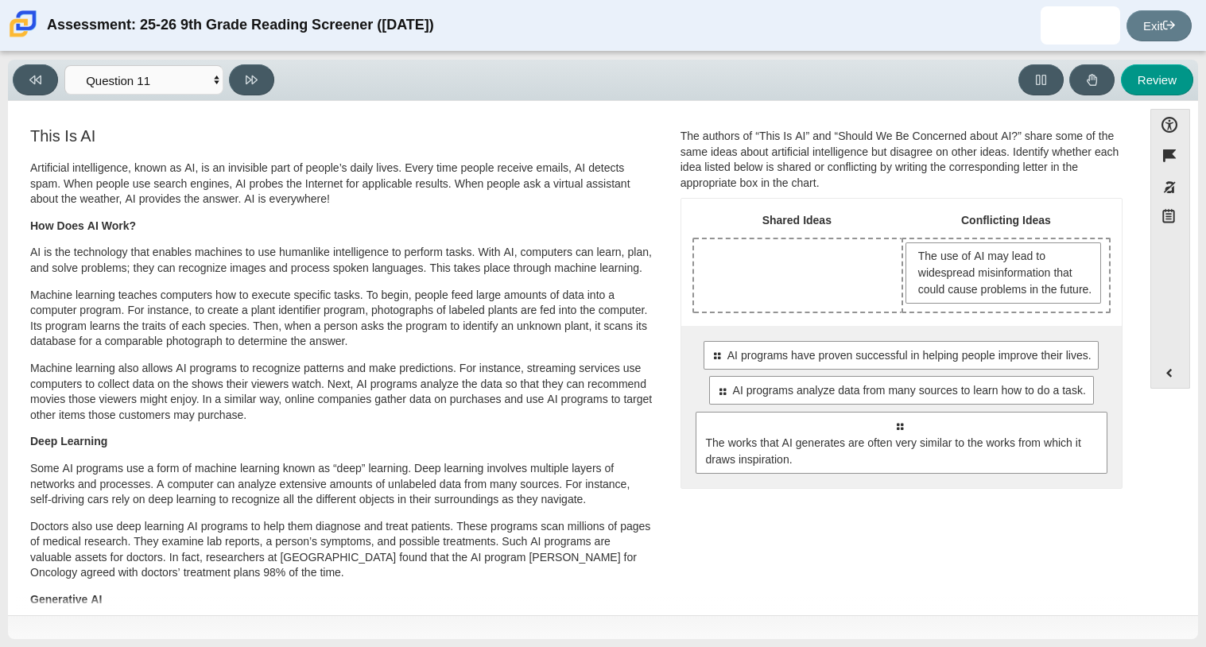
drag, startPoint x: 791, startPoint y: 465, endPoint x: 741, endPoint y: 259, distance: 211.9
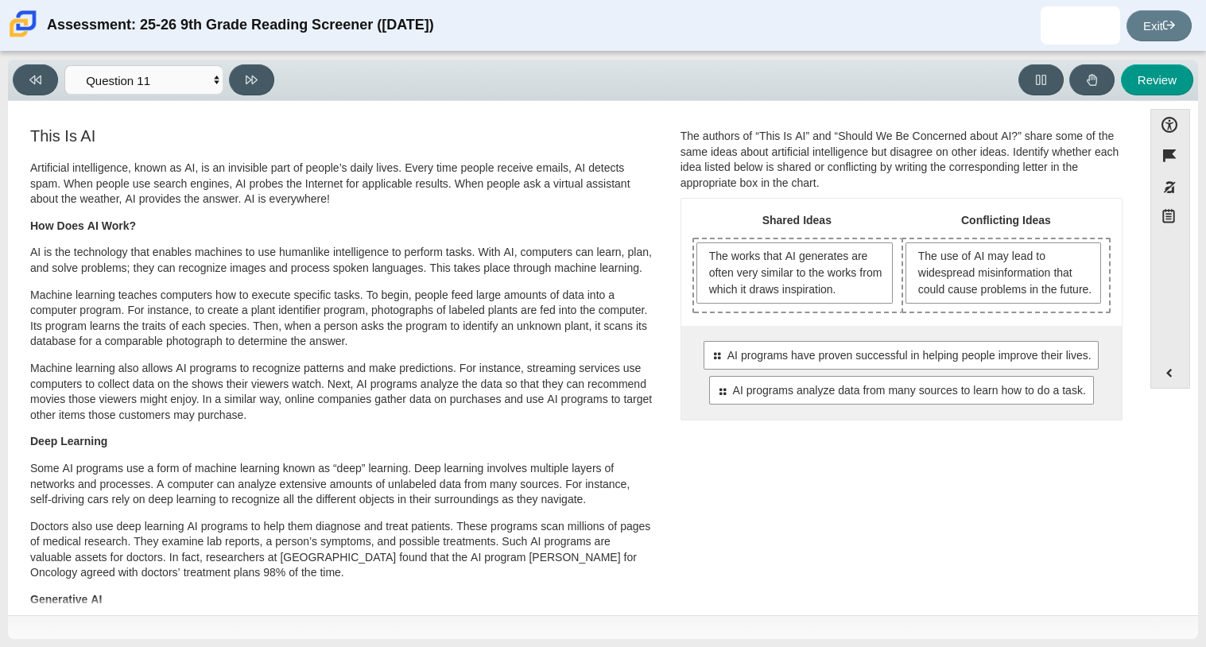
drag, startPoint x: 856, startPoint y: 417, endPoint x: 835, endPoint y: 304, distance: 115.7
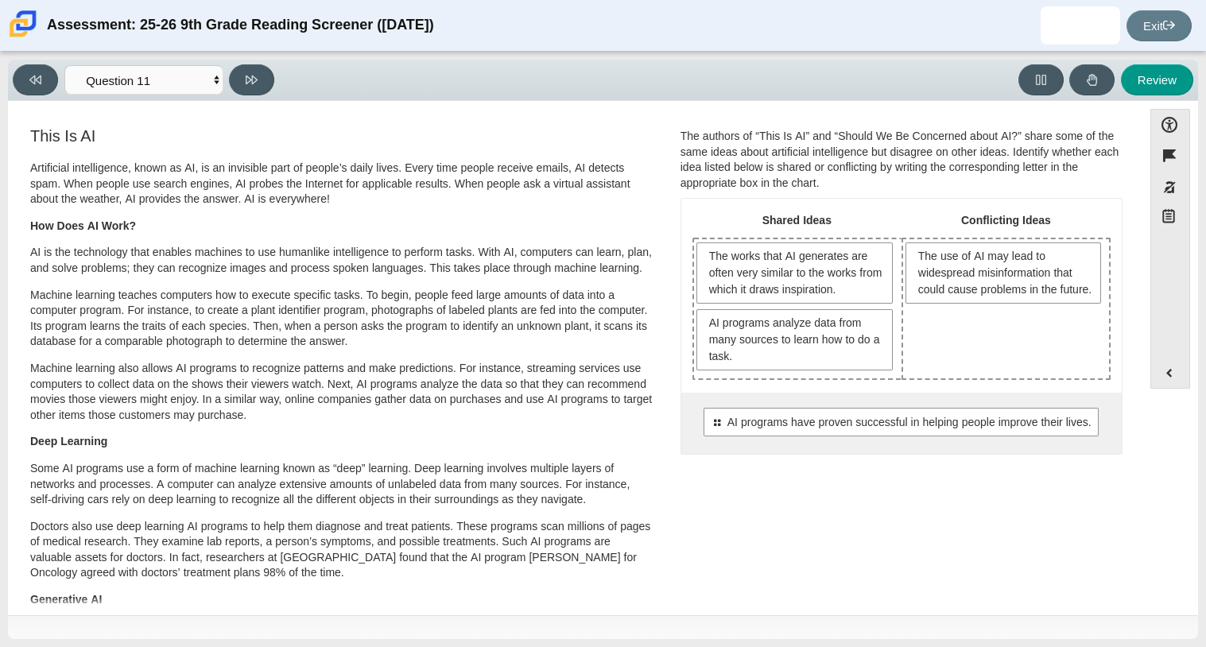
drag, startPoint x: 931, startPoint y: 412, endPoint x: 948, endPoint y: 369, distance: 46.1
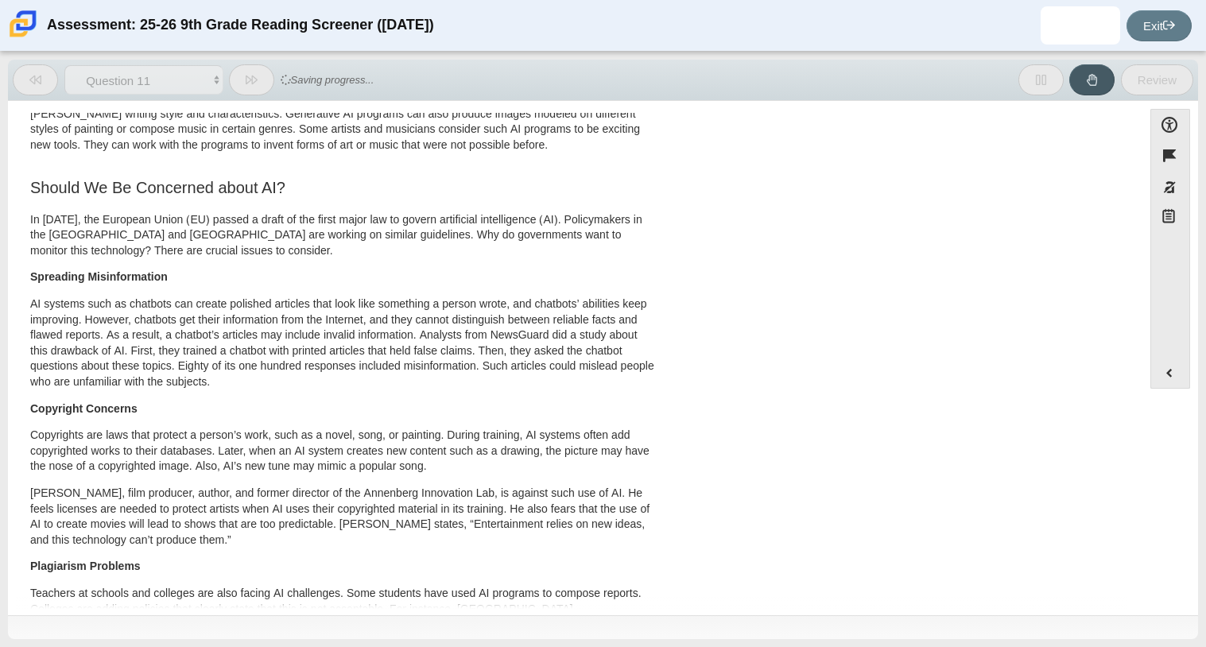
scroll to position [0, 0]
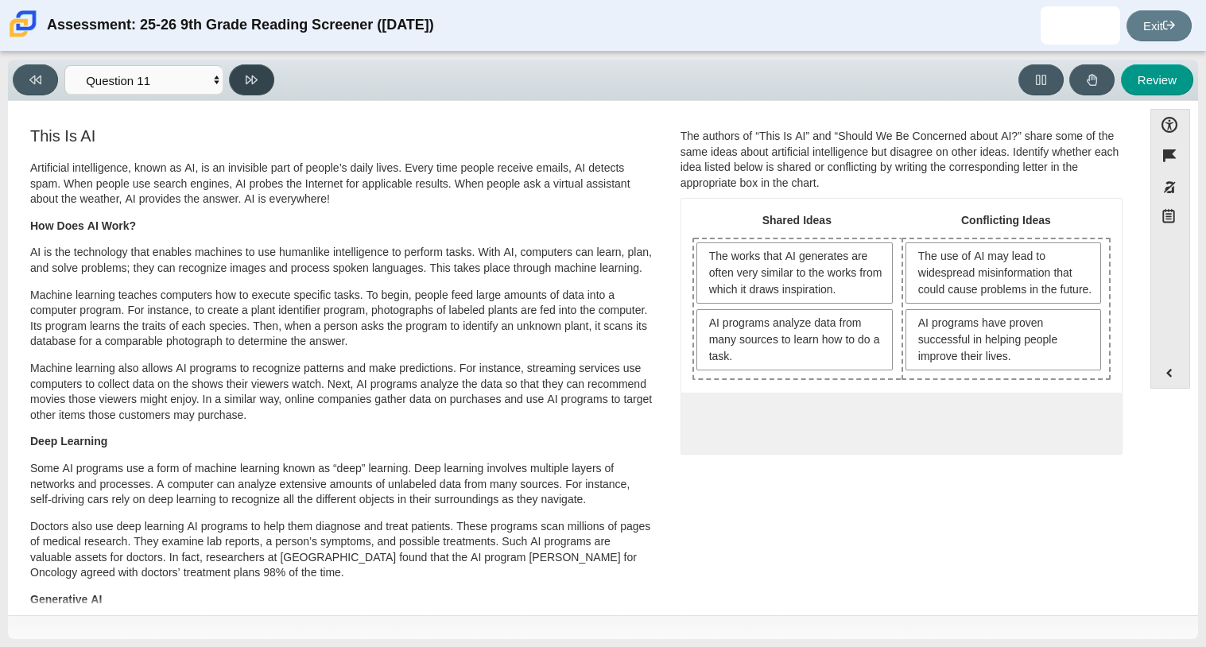
click at [266, 91] on button at bounding box center [251, 79] width 45 height 31
select select "c3effed4-44ce-4a19-bd96-1787f34e9b4c"
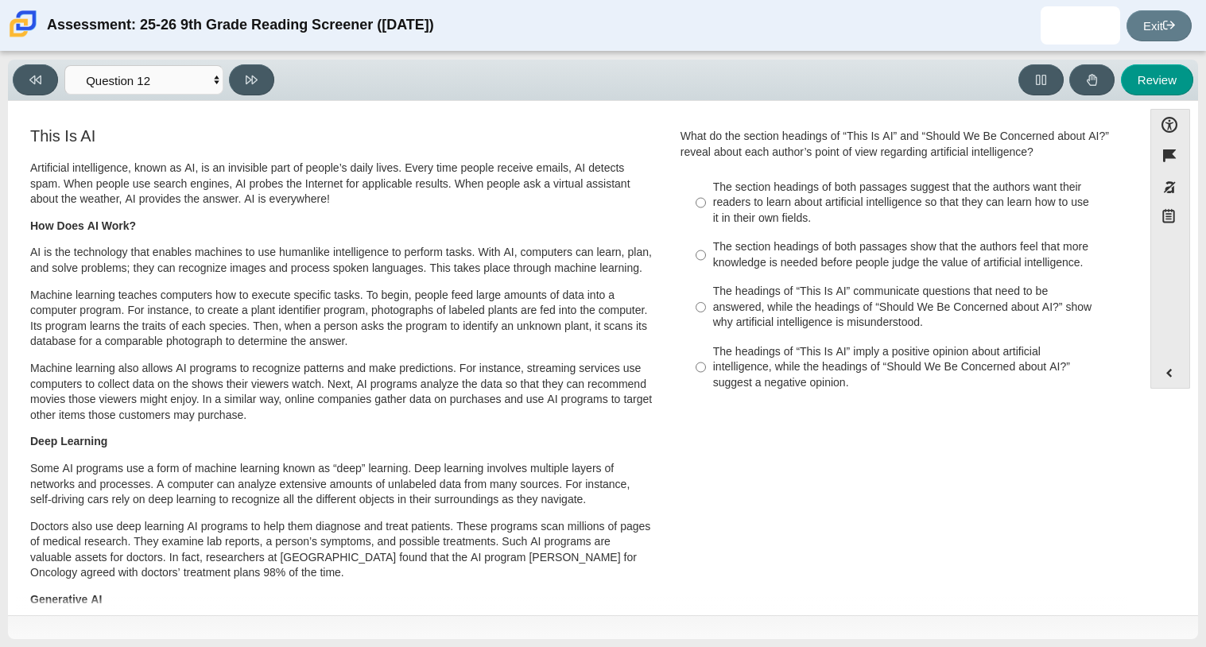
click at [757, 307] on div "The headings of “This Is AI” communicate questions that need to be answered, wh…" at bounding box center [914, 307] width 402 height 47
click at [706, 307] on input "The headings of “This Is AI” communicate questions that need to be answered, wh…" at bounding box center [701, 307] width 10 height 60
radio input "true"
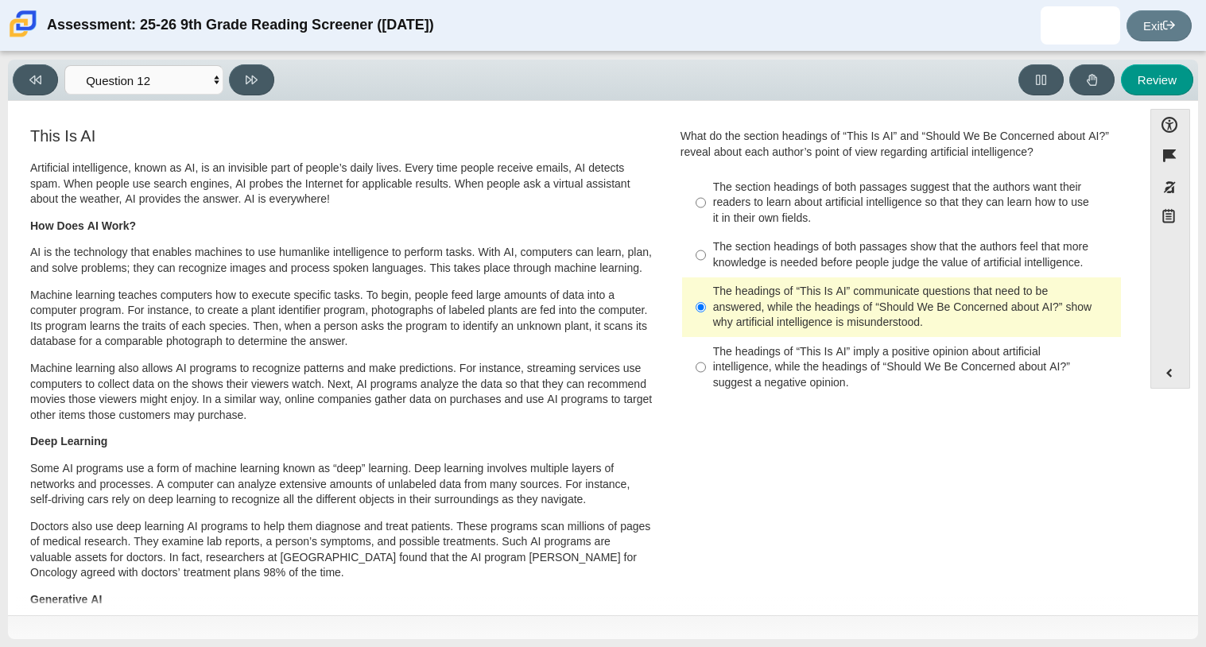
click at [720, 398] on ul "The section headings of both passages suggest that the authors want their reade…" at bounding box center [901, 285] width 440 height 227
click at [720, 372] on div "The headings of “This Is AI” imply a positive opinion about artificial intellig…" at bounding box center [914, 367] width 402 height 47
click at [706, 372] on input "The headings of “This Is AI” imply a positive opinion about artificial intellig…" at bounding box center [701, 367] width 10 height 60
radio input "true"
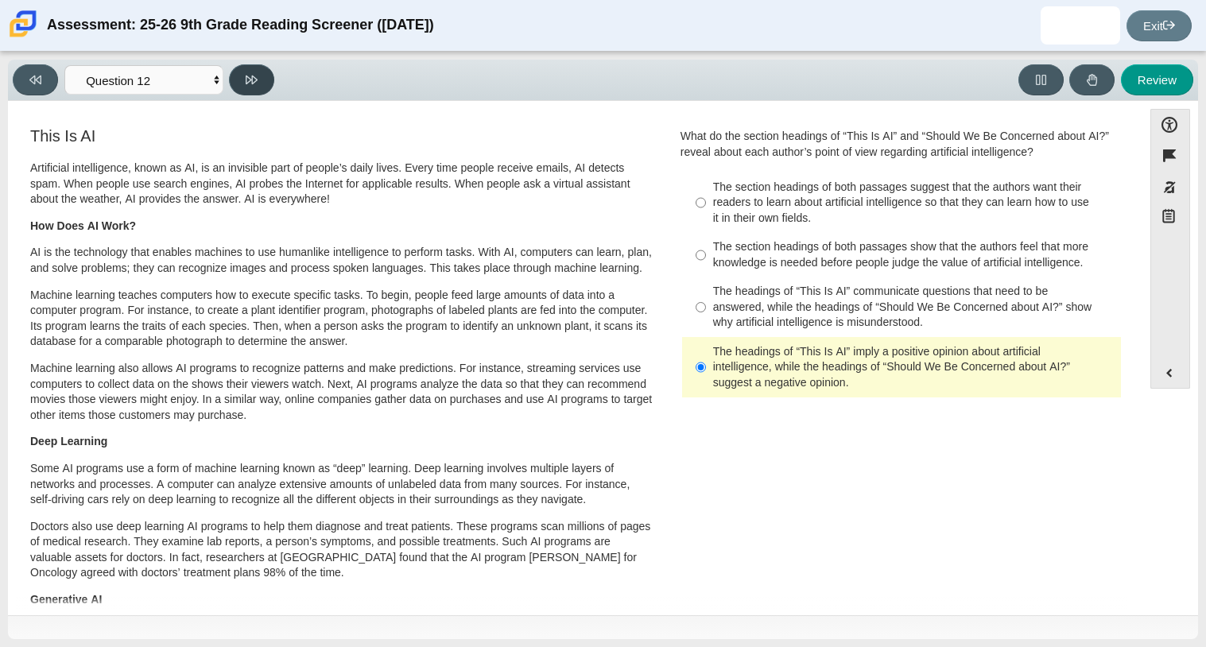
click at [266, 78] on button at bounding box center [251, 79] width 45 height 31
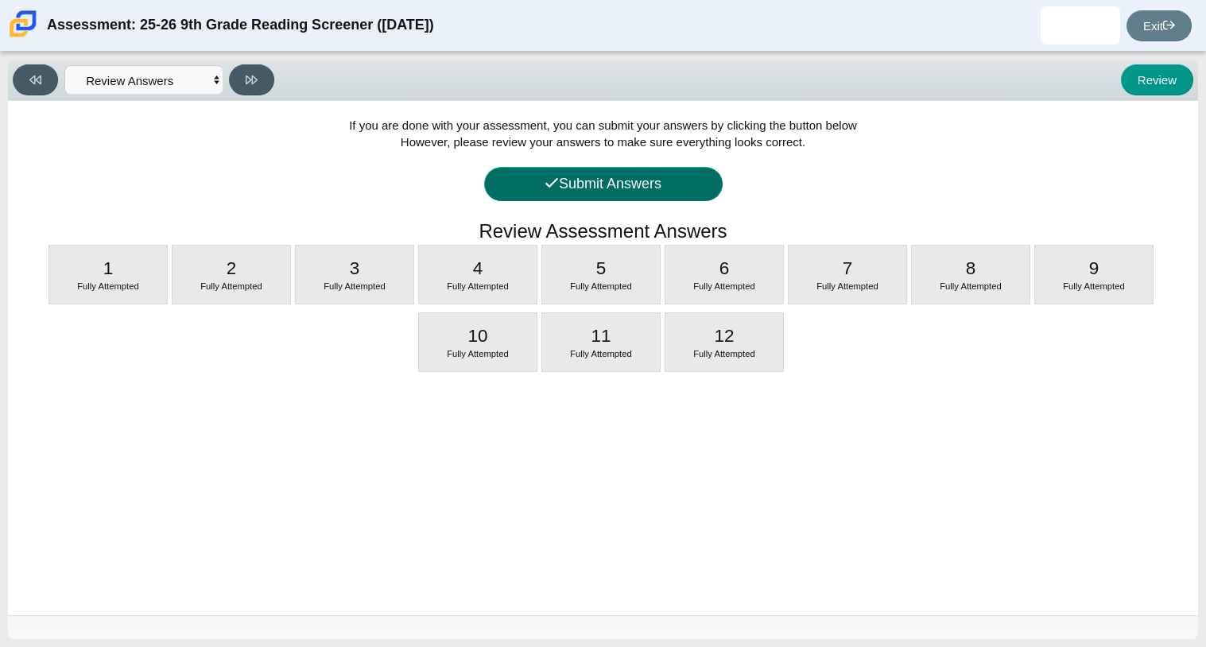
click at [636, 184] on button "Submit Answers" at bounding box center [603, 184] width 239 height 34
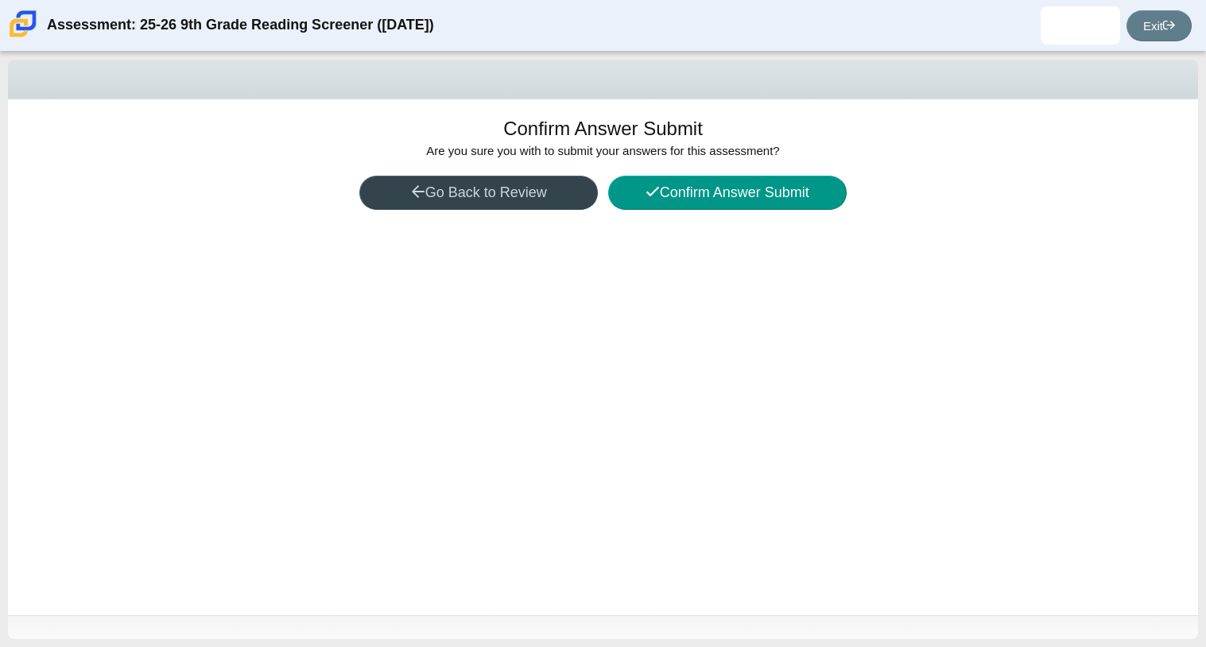
click at [533, 200] on button "Go Back to Review" at bounding box center [478, 193] width 239 height 34
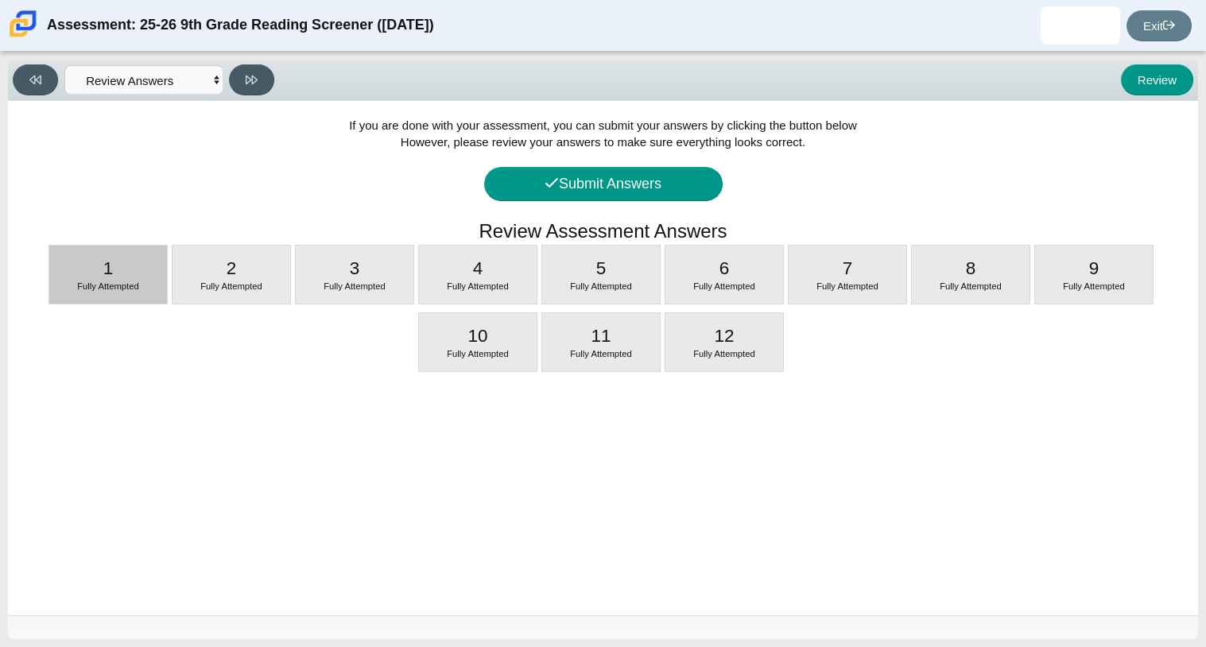
click at [130, 276] on div "1 Fully Attempted" at bounding box center [108, 275] width 118 height 58
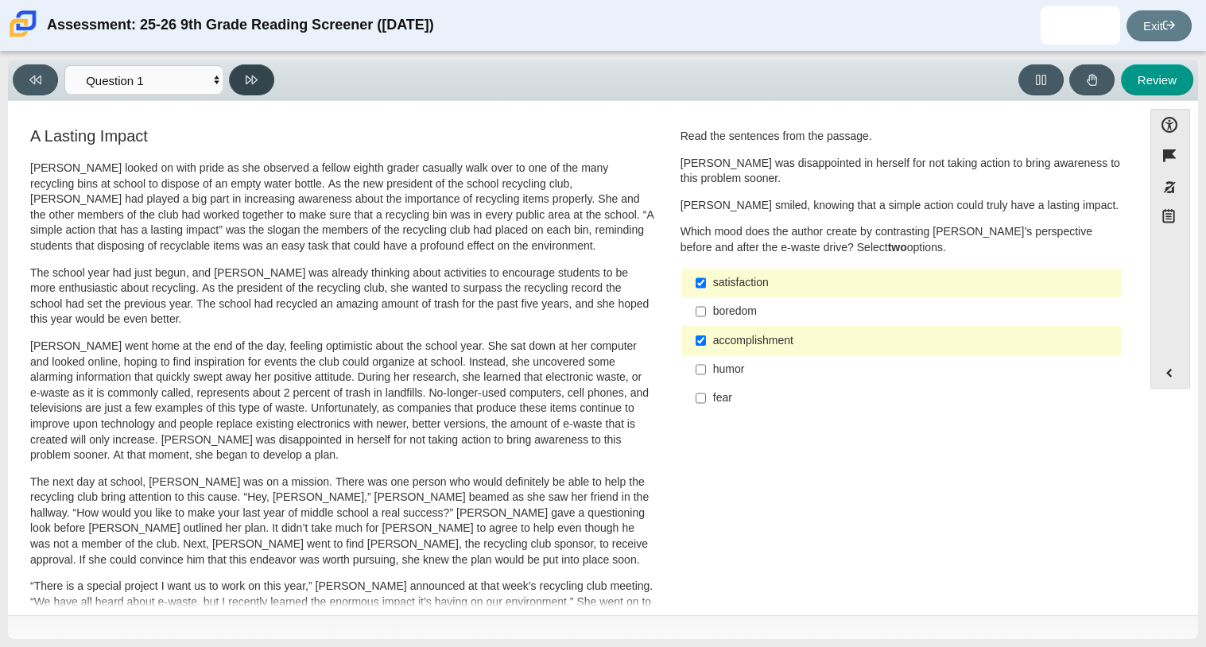
click at [243, 70] on button at bounding box center [251, 79] width 45 height 31
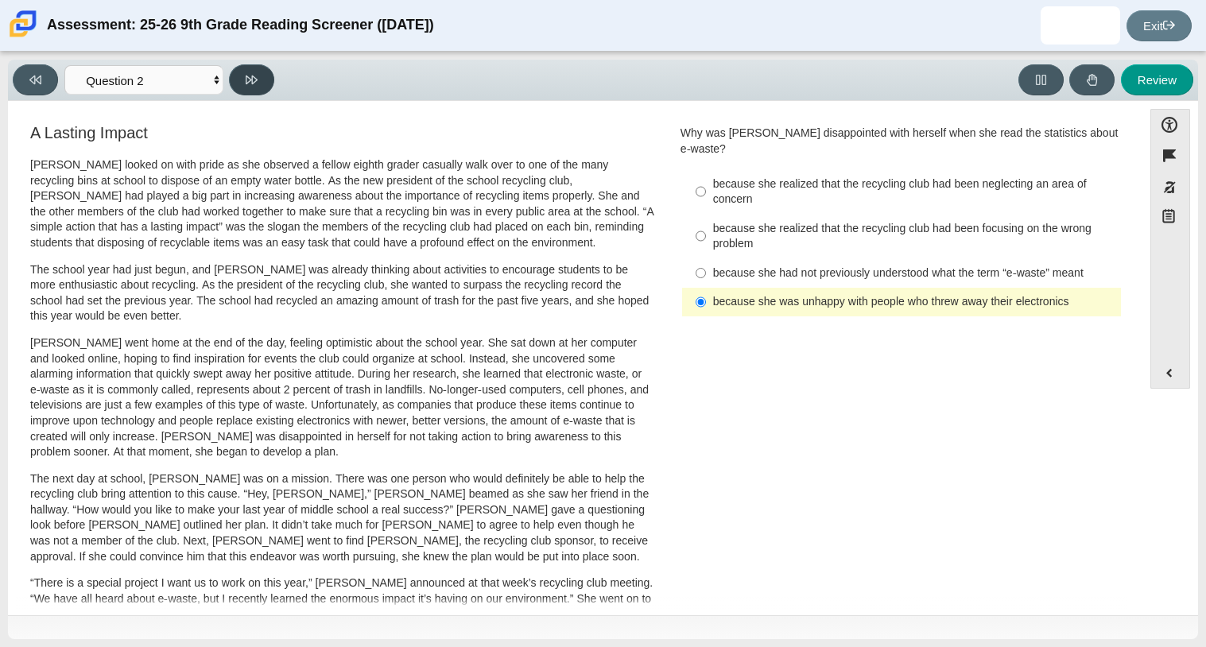
click at [243, 70] on button at bounding box center [251, 79] width 45 height 31
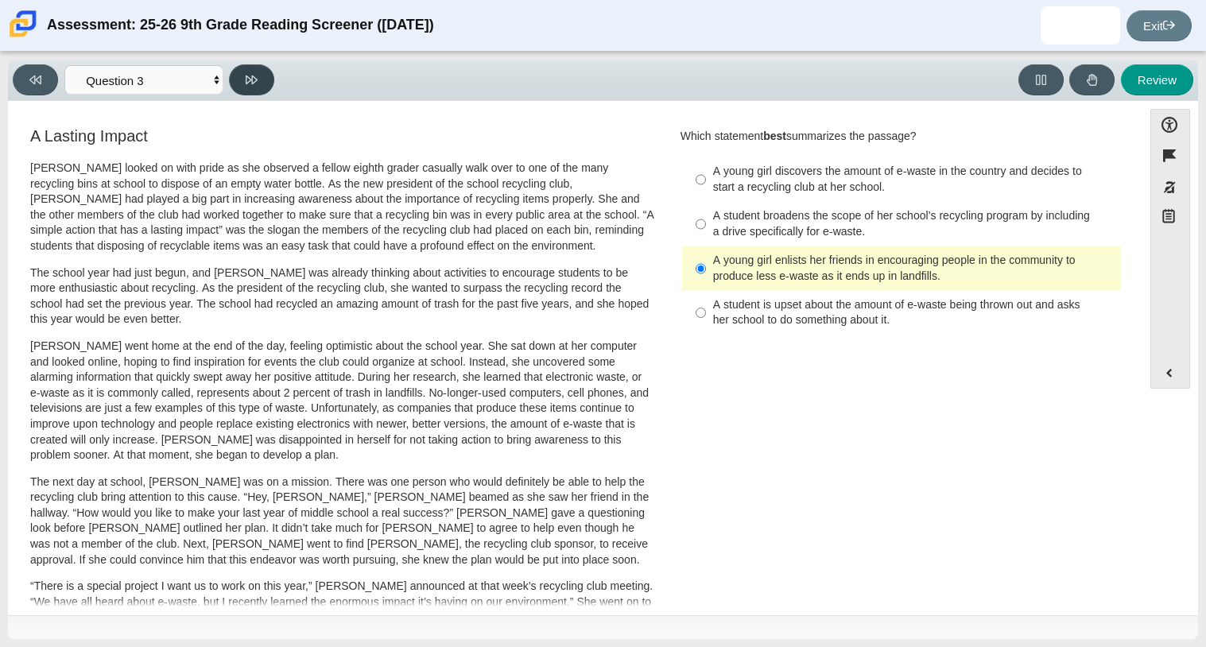
click at [243, 70] on button at bounding box center [251, 79] width 45 height 31
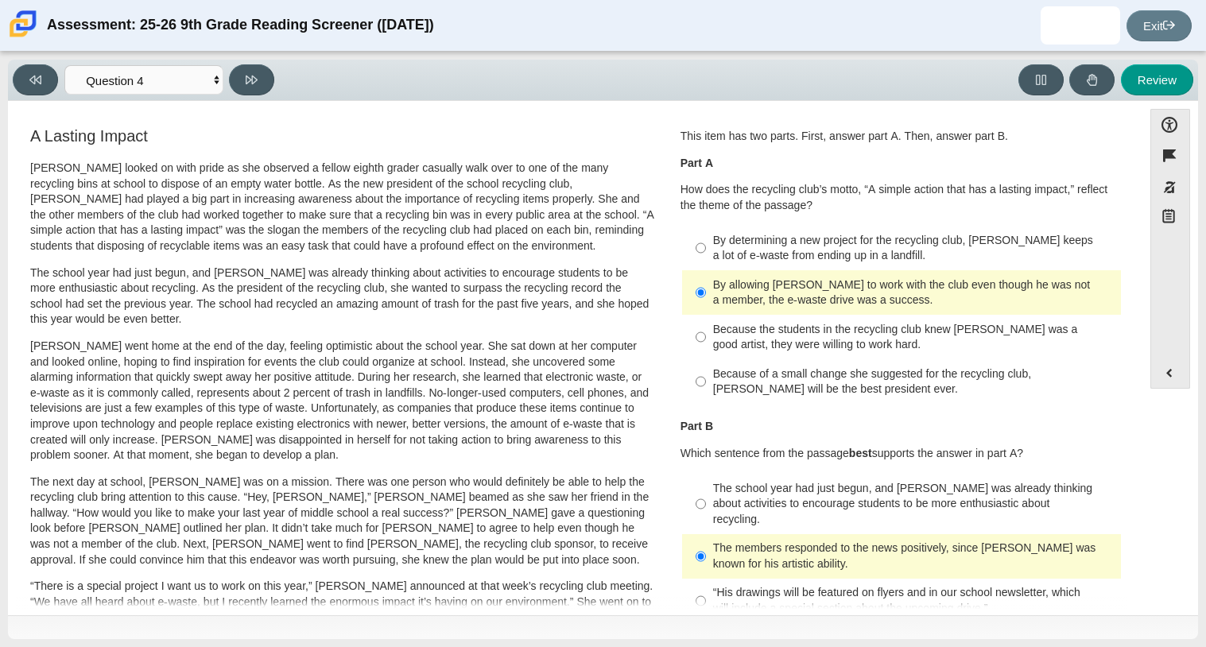
click at [58, 85] on div "Viewing Question 4 of 12 in Pacing Mode Questions Question 1 Question 2 Questio…" at bounding box center [147, 79] width 268 height 31
click at [52, 86] on button at bounding box center [35, 79] width 45 height 31
select select "7ce3d843-6974-4858-901c-1ff39630e843"
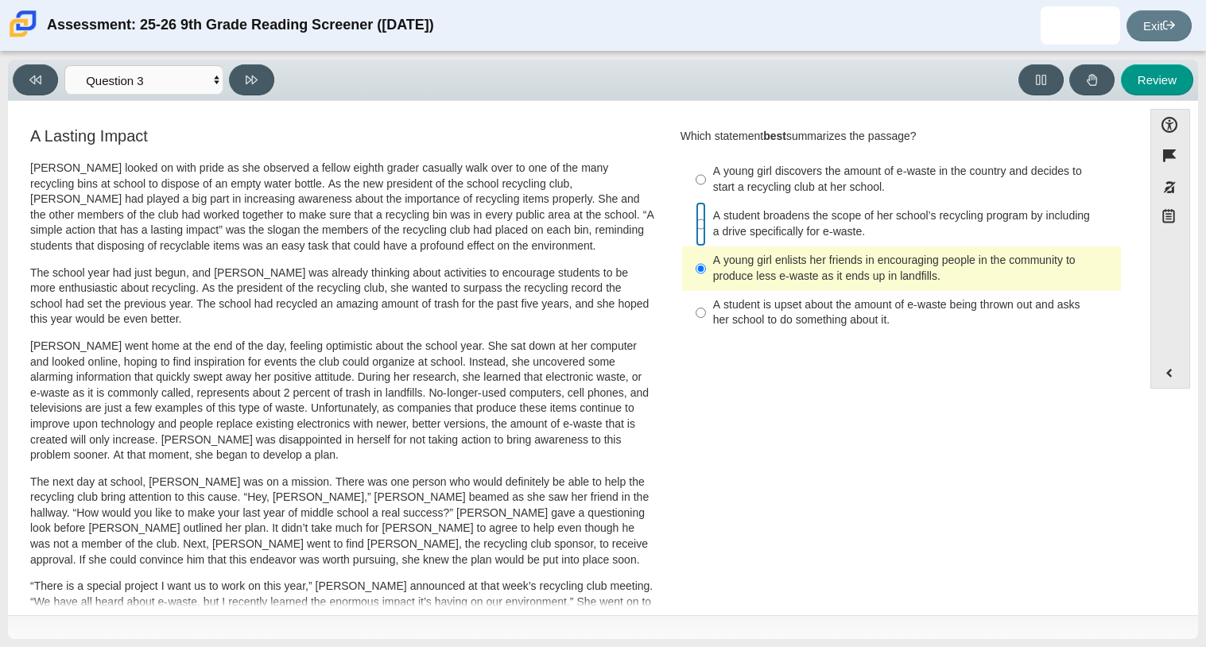
click at [696, 226] on input "A student broadens the scope of her school’s recycling program by including a d…" at bounding box center [701, 224] width 10 height 45
radio input "true"
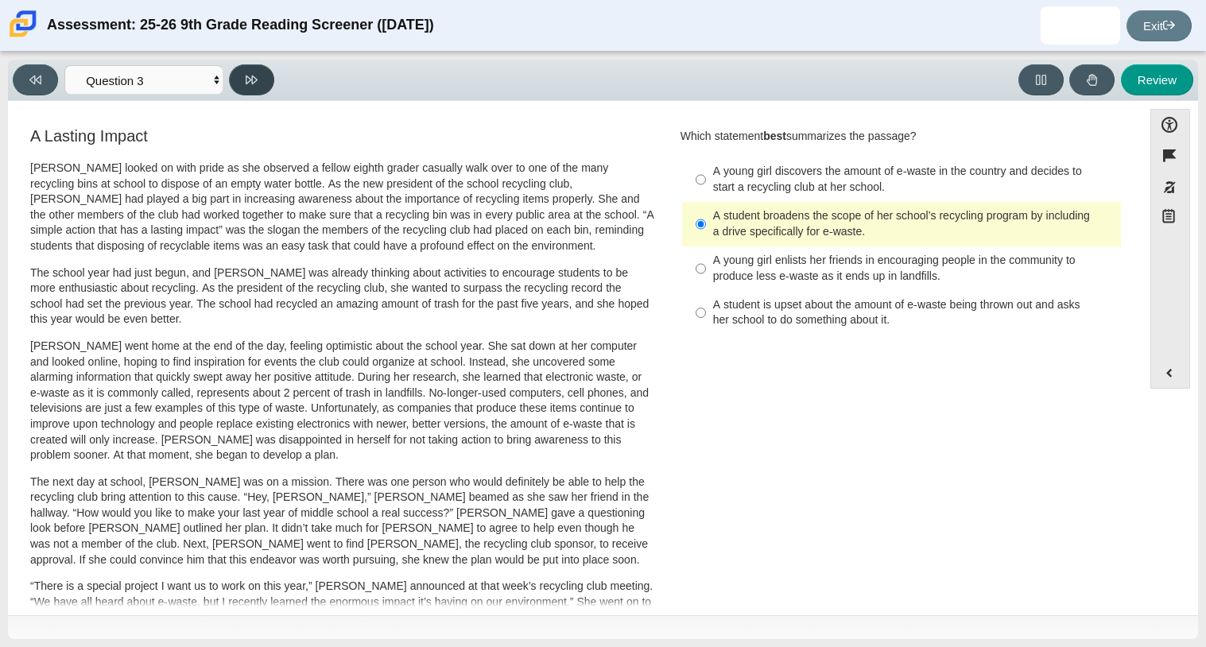
click at [245, 80] on button at bounding box center [251, 79] width 45 height 31
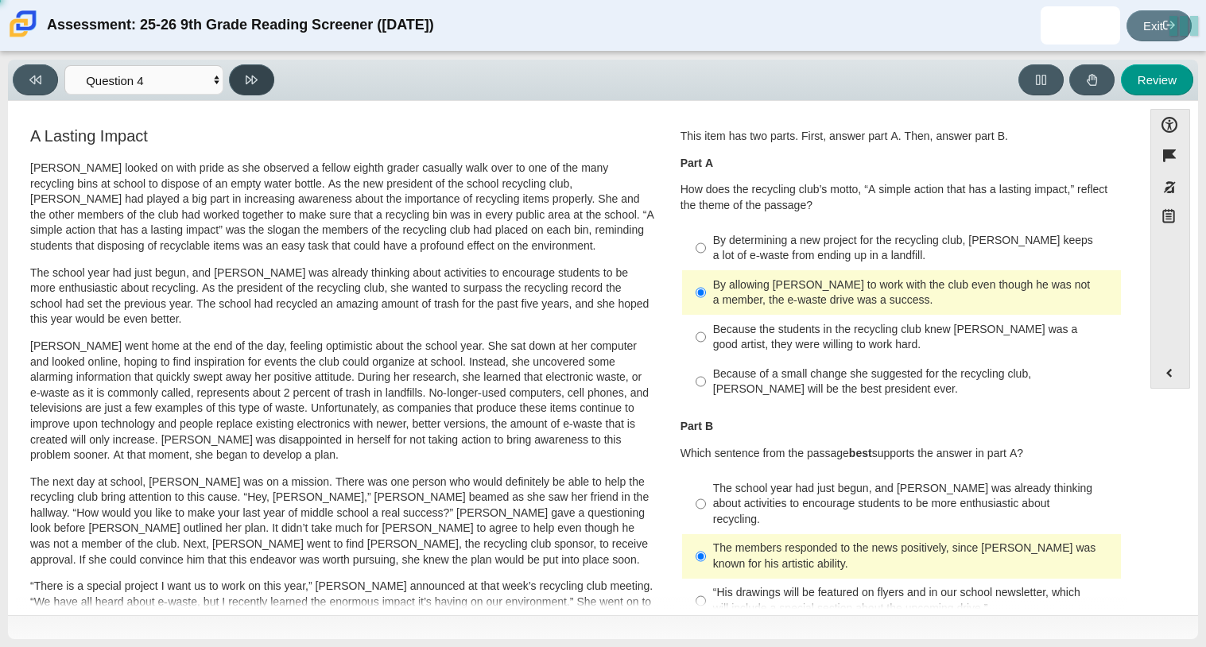
click at [245, 80] on button at bounding box center [251, 79] width 45 height 31
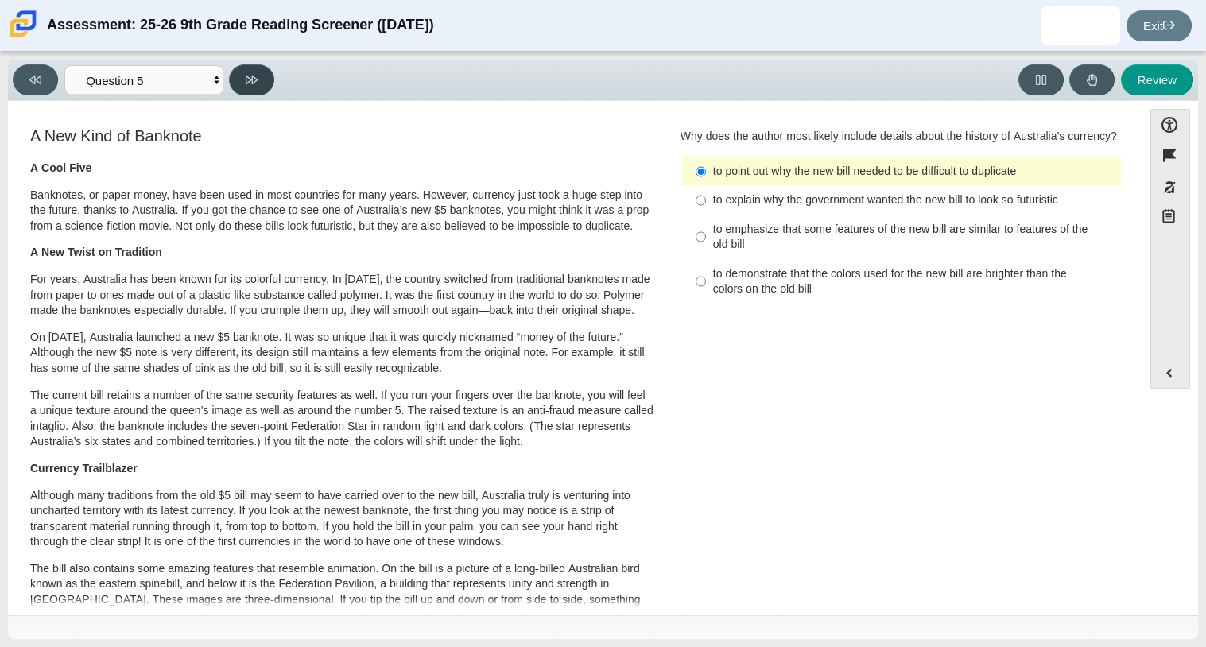
drag, startPoint x: 245, startPoint y: 80, endPoint x: 296, endPoint y: 156, distance: 91.7
click at [296, 156] on div "Viewing Question 5 of 12 in Pacing Mode Questions Question 1 Question 2 Questio…" at bounding box center [603, 350] width 1190 height 580
click at [265, 83] on button at bounding box center [251, 79] width 45 height 31
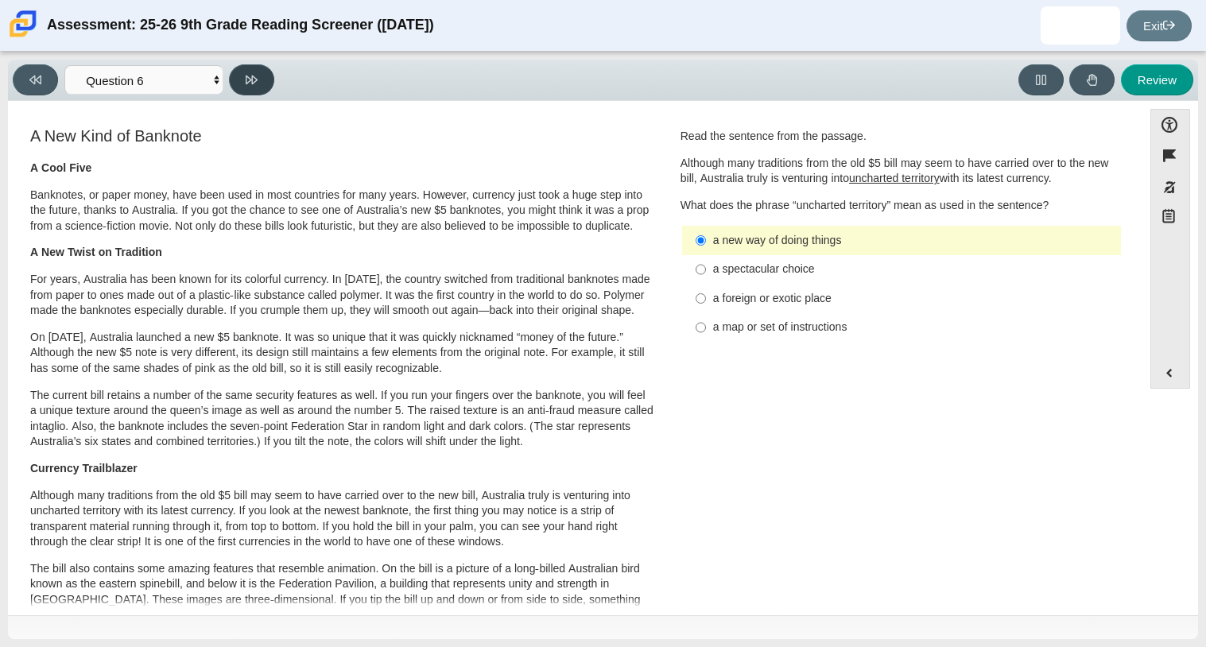
click at [242, 74] on button at bounding box center [251, 79] width 45 height 31
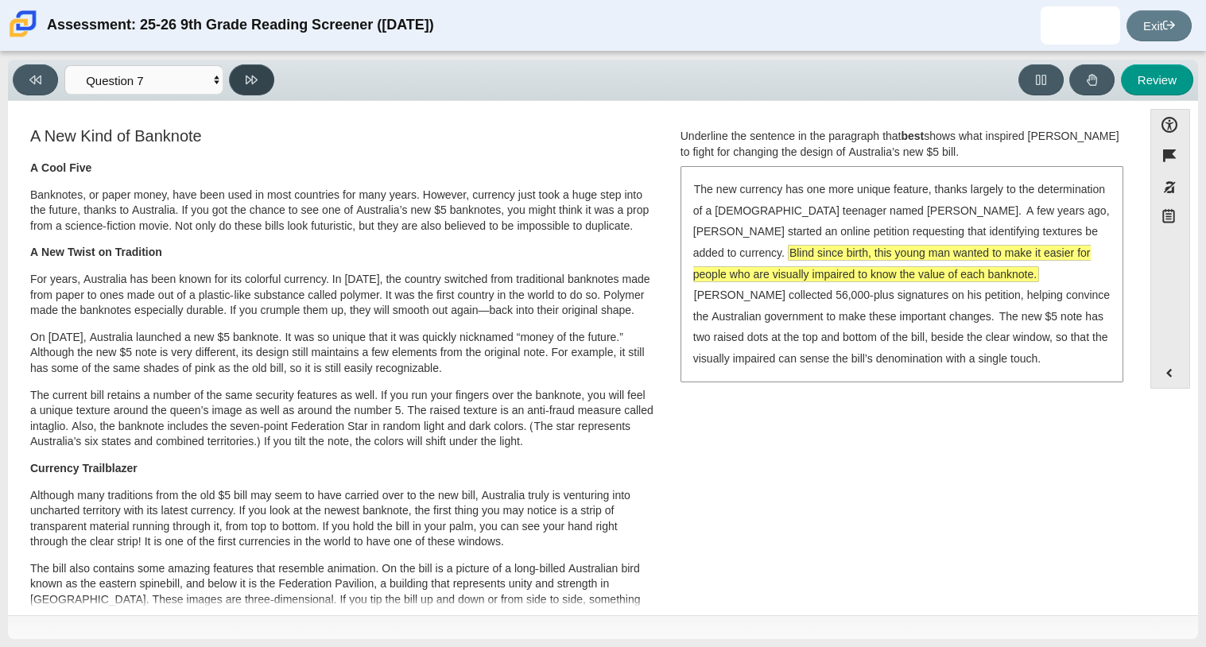
click at [242, 74] on button at bounding box center [251, 79] width 45 height 31
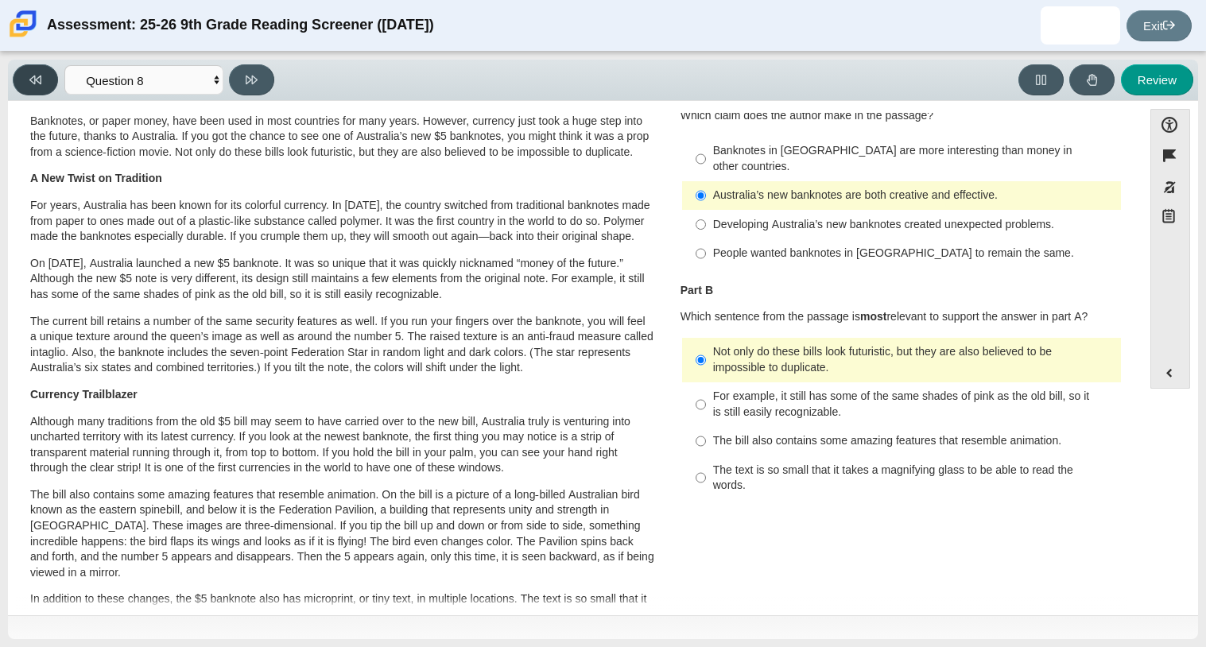
click at [38, 83] on icon at bounding box center [35, 80] width 12 height 12
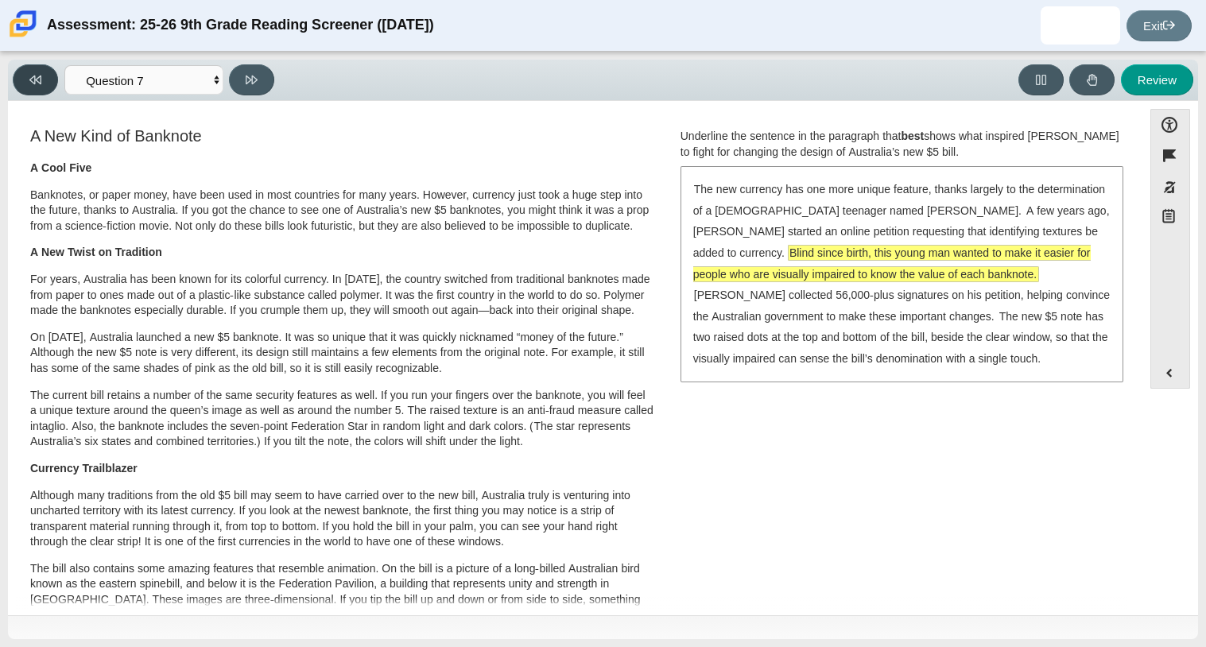
click at [38, 83] on icon at bounding box center [35, 80] width 12 height 12
select select "69146e31-7b3d-4a3e-9ce6-f30c24342ae0"
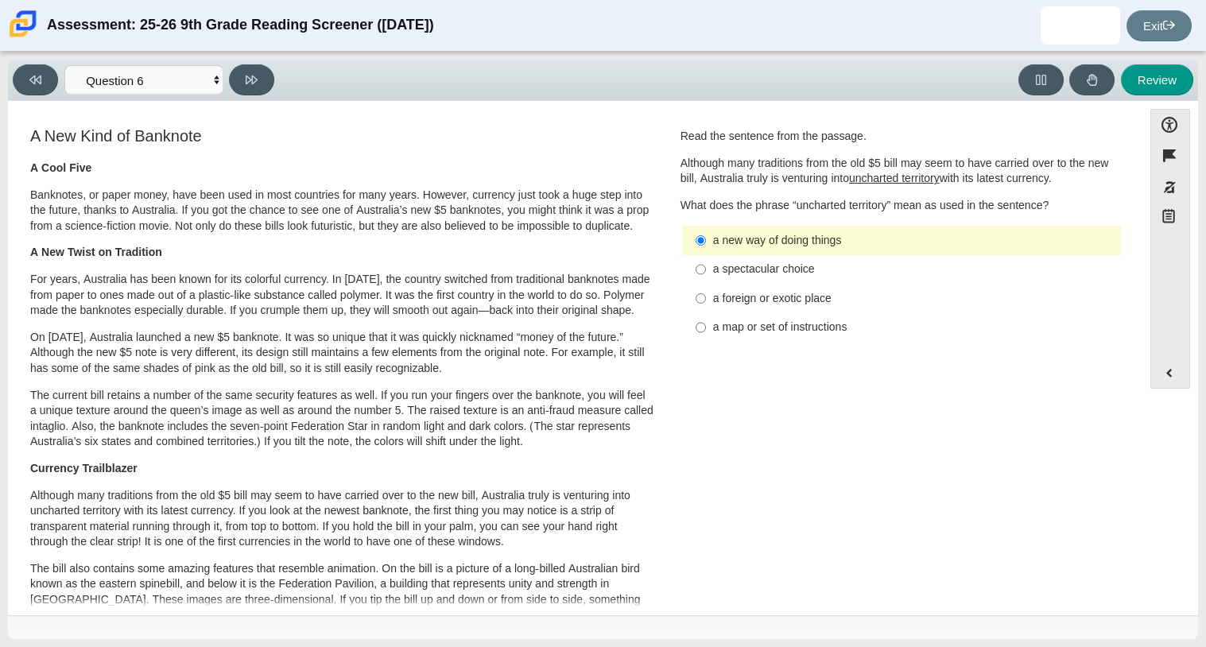
click at [725, 278] on label "a spectacular choice a spectacular choice" at bounding box center [903, 269] width 436 height 29
click at [706, 278] on input "a spectacular choice a spectacular choice" at bounding box center [701, 269] width 10 height 29
radio input "true"
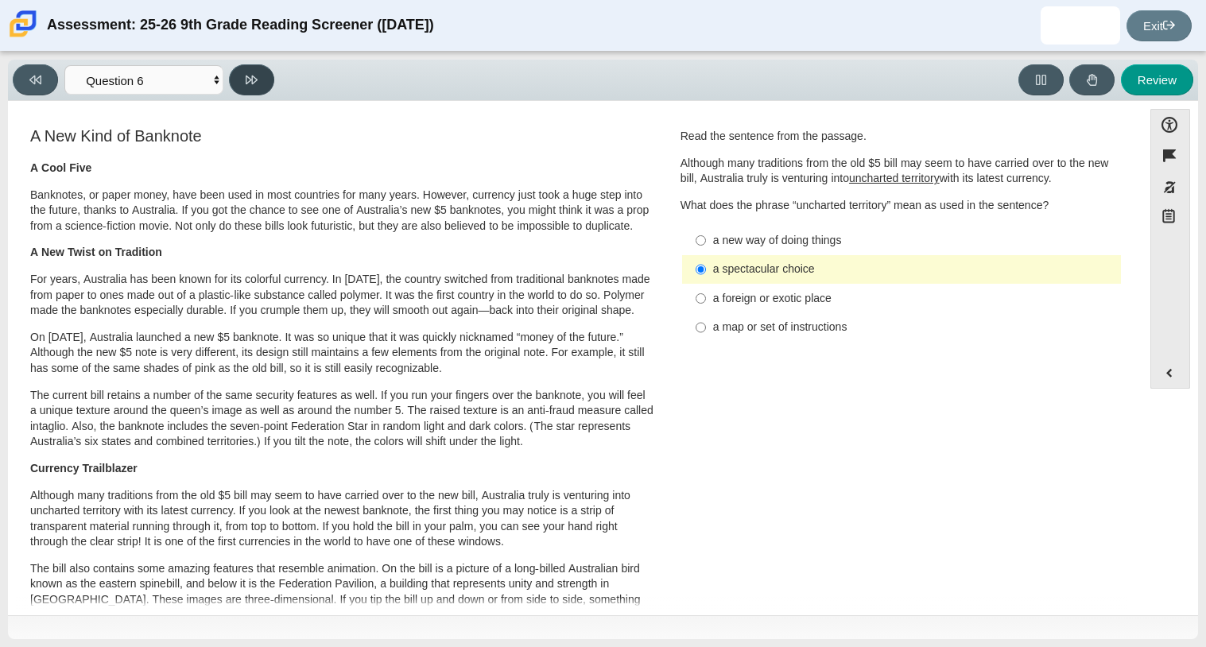
click at [248, 88] on button at bounding box center [251, 79] width 45 height 31
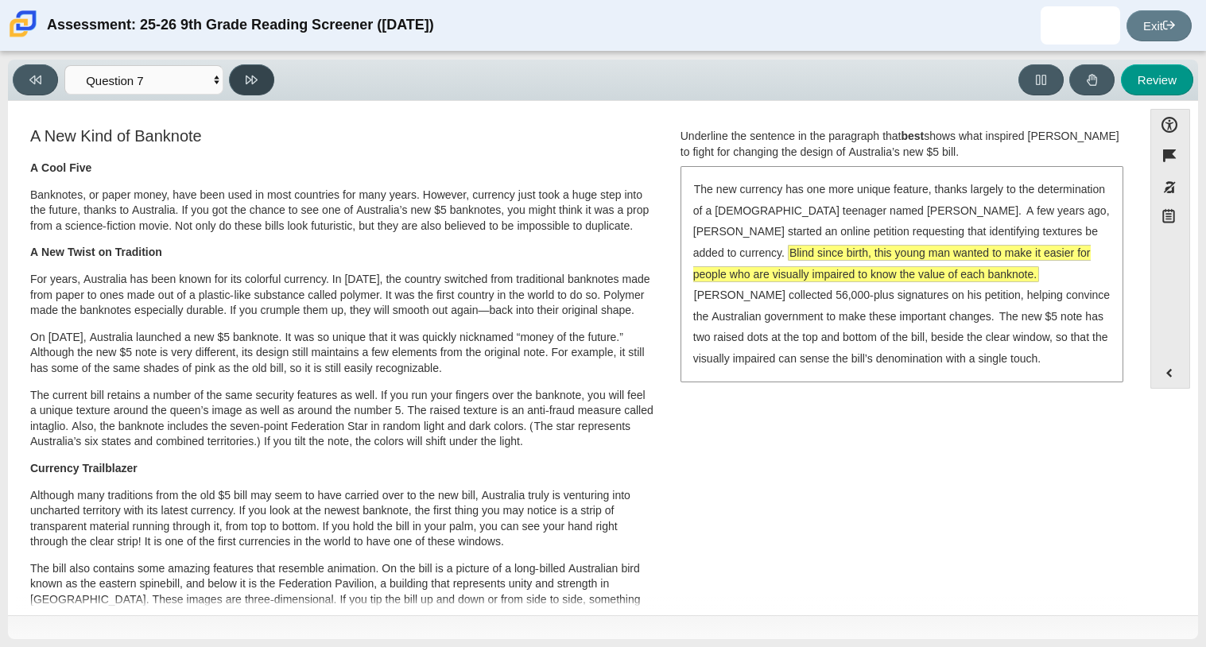
click at [250, 88] on button at bounding box center [251, 79] width 45 height 31
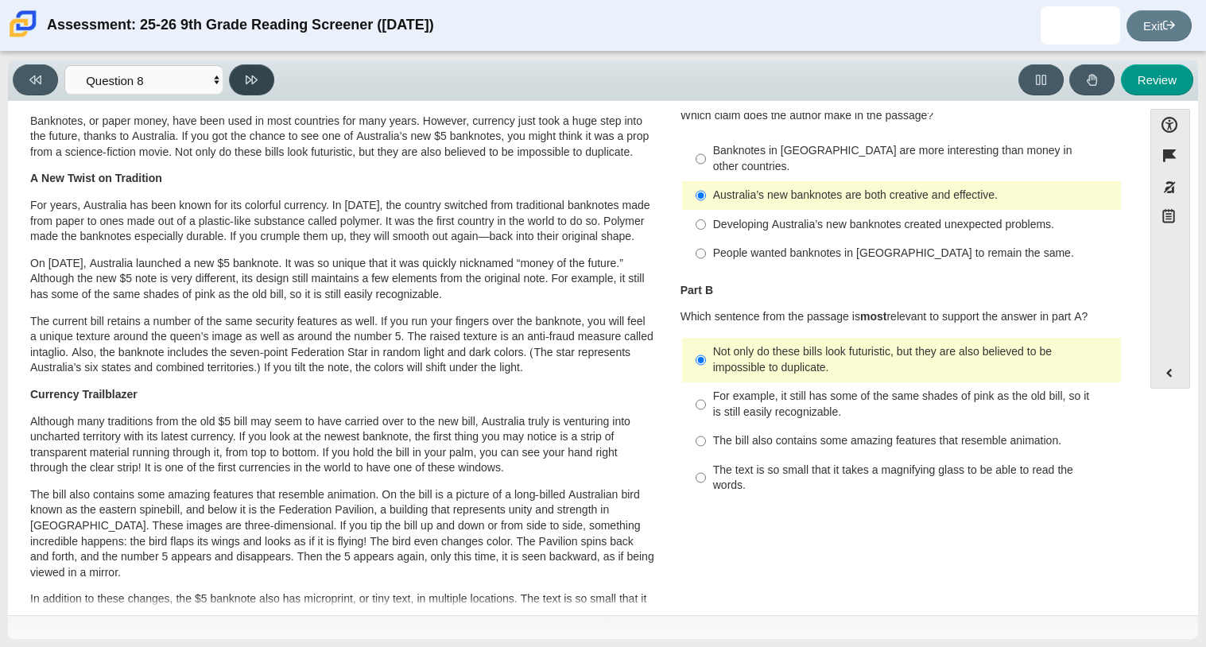
click at [250, 88] on button at bounding box center [251, 79] width 45 height 31
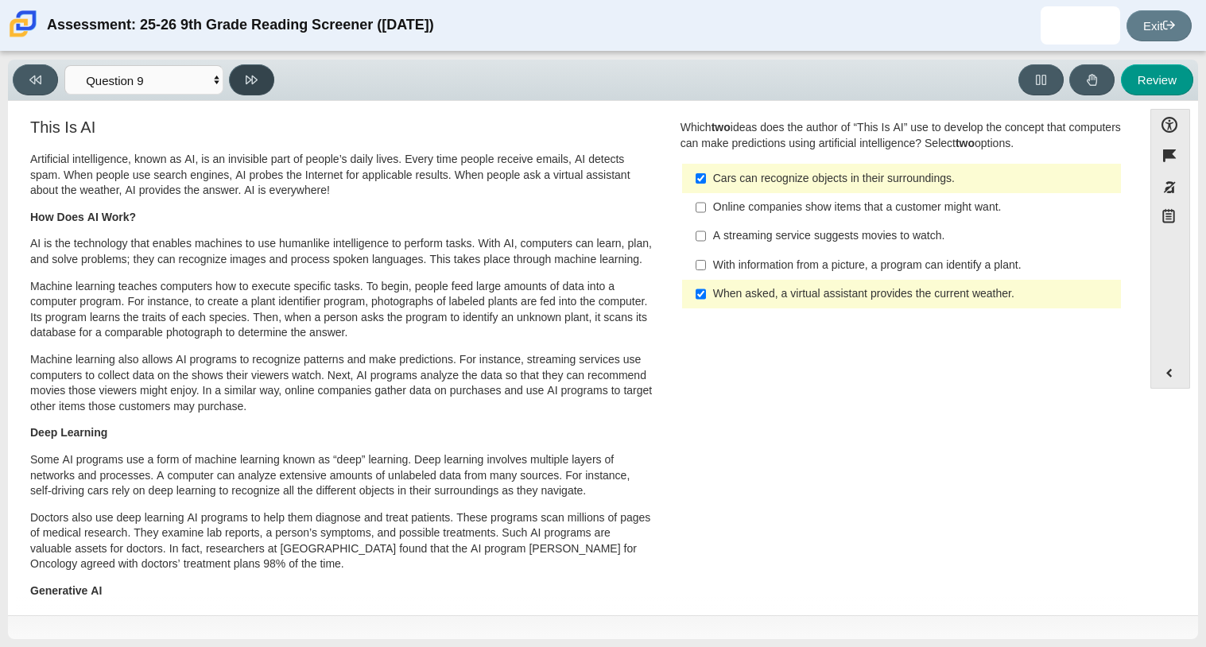
click at [250, 88] on button at bounding box center [251, 79] width 45 height 31
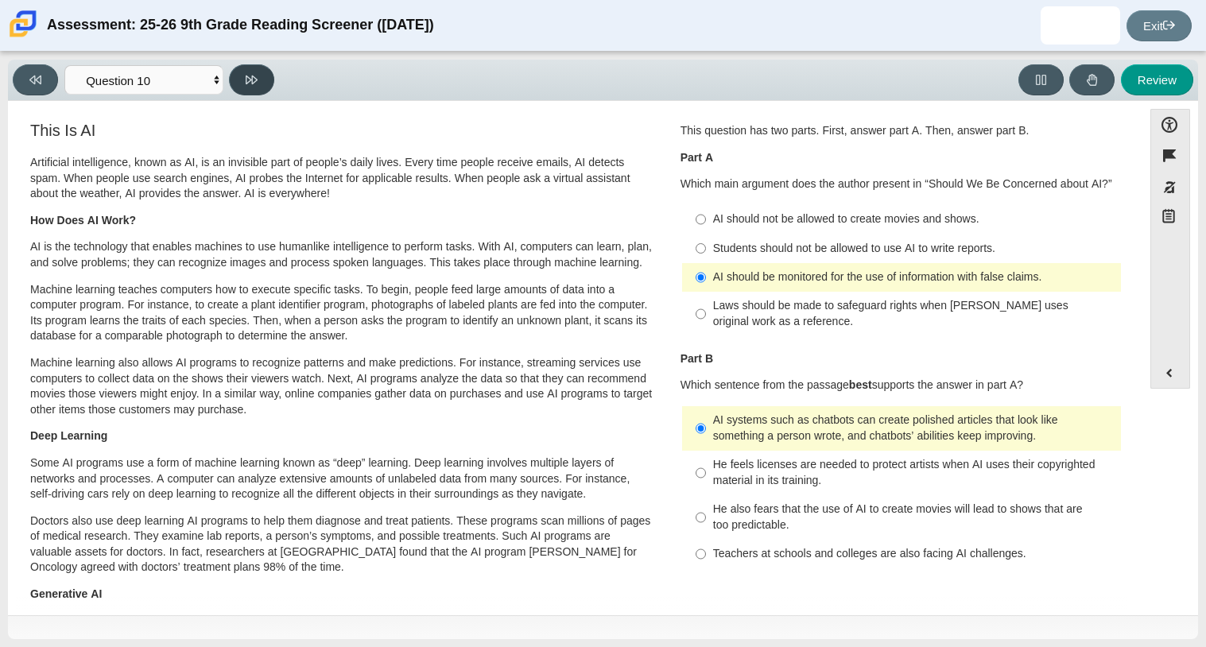
click at [250, 89] on button at bounding box center [251, 79] width 45 height 31
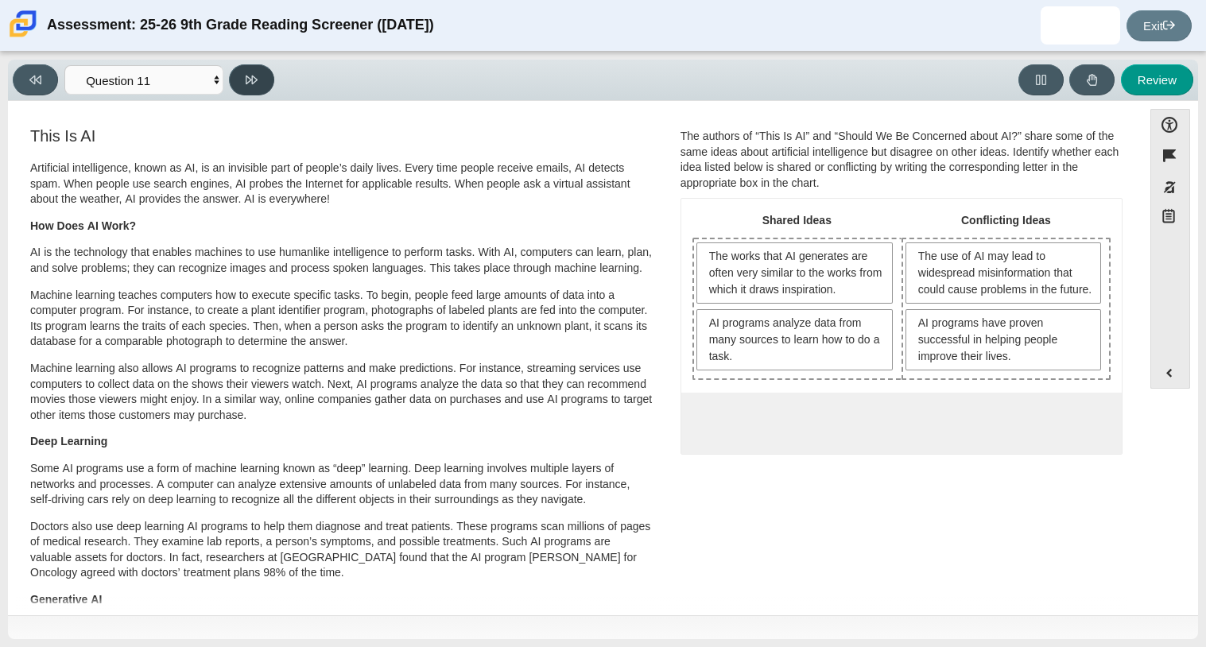
click at [250, 89] on button at bounding box center [251, 79] width 45 height 31
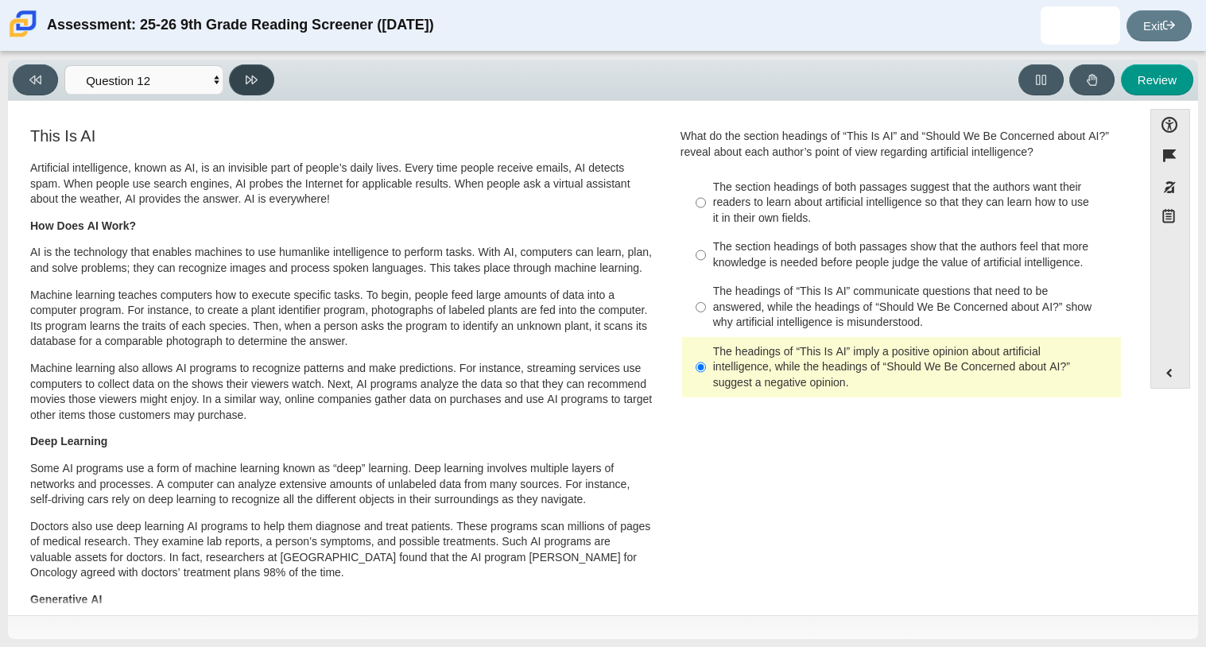
click at [250, 89] on button at bounding box center [251, 79] width 45 height 31
select select "review"
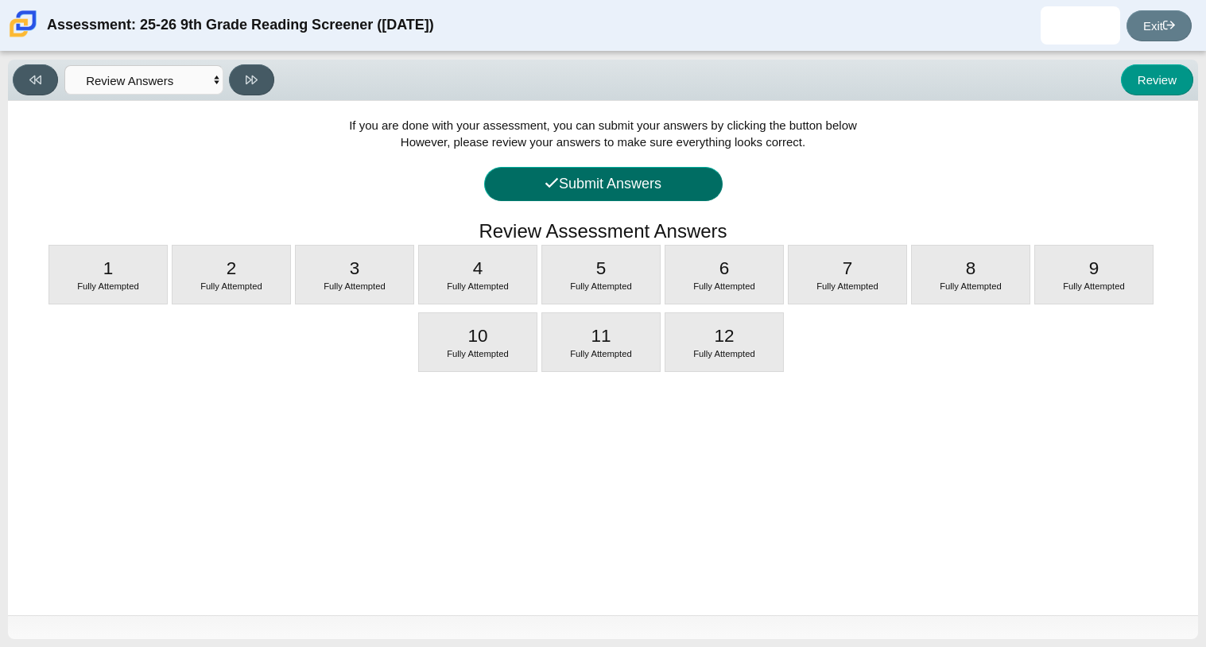
click at [513, 176] on button "Submit Answers" at bounding box center [603, 184] width 239 height 34
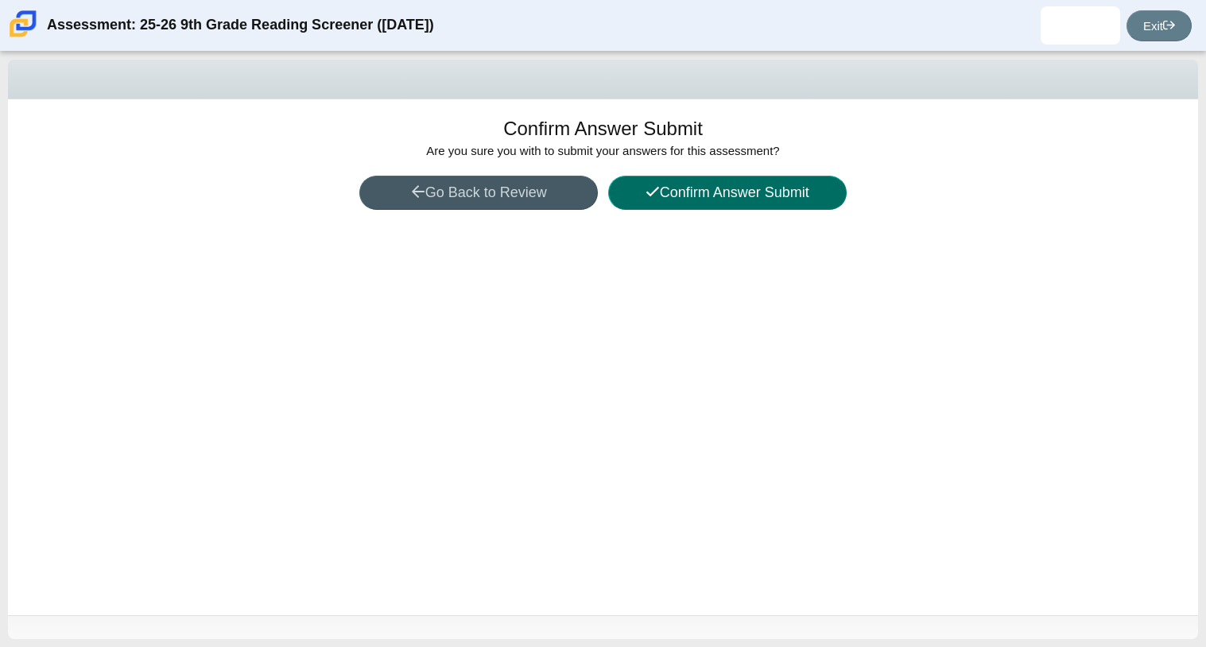
click at [665, 208] on button "Confirm Answer Submit" at bounding box center [727, 193] width 239 height 34
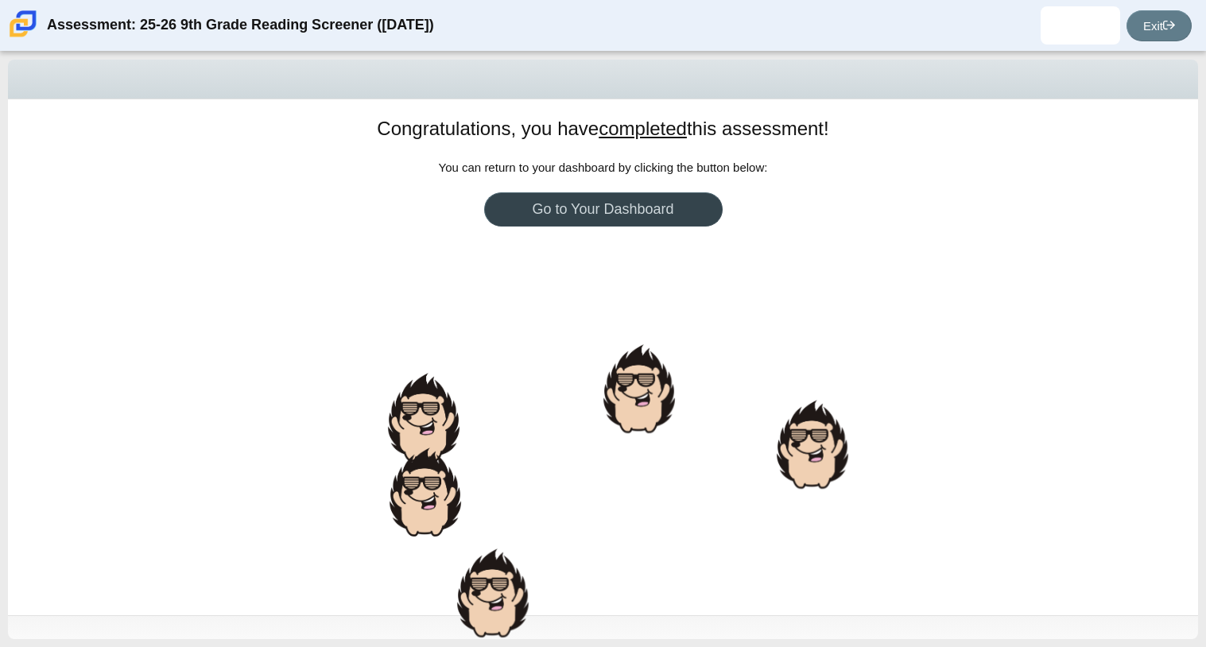
click at [621, 215] on link "Go to Your Dashboard" at bounding box center [603, 209] width 239 height 34
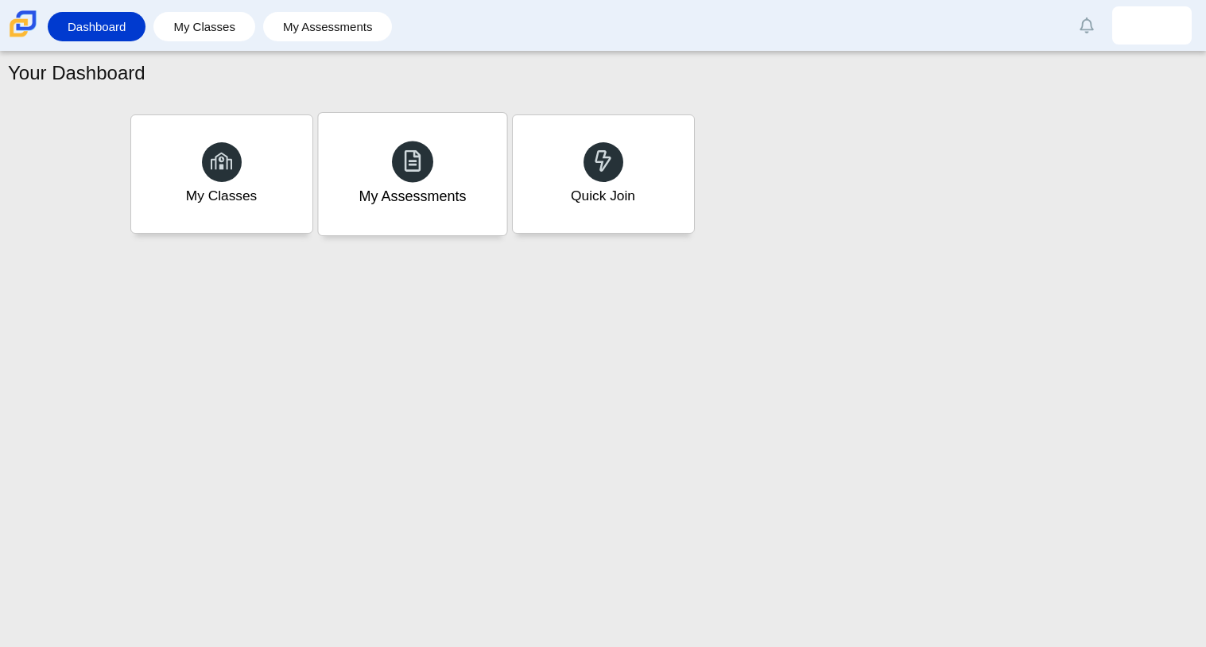
click at [409, 164] on use at bounding box center [412, 160] width 17 height 22
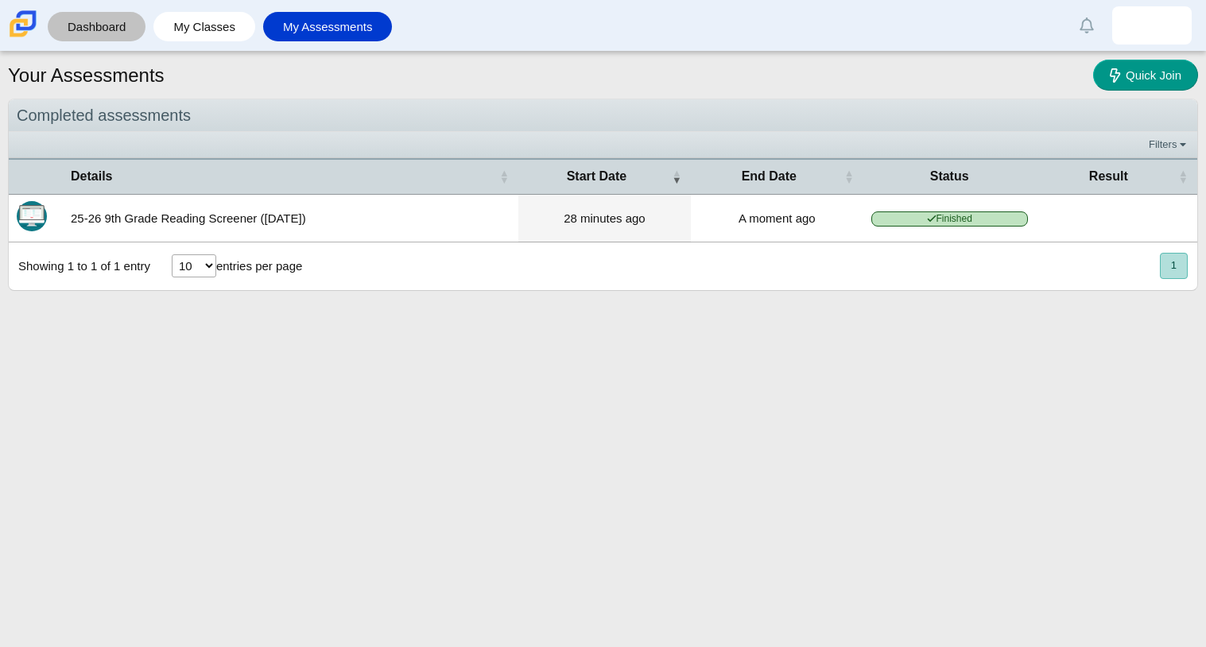
click at [142, 32] on div "Dashboard" at bounding box center [97, 26] width 98 height 29
click at [124, 37] on link "Dashboard" at bounding box center [97, 26] width 82 height 29
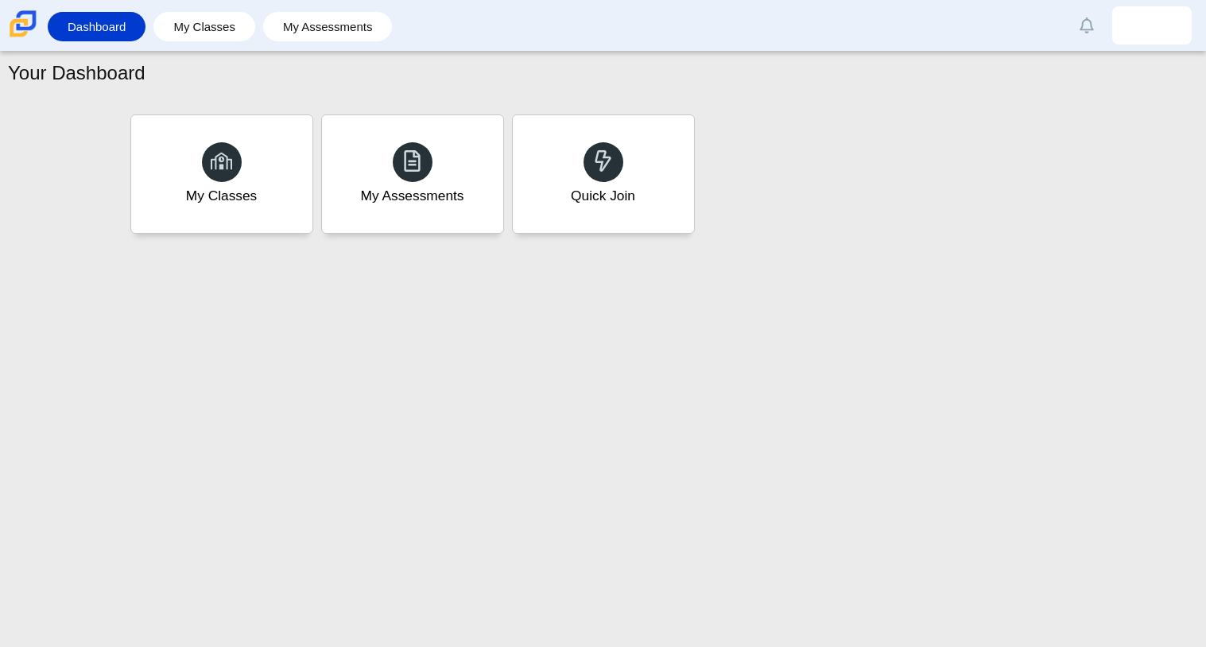
click at [654, 284] on div "Your Dashboard My Classes My Assessments Quick Join" at bounding box center [603, 350] width 1206 height 596
